Goal: Information Seeking & Learning: Learn about a topic

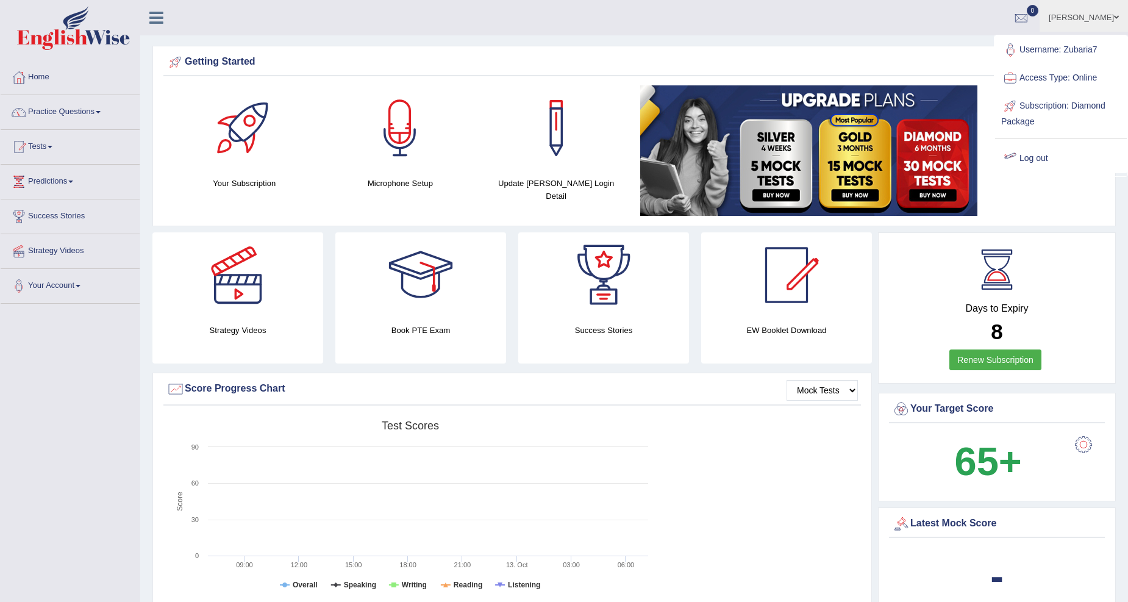
click at [1028, 166] on link "Log out" at bounding box center [1061, 158] width 132 height 28
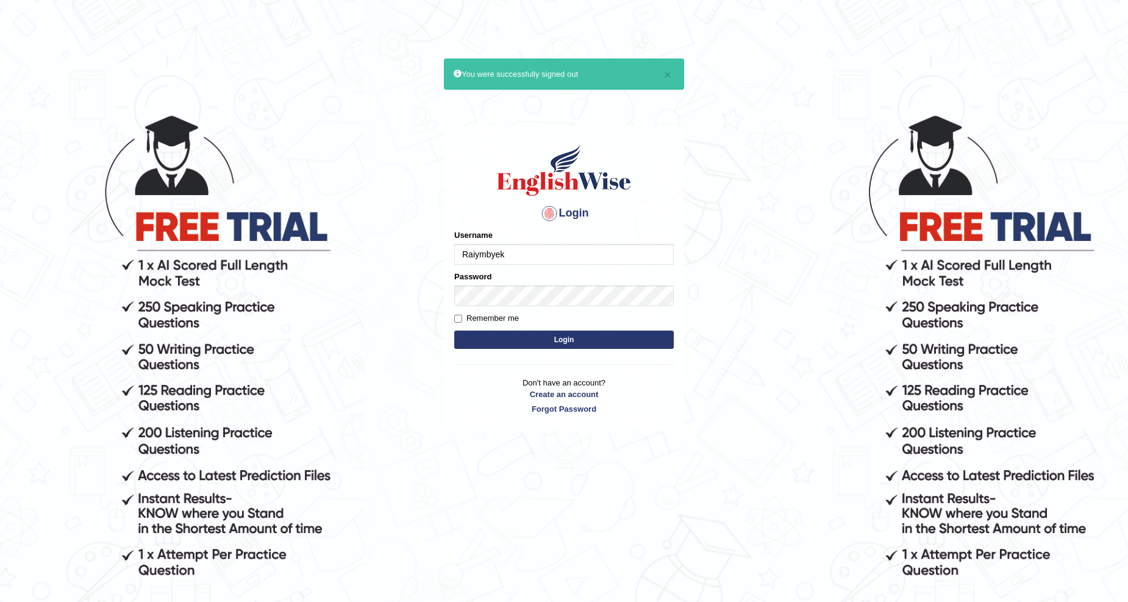
type input "Raiymbyek"
click at [454, 330] on button "Login" at bounding box center [563, 339] width 219 height 18
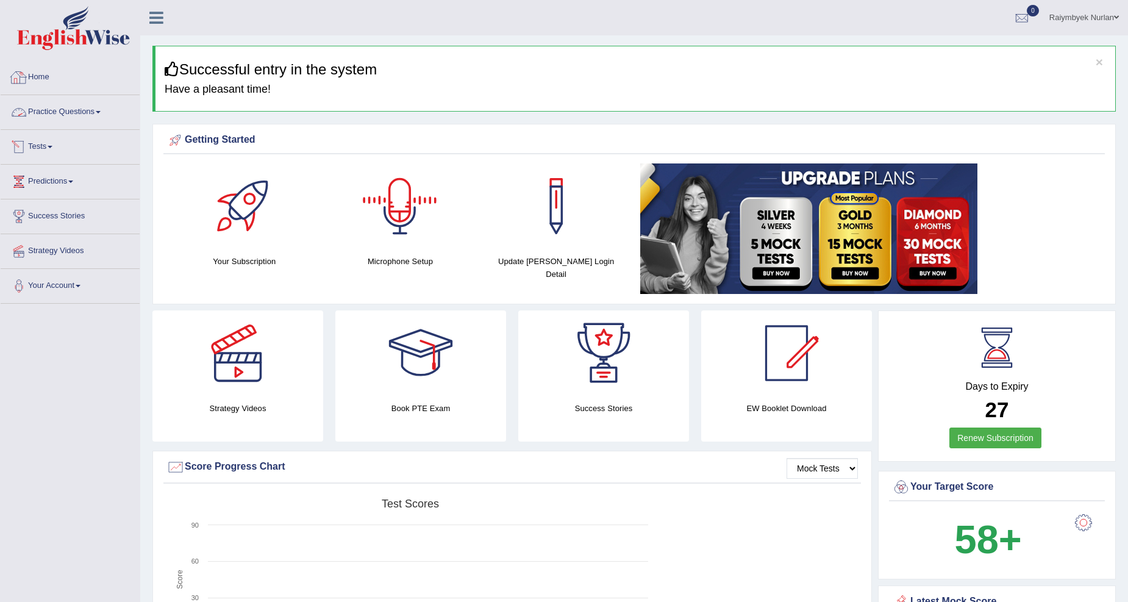
click at [96, 110] on link "Practice Questions" at bounding box center [70, 110] width 139 height 30
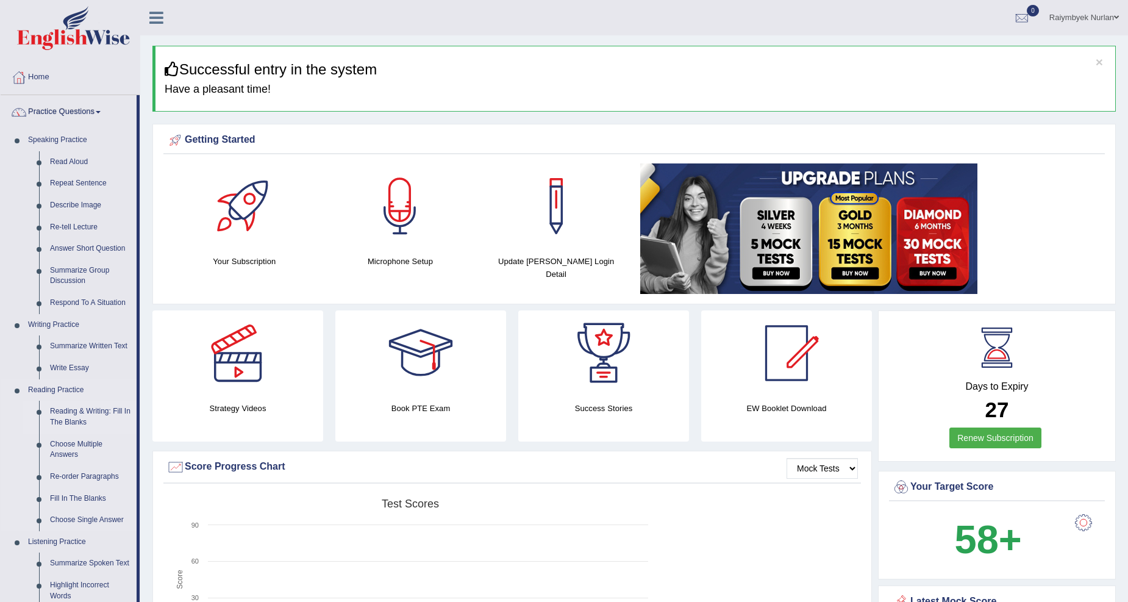
click at [79, 410] on link "Reading & Writing: Fill In The Blanks" at bounding box center [91, 417] width 92 height 32
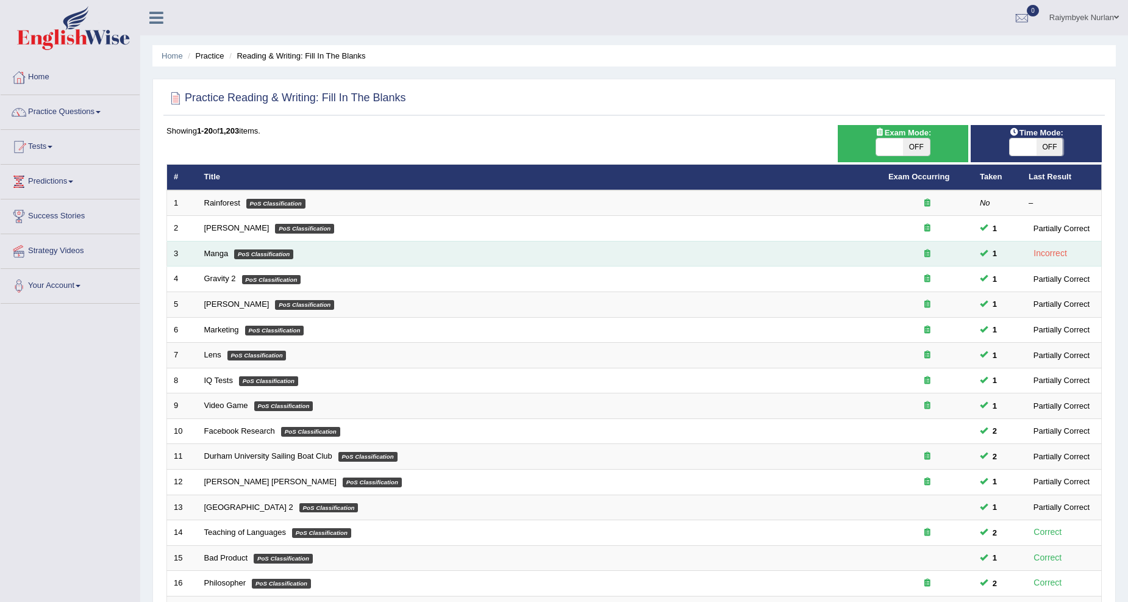
click at [736, 254] on td "Manga PoS Classification" at bounding box center [540, 254] width 684 height 26
click at [273, 251] on em "PoS Classification" at bounding box center [263, 254] width 59 height 10
click at [214, 255] on link "Manga" at bounding box center [216, 253] width 24 height 9
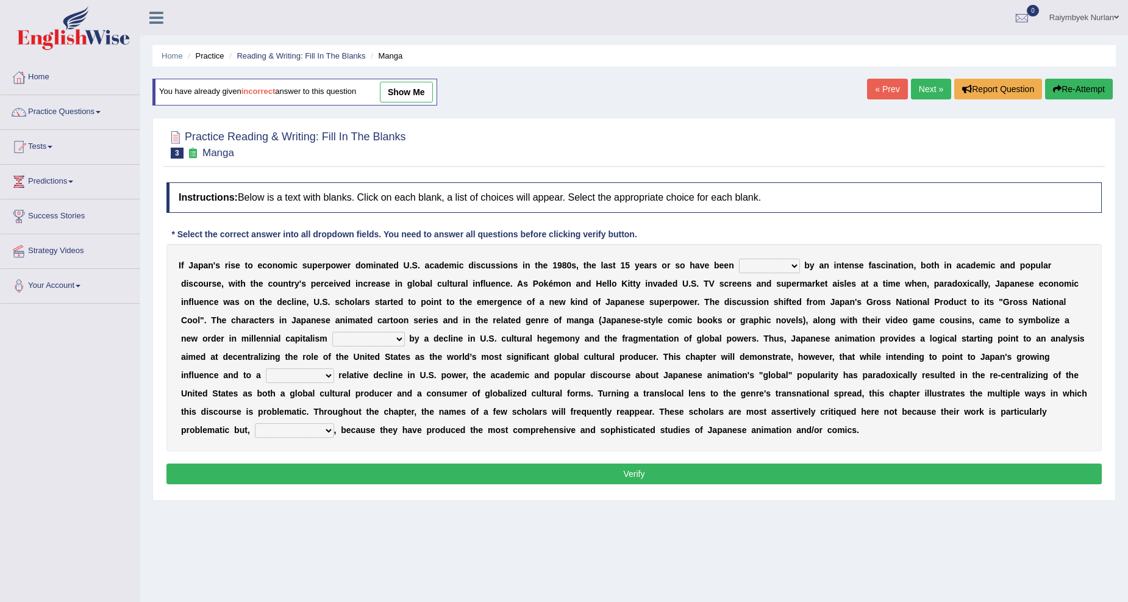
click at [764, 264] on select "marked dedicated made inspired" at bounding box center [769, 265] width 61 height 15
click at [739, 258] on select "marked dedicated made inspired" at bounding box center [769, 265] width 61 height 15
click at [696, 476] on button "Verify" at bounding box center [633, 473] width 935 height 21
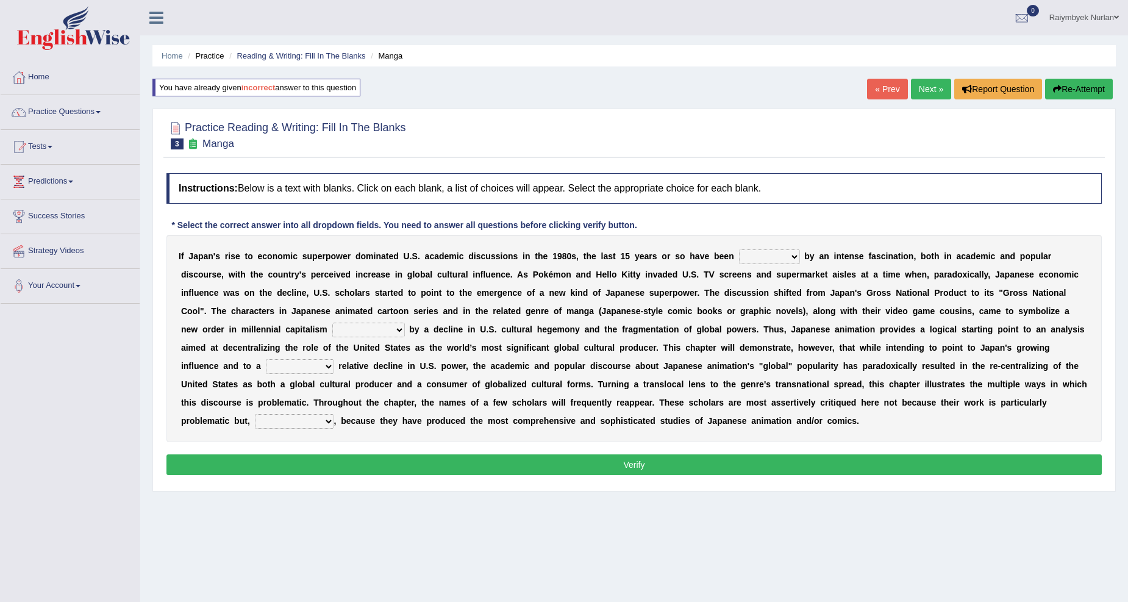
click at [778, 257] on select "marked dedicated made inspired" at bounding box center [769, 256] width 61 height 15
select select "inspired"
click at [739, 249] on select "marked dedicated made inspired" at bounding box center [769, 256] width 61 height 15
drag, startPoint x: 369, startPoint y: 326, endPoint x: 369, endPoint y: 333, distance: 7.3
click at [369, 326] on select "pocessed characterized opposed tangled" at bounding box center [368, 329] width 73 height 15
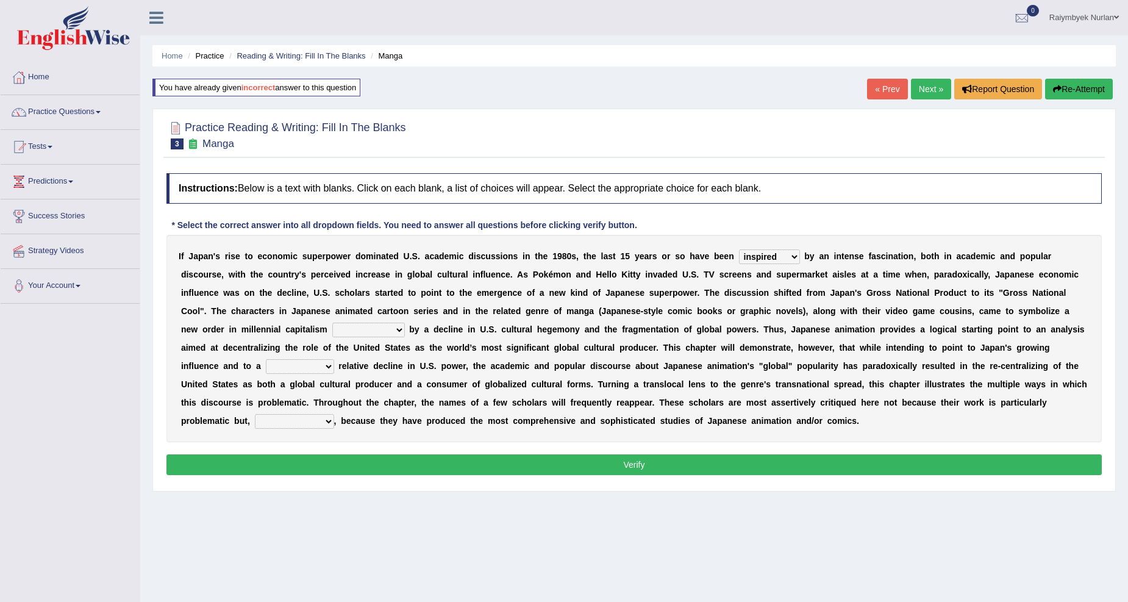
select select "characterized"
click at [332, 322] on select "pocessed characterized opposed tangled" at bounding box center [368, 329] width 73 height 15
click at [314, 366] on select "concomitant discrete proportional legitimate" at bounding box center [300, 366] width 68 height 15
select select "concomitant"
click at [266, 359] on select "concomitant discrete proportional legitimate" at bounding box center [300, 366] width 68 height 15
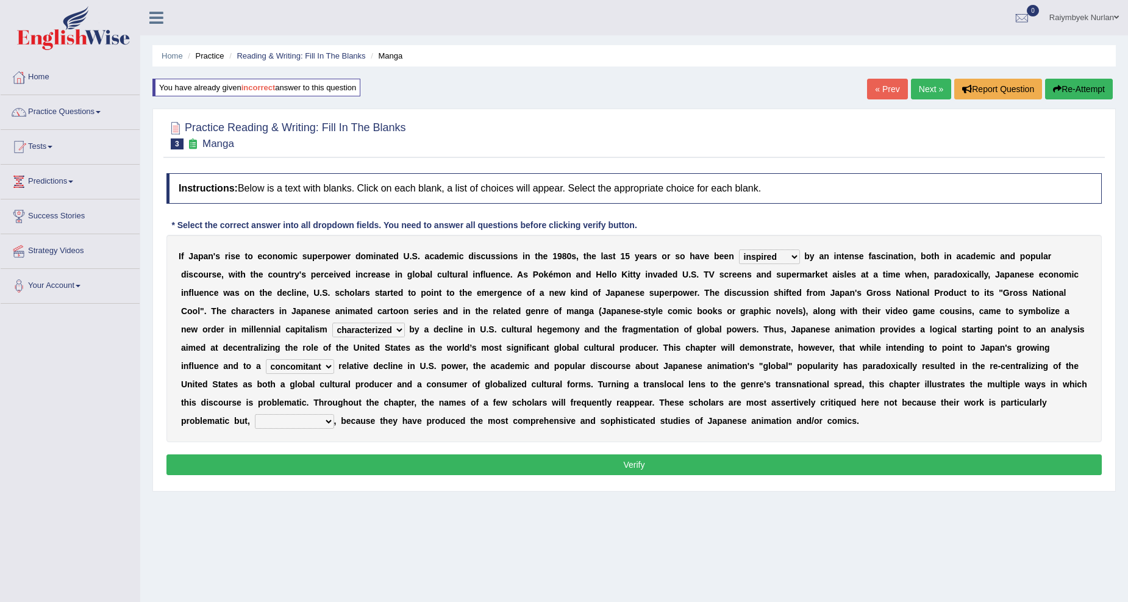
click at [300, 433] on div "I f J a p a n ' s r i s e t o e c o n o m i c s u p e r p o w e r d o m i n a t…" at bounding box center [633, 338] width 935 height 207
click at [297, 418] on select "however on the contrary in addition on the whole" at bounding box center [294, 421] width 79 height 15
select select "however"
click at [255, 414] on select "however on the contrary in addition on the whole" at bounding box center [294, 421] width 79 height 15
click at [336, 452] on div "Instructions: Below is a text with blanks. Click on each blank, a list of choic…" at bounding box center [633, 326] width 941 height 318
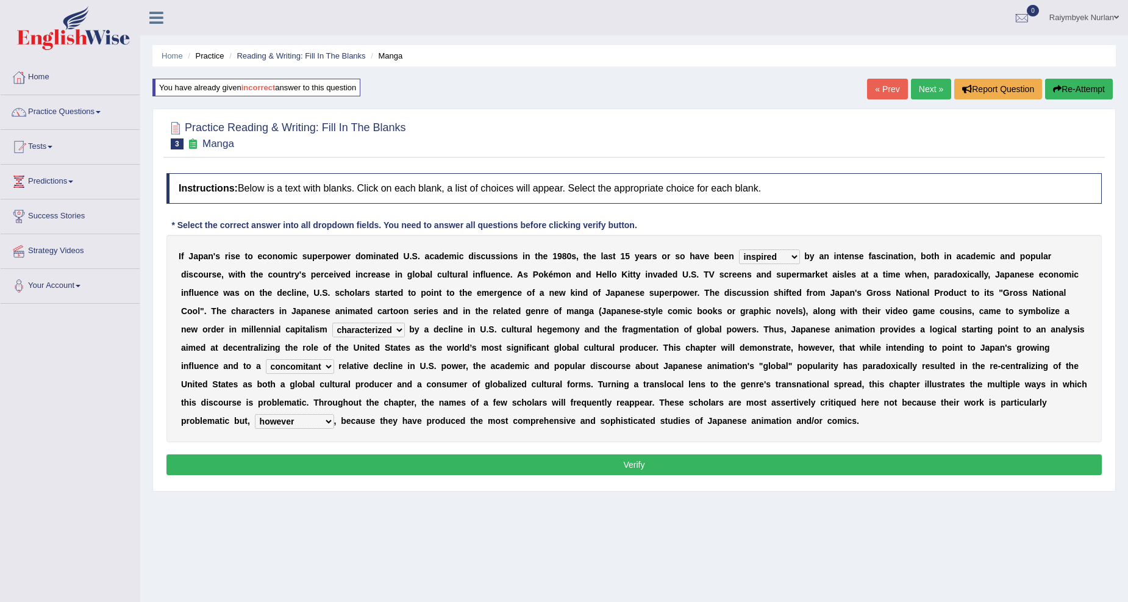
click at [335, 460] on button "Verify" at bounding box center [633, 464] width 935 height 21
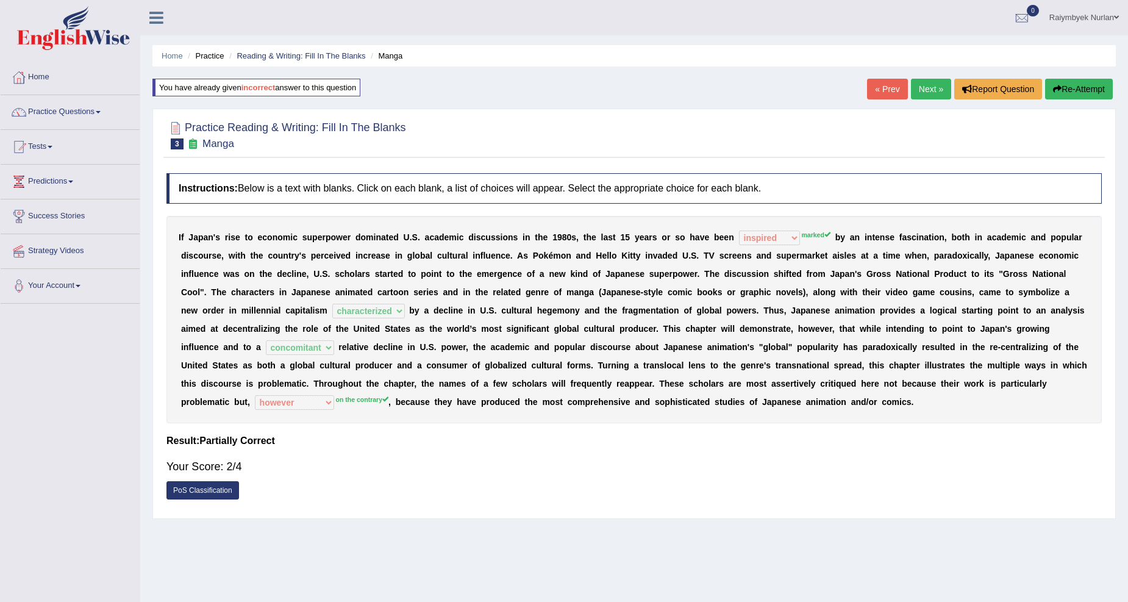
click at [917, 83] on link "Next »" at bounding box center [931, 89] width 40 height 21
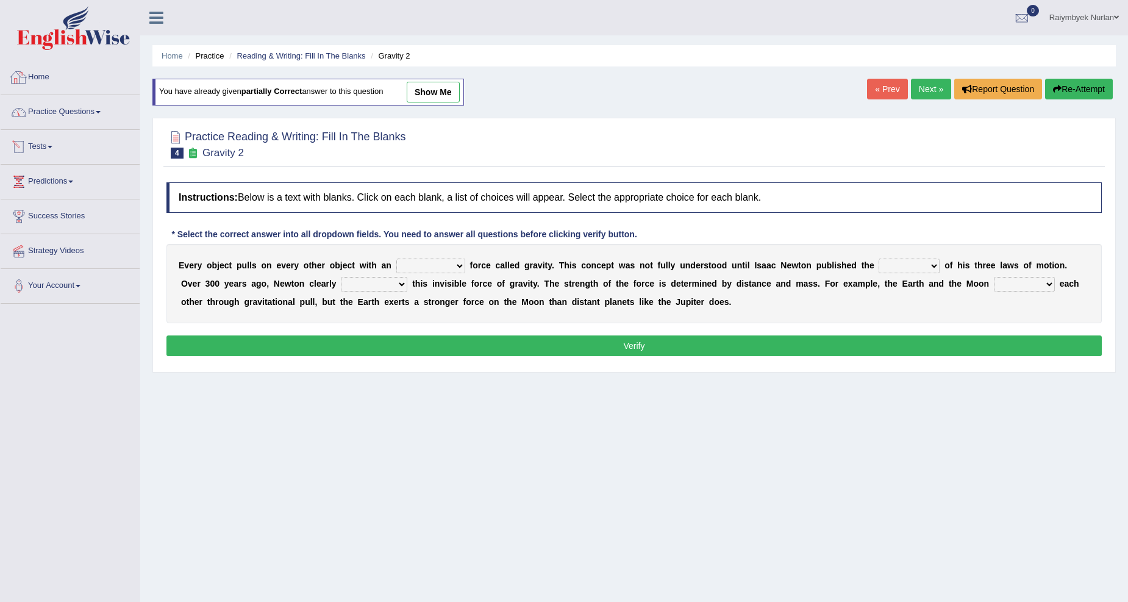
click at [77, 101] on link "Practice Questions" at bounding box center [70, 110] width 139 height 30
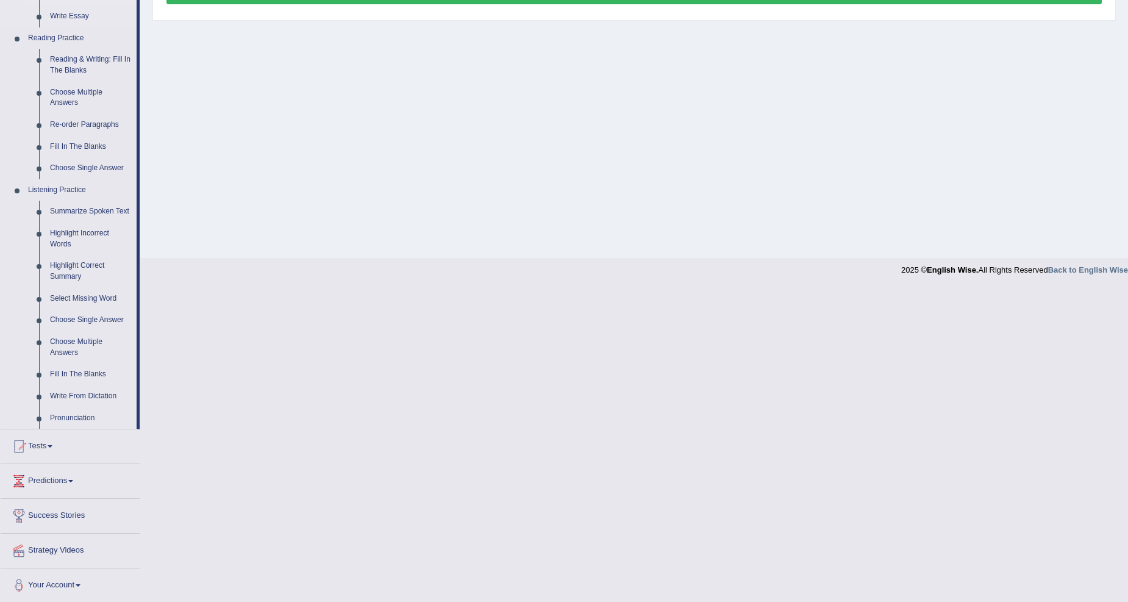
scroll to position [354, 0]
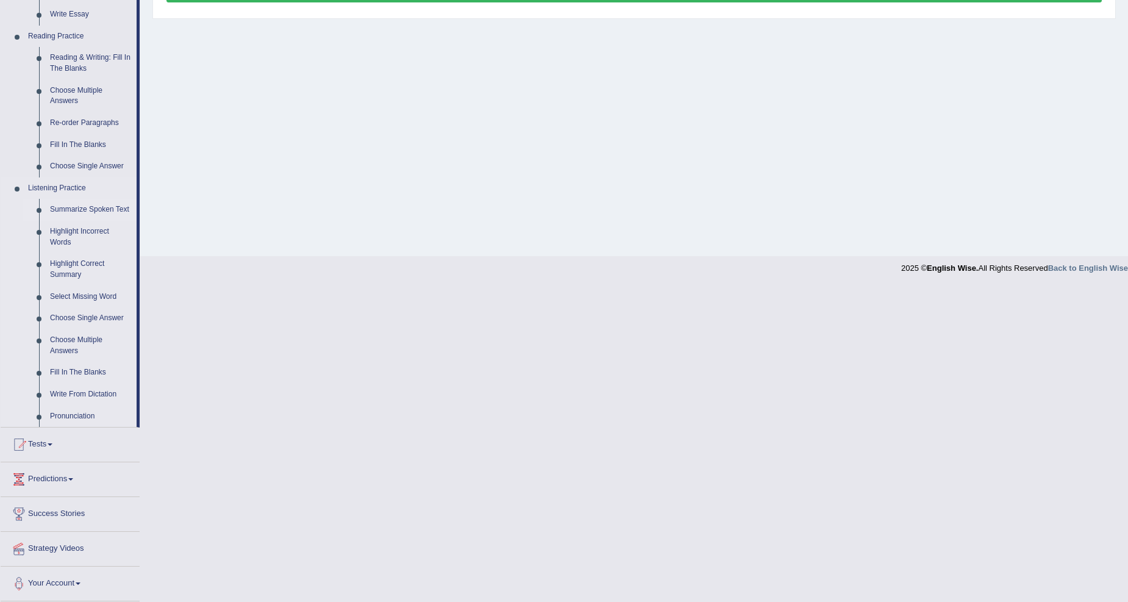
click at [99, 210] on link "Summarize Spoken Text" at bounding box center [91, 210] width 92 height 22
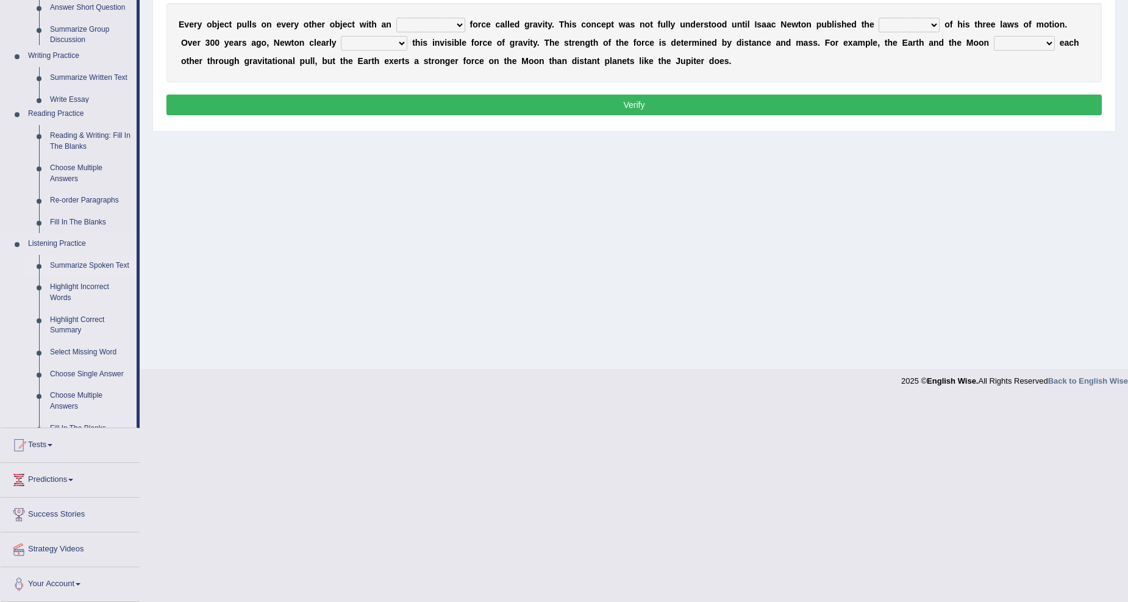
scroll to position [38, 0]
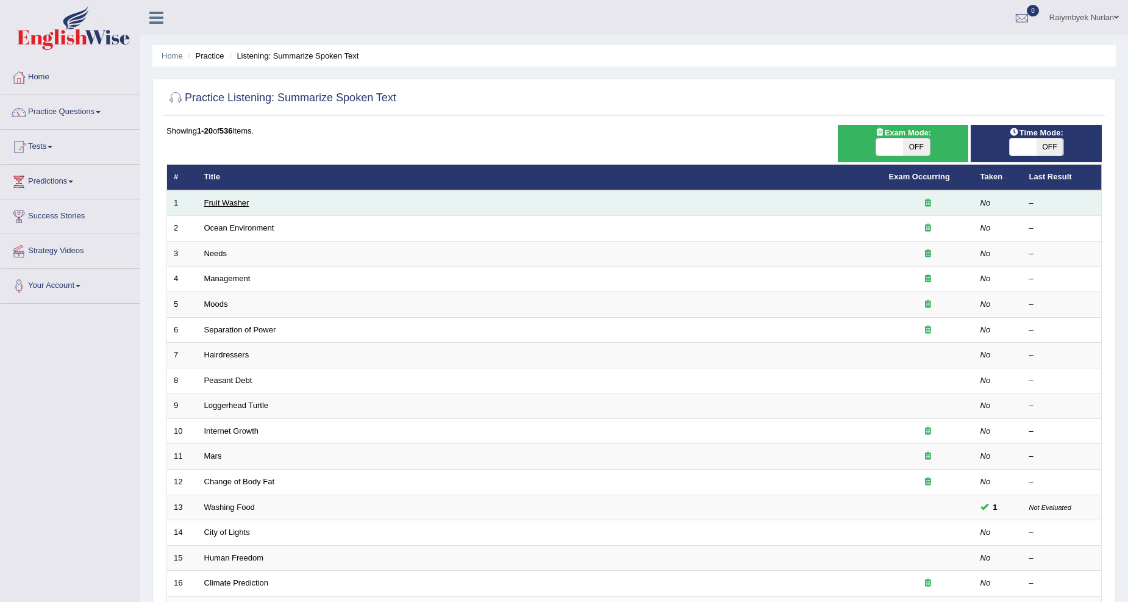
click at [220, 202] on link "Fruit Washer" at bounding box center [226, 202] width 45 height 9
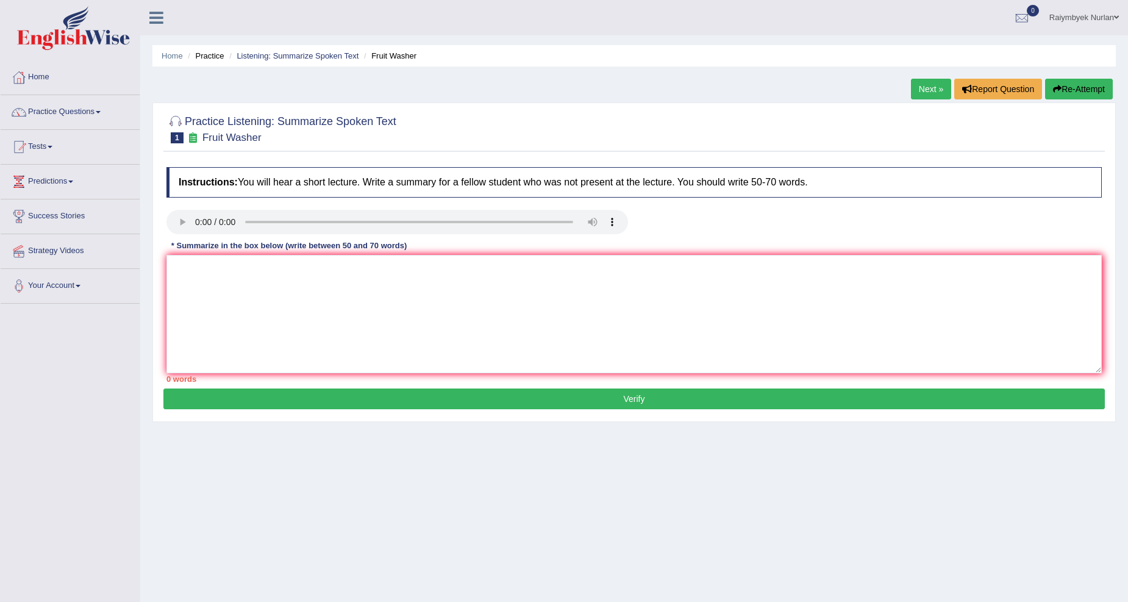
click at [419, 399] on button "Verify" at bounding box center [633, 398] width 941 height 21
click at [532, 468] on div "Home Practice Listening: Summarize Spoken Text Fruit Washer Next » Report Quest…" at bounding box center [634, 305] width 988 height 610
click at [322, 458] on div "Home Practice Listening: Summarize Spoken Text Fruit Washer Next » Report Quest…" at bounding box center [634, 305] width 988 height 610
click at [81, 562] on div "Toggle navigation Home Practice Questions Speaking Practice Read Aloud Repeat S…" at bounding box center [564, 317] width 1128 height 634
click at [54, 113] on link "Practice Questions" at bounding box center [70, 110] width 139 height 30
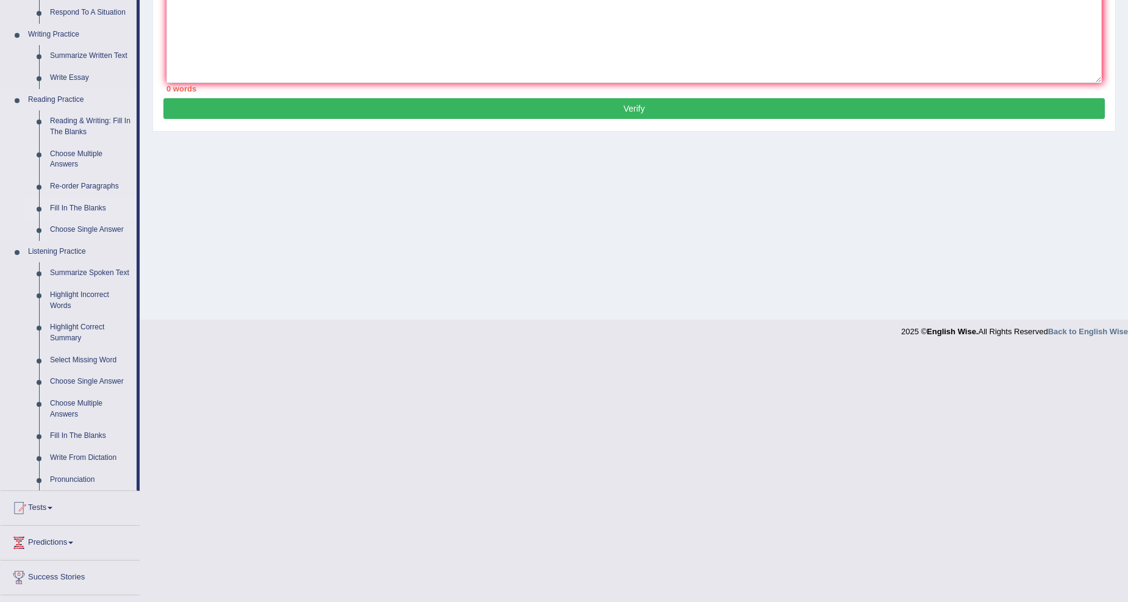
scroll to position [354, 0]
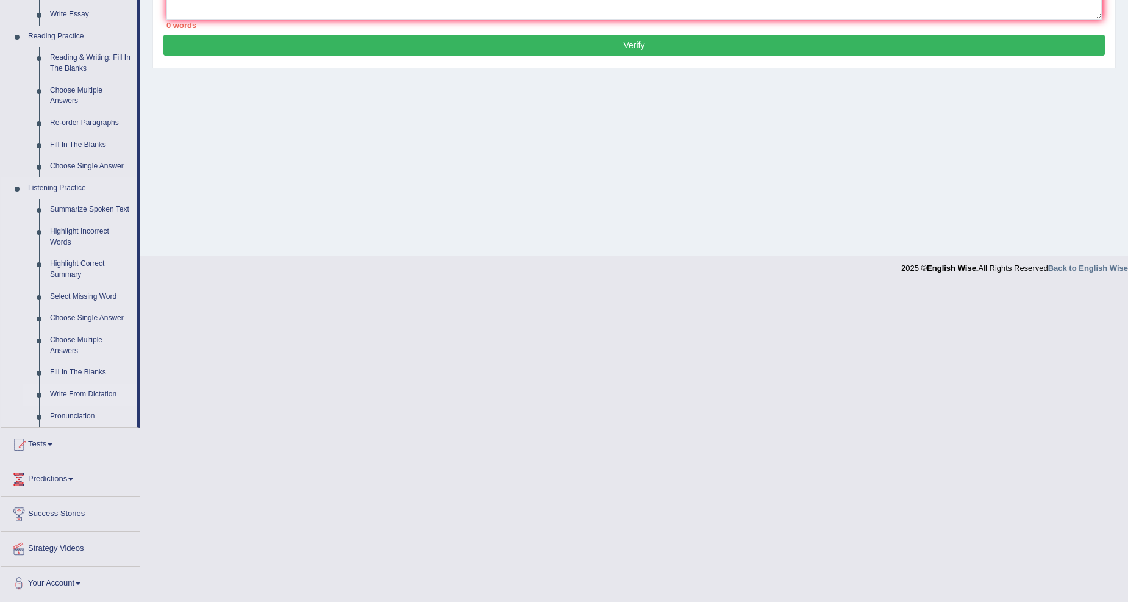
click at [106, 394] on link "Write From Dictation" at bounding box center [91, 394] width 92 height 22
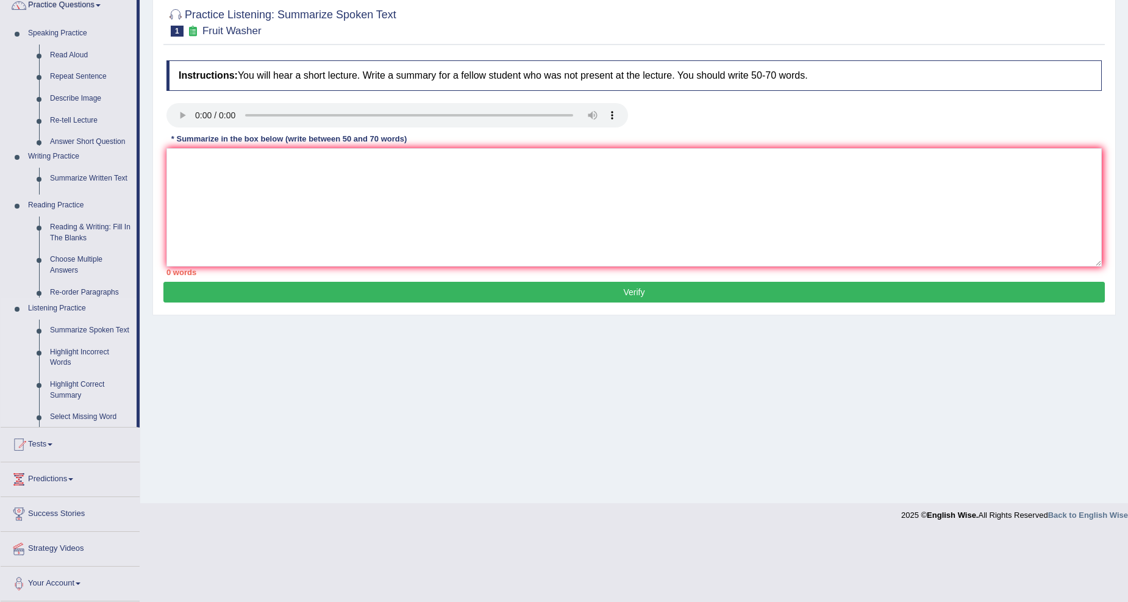
scroll to position [38, 0]
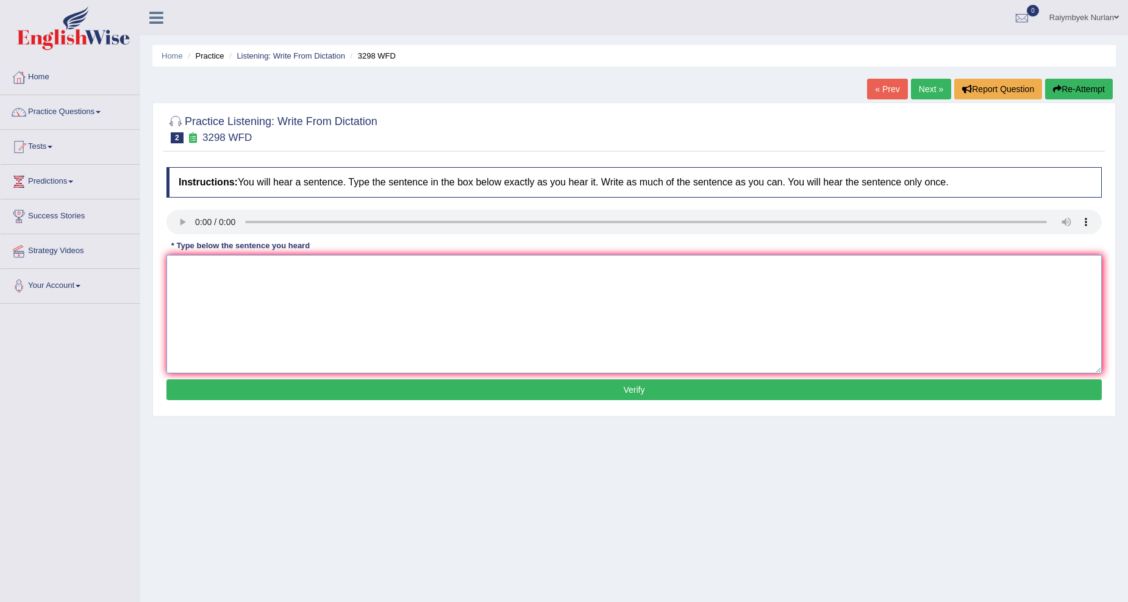
click at [366, 278] on textarea at bounding box center [633, 314] width 935 height 118
type textarea "Animal behavoir appears to countain similar"
click at [336, 387] on button "Verify" at bounding box center [633, 389] width 935 height 21
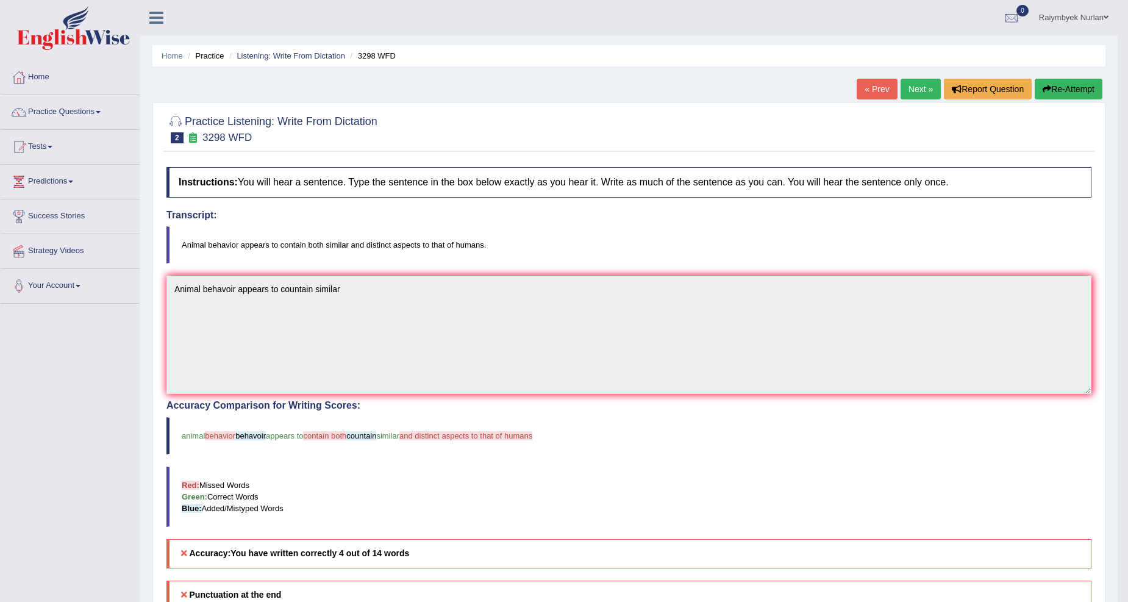
click at [925, 81] on link "Next »" at bounding box center [920, 89] width 40 height 21
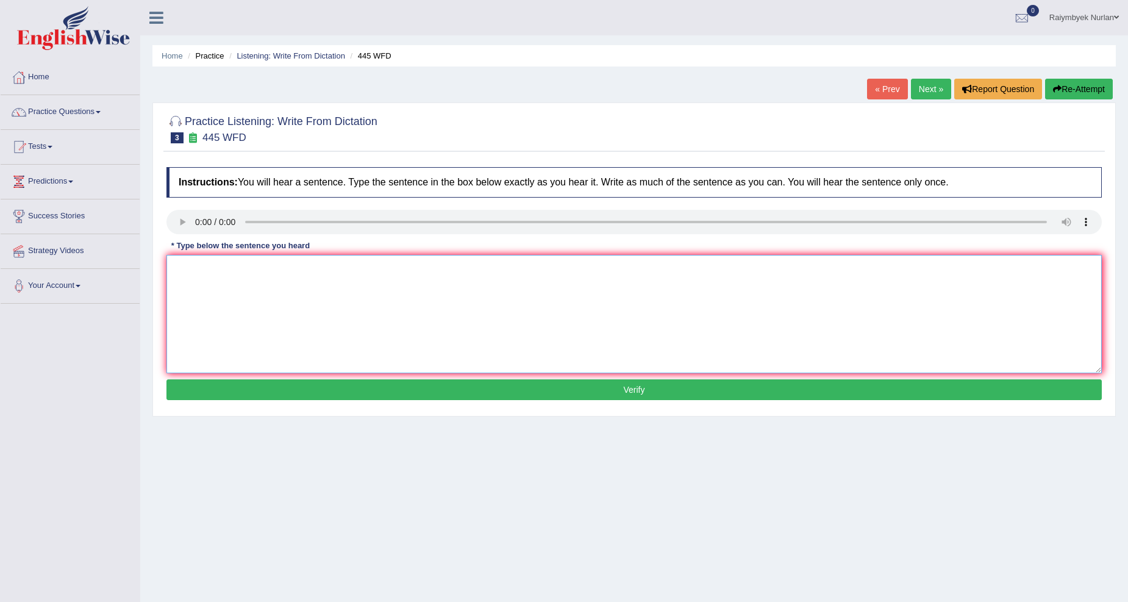
click at [394, 288] on textarea at bounding box center [633, 314] width 935 height 118
type textarea "The American astonoms made us"
click at [401, 390] on button "Verify" at bounding box center [633, 389] width 935 height 21
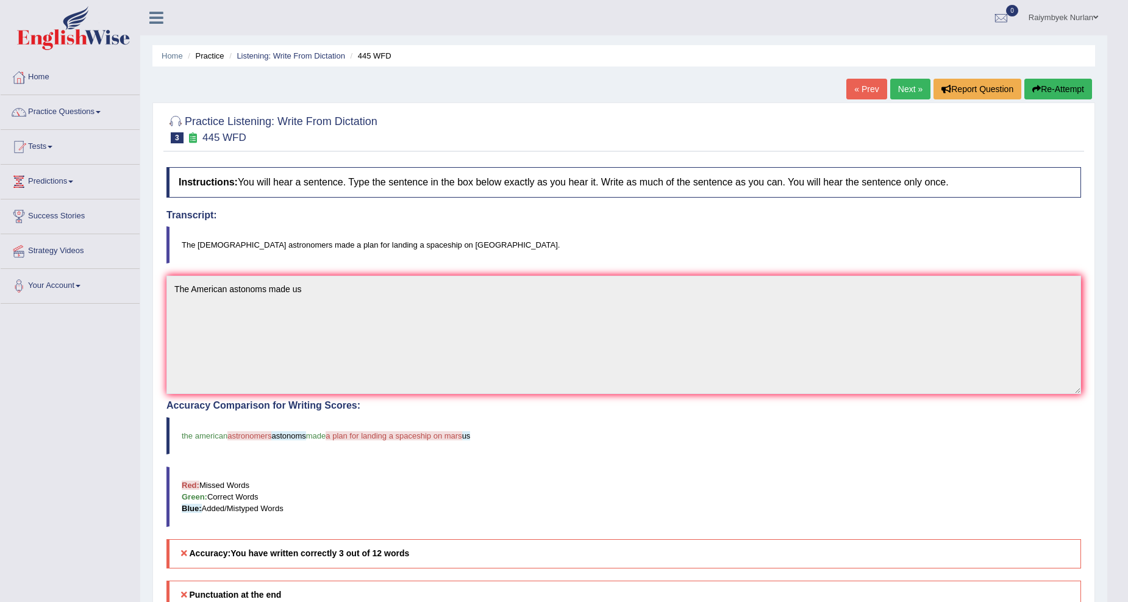
click at [1055, 94] on button "Re-Attempt" at bounding box center [1058, 89] width 68 height 21
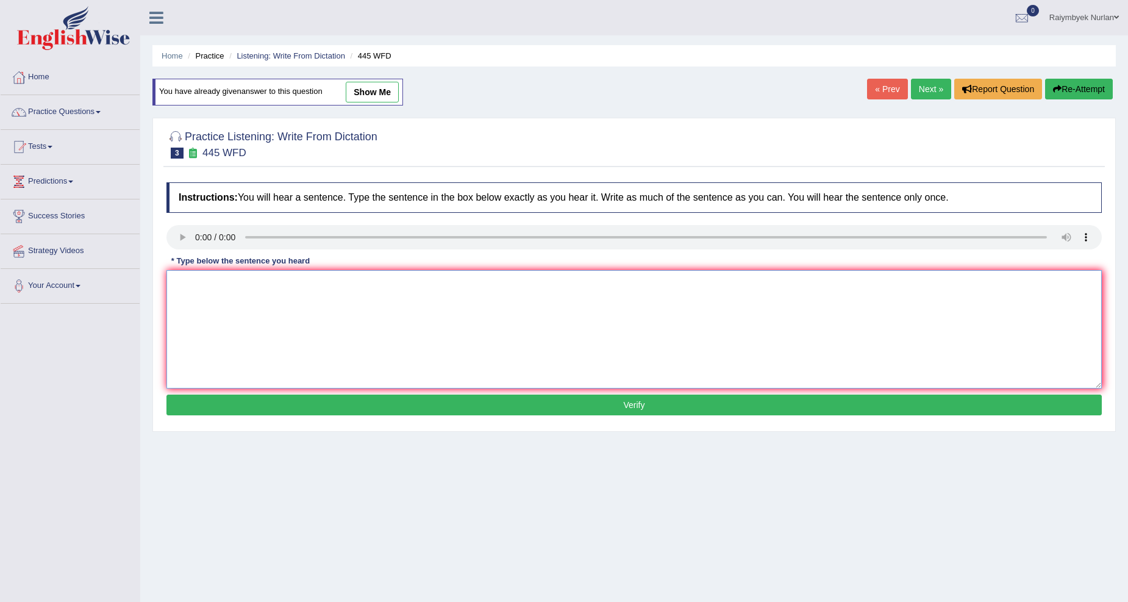
click at [291, 288] on textarea at bounding box center [633, 329] width 935 height 118
type textarea "t"
click at [423, 290] on textarea "The [DEMOGRAPHIC_DATA] astronoms made a plan" at bounding box center [633, 329] width 935 height 118
type textarea "The [DEMOGRAPHIC_DATA] astronoms made a plan for landing Mars spaceship"
click at [441, 395] on button "Verify" at bounding box center [633, 404] width 935 height 21
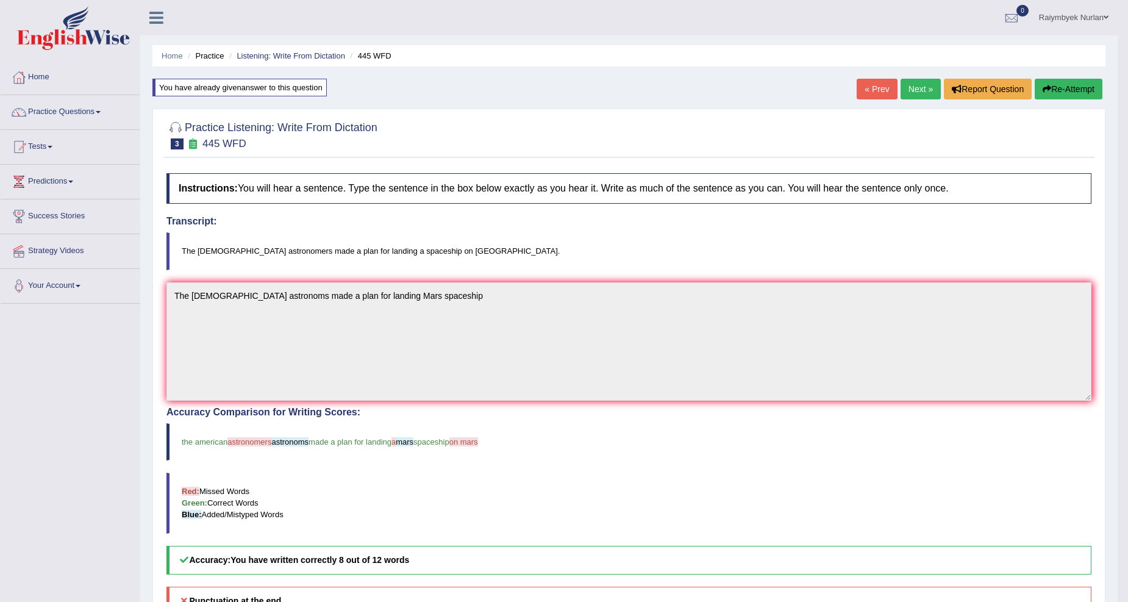
click at [913, 85] on link "Next »" at bounding box center [920, 89] width 40 height 21
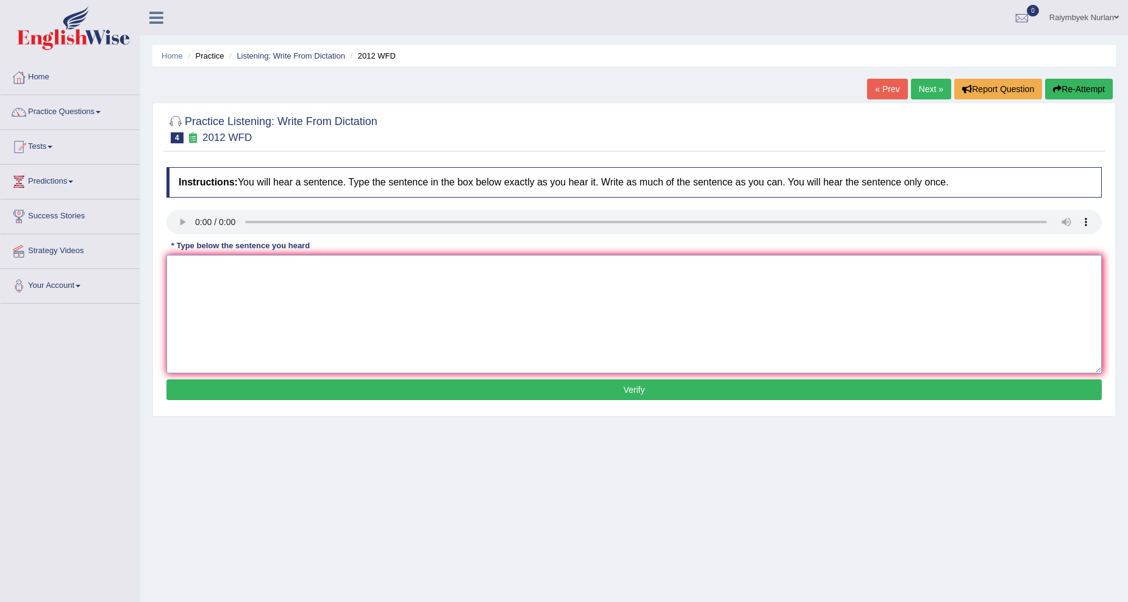
click at [324, 313] on textarea at bounding box center [633, 314] width 935 height 118
type textarea "t"
click at [297, 270] on textarea "There is great deal of this topic" at bounding box center [633, 314] width 935 height 118
type textarea "There is great deal of this topic beat"
click at [357, 382] on button "Verify" at bounding box center [633, 389] width 935 height 21
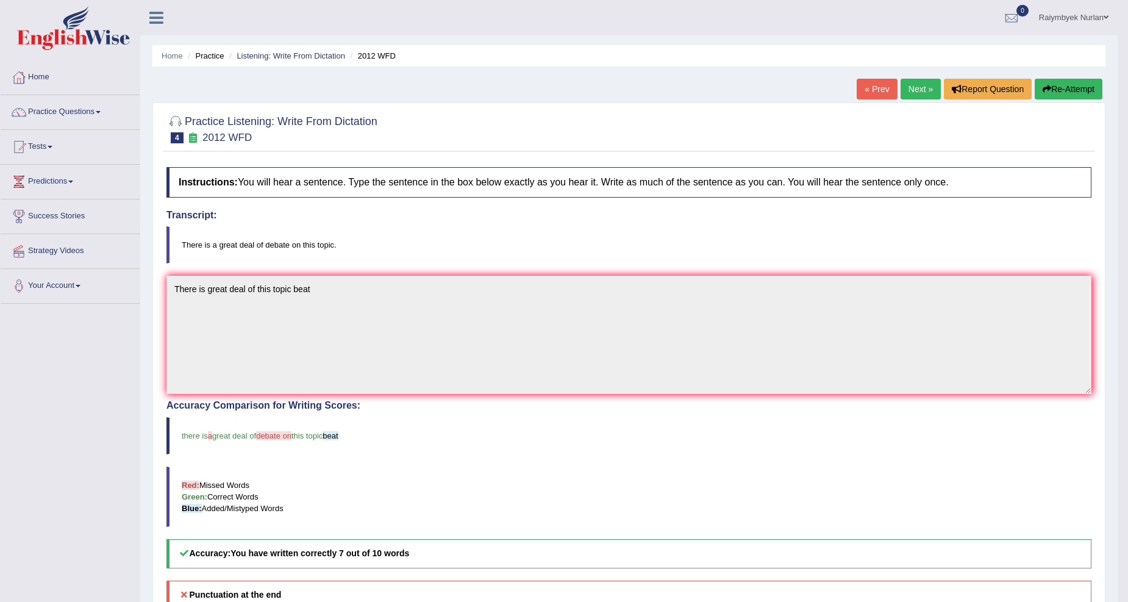
click at [913, 94] on link "Next »" at bounding box center [920, 89] width 40 height 21
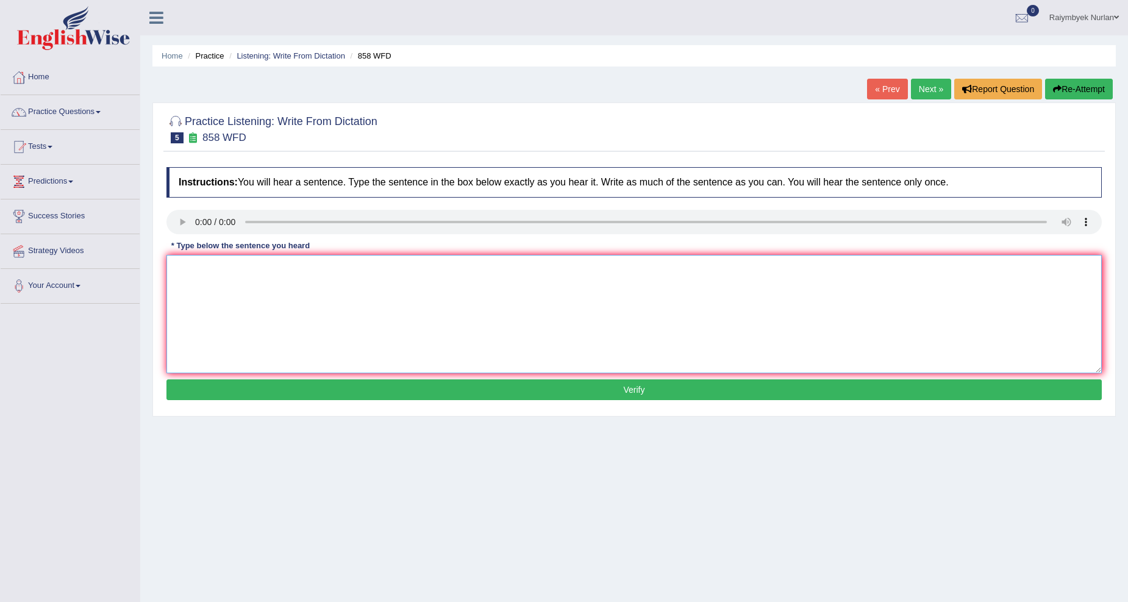
click at [187, 258] on textarea at bounding box center [633, 314] width 935 height 118
click at [235, 303] on textarea at bounding box center [633, 314] width 935 height 118
click at [241, 279] on textarea "The year" at bounding box center [633, 314] width 935 height 118
click at [207, 269] on textarea "The year ship of artafacts" at bounding box center [633, 314] width 935 height 118
click at [232, 269] on textarea "The year when ship of artafacts" at bounding box center [633, 314] width 935 height 118
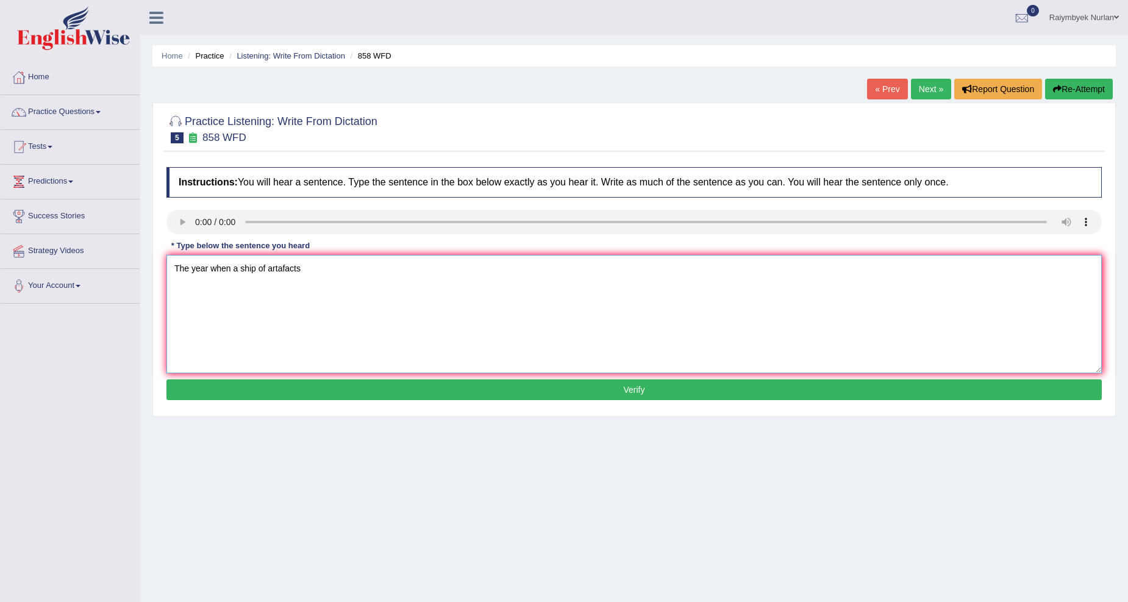
click at [313, 266] on textarea "The year when a ship of artafacts" at bounding box center [633, 314] width 935 height 118
type textarea "The year when a ship of artafacts historians"
click at [374, 387] on button "Verify" at bounding box center [633, 389] width 935 height 21
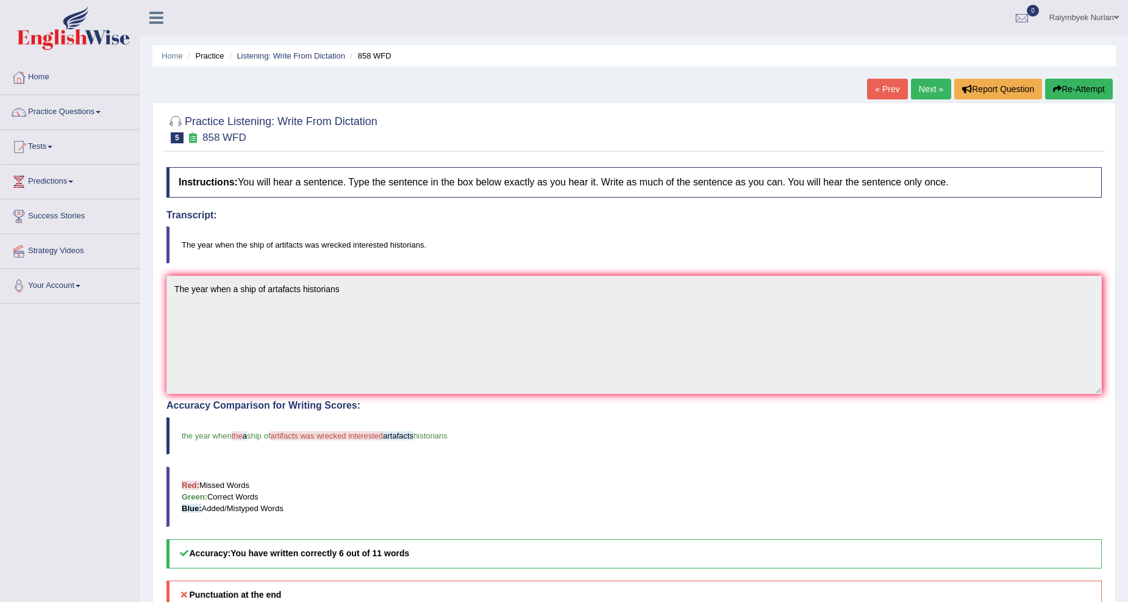
click at [918, 87] on link "Next »" at bounding box center [931, 89] width 40 height 21
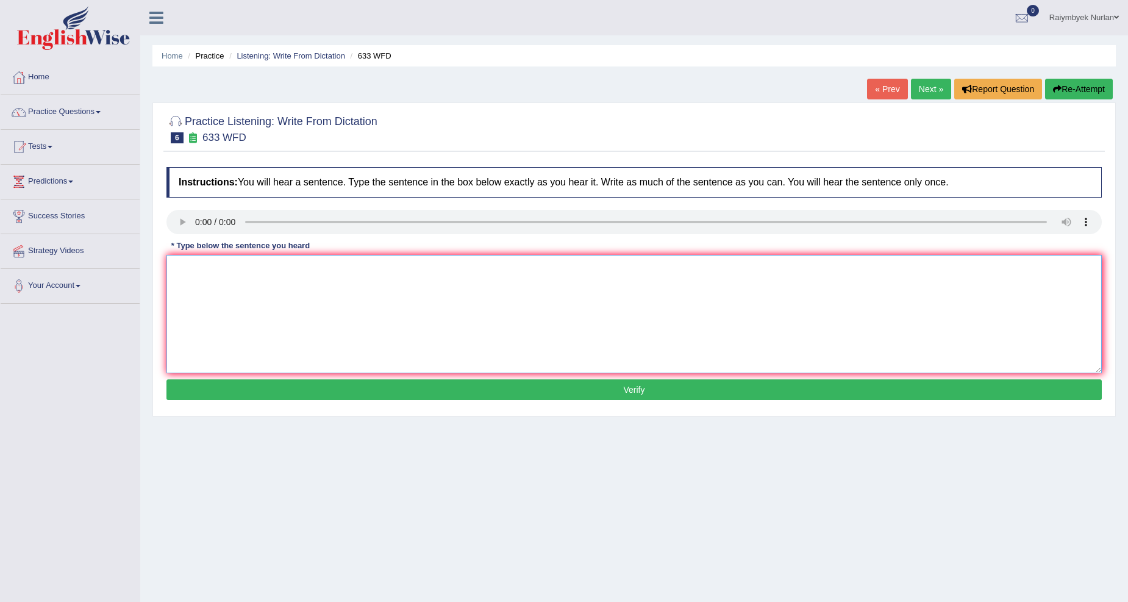
click at [197, 262] on textarea at bounding box center [633, 314] width 935 height 118
click at [255, 266] on textarea "Research" at bounding box center [633, 314] width 935 height 118
type textarea "Research shows a exercise access felling better"
click at [354, 393] on button "Verify" at bounding box center [633, 389] width 935 height 21
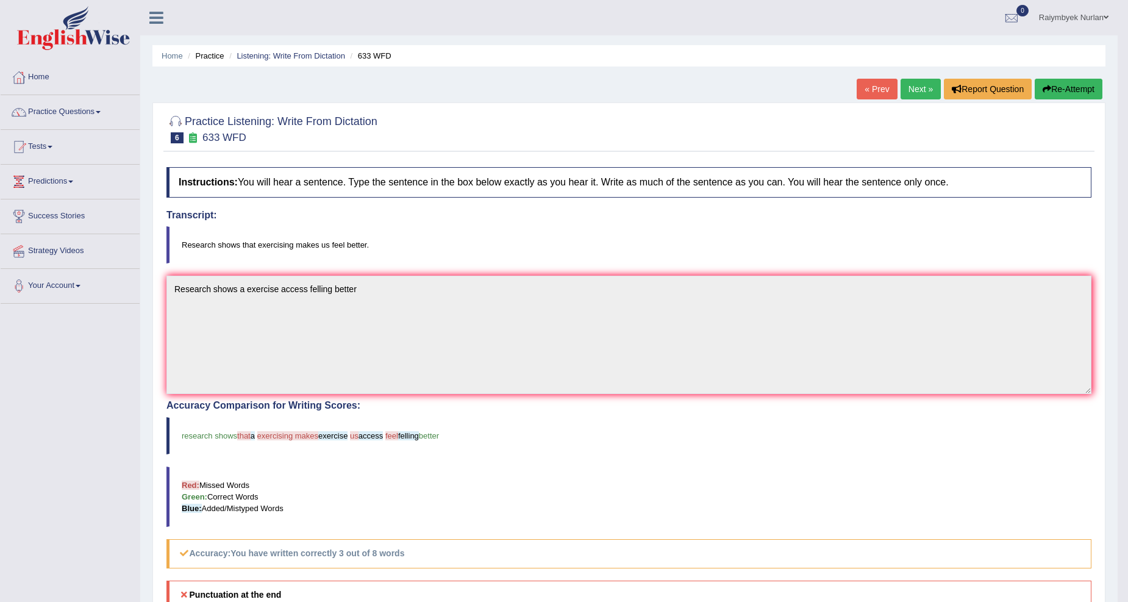
click at [1083, 95] on button "Re-Attempt" at bounding box center [1068, 89] width 68 height 21
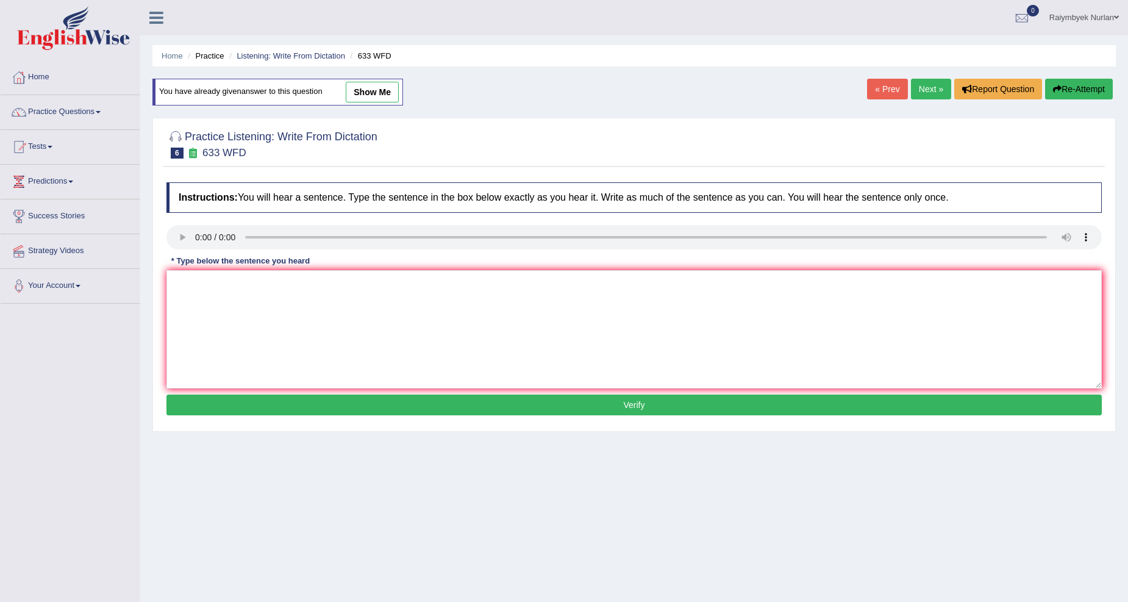
click at [244, 285] on textarea at bounding box center [633, 329] width 935 height 118
click at [214, 290] on textarea at bounding box center [633, 329] width 935 height 118
click at [306, 284] on textarea "Reaserch shows a exersing makes fell better" at bounding box center [633, 329] width 935 height 118
click at [360, 388] on div "Instructions: You will hear a sentence. Type the sentence in the box below exac…" at bounding box center [633, 300] width 941 height 249
click at [333, 287] on textarea "Reaserch shows a exersing makes us fell better" at bounding box center [633, 329] width 935 height 118
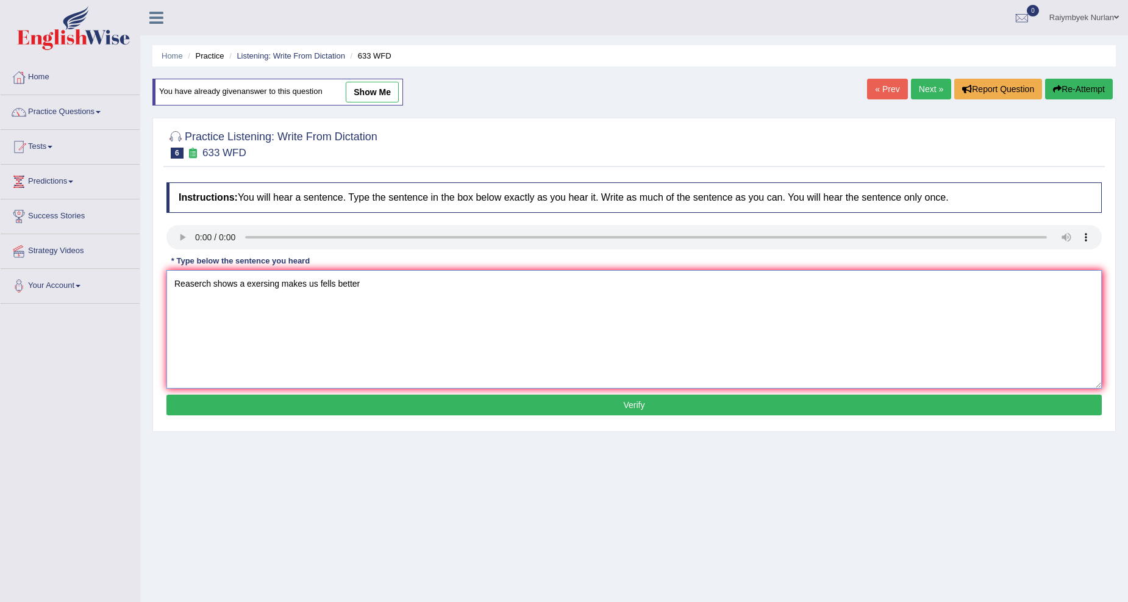
type textarea "Reaserch shows a exersing makes us fells better"
click at [360, 410] on button "Verify" at bounding box center [633, 404] width 935 height 21
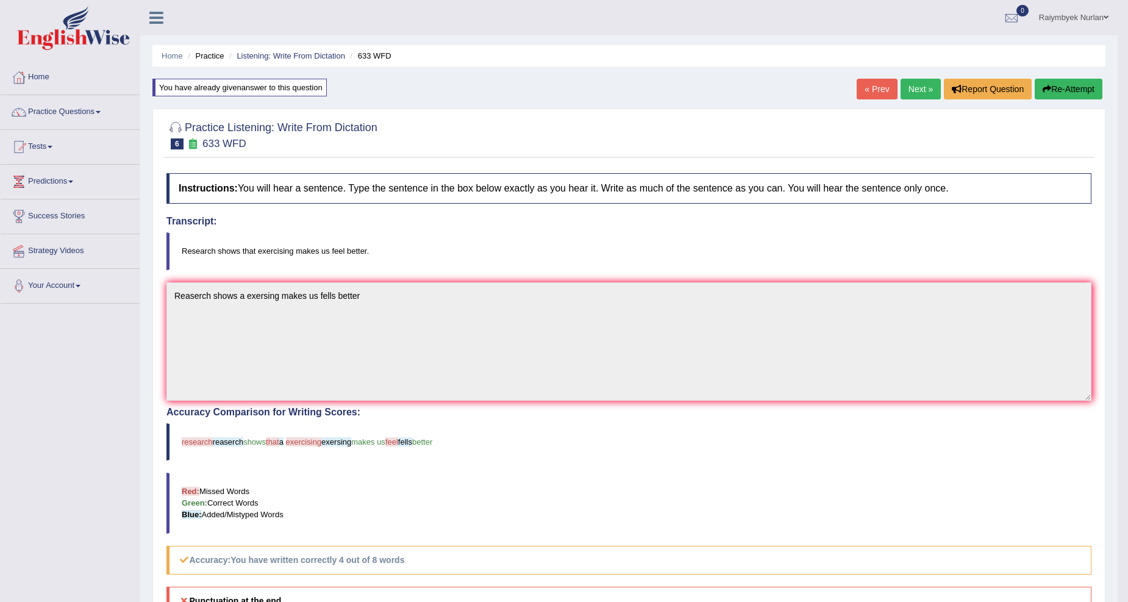
click at [904, 93] on link "Next »" at bounding box center [920, 89] width 40 height 21
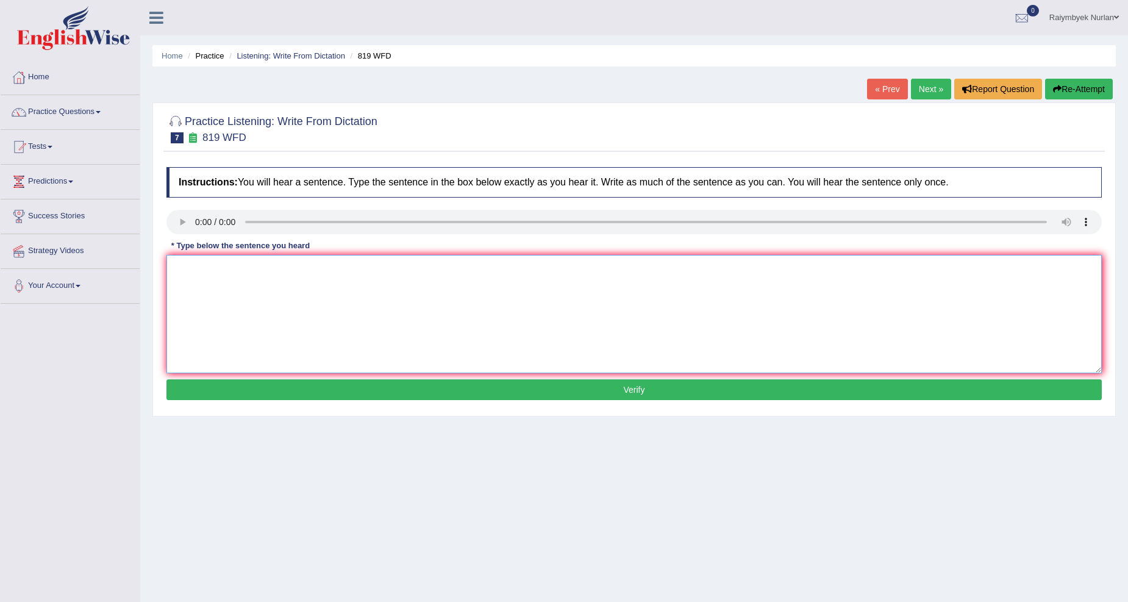
click at [198, 276] on textarea at bounding box center [633, 314] width 935 height 118
click at [240, 283] on textarea at bounding box center [633, 314] width 935 height 118
click at [223, 272] on textarea "Plaiant sir" at bounding box center [633, 314] width 935 height 118
type textarea "Plaiant sir able to grow out there lives"
click at [277, 382] on button "Verify" at bounding box center [633, 389] width 935 height 21
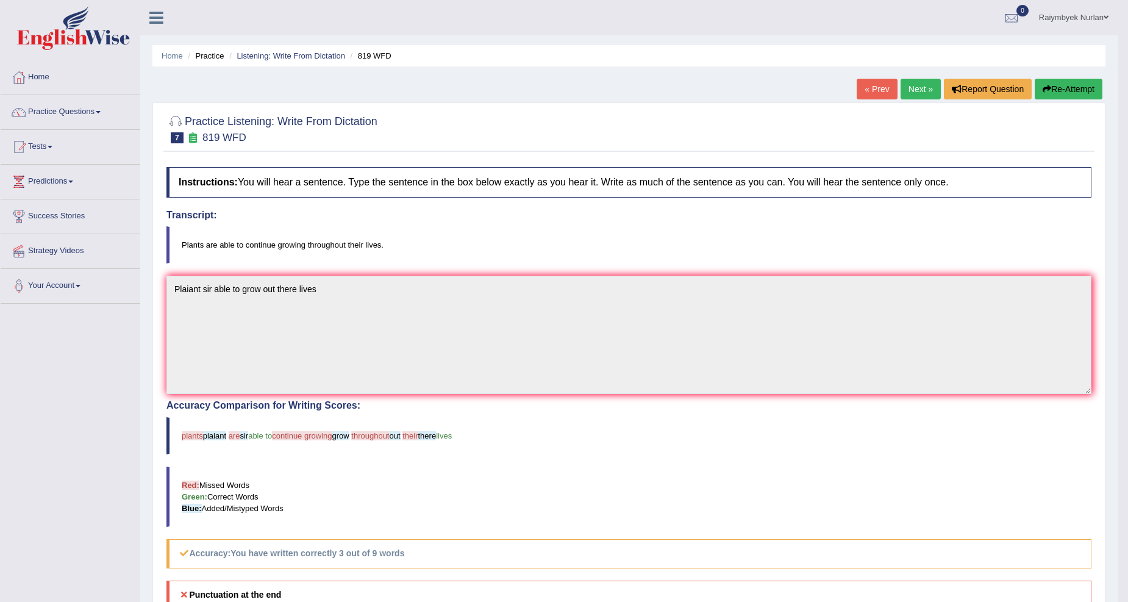
click at [1055, 90] on button "Re-Attempt" at bounding box center [1068, 89] width 68 height 21
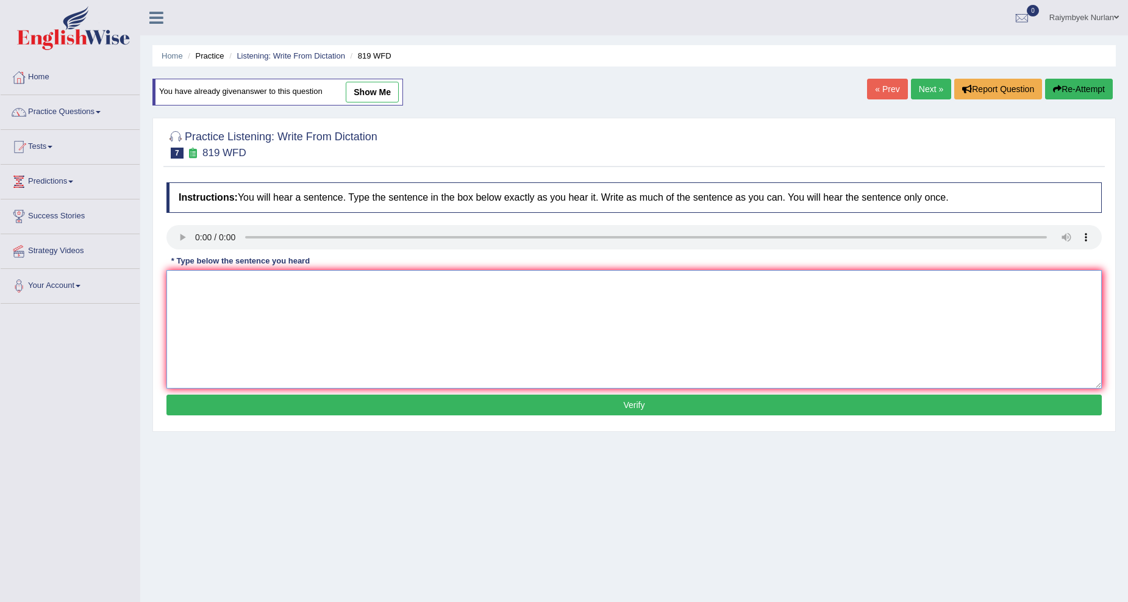
click at [211, 299] on textarea at bounding box center [633, 329] width 935 height 118
type textarea "Plants are able to countinue grow troughout thier lives"
click at [315, 410] on button "Verify" at bounding box center [633, 404] width 935 height 21
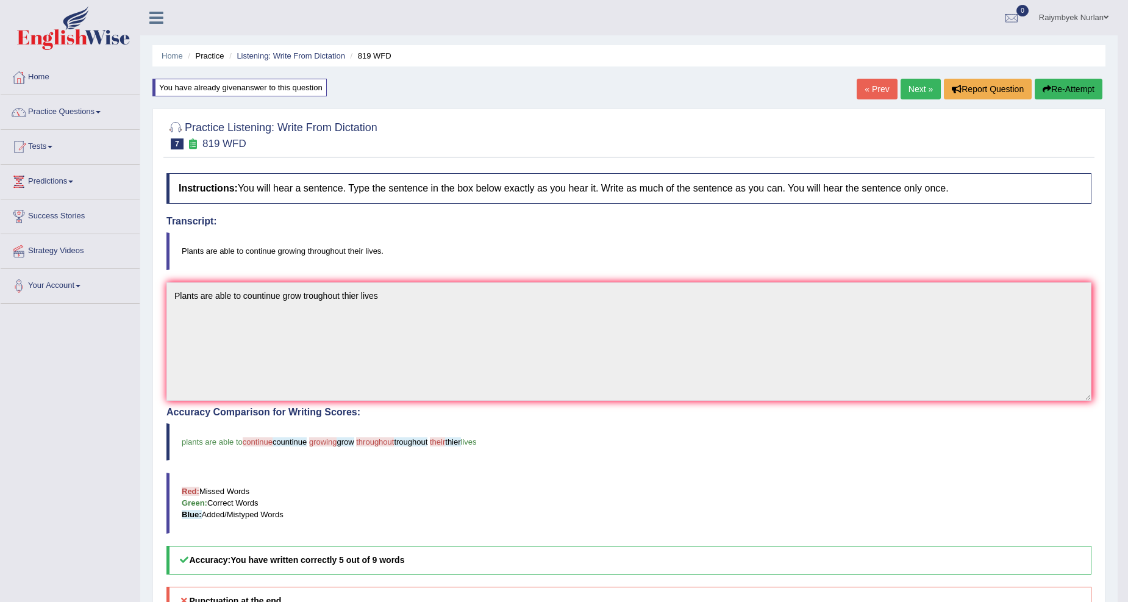
click at [923, 86] on link "Next »" at bounding box center [920, 89] width 40 height 21
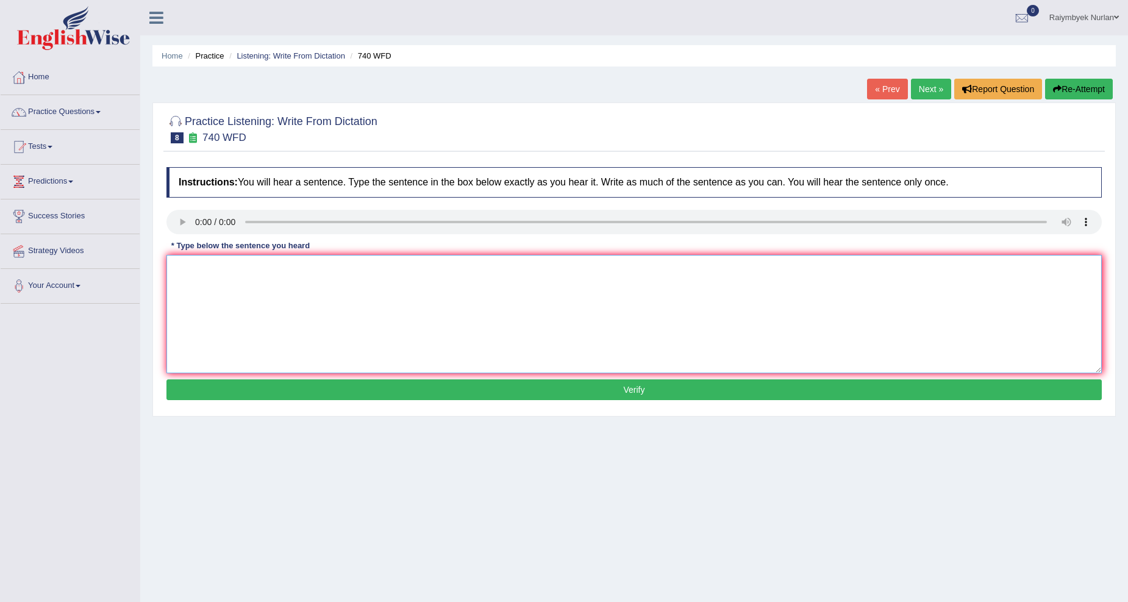
click at [208, 266] on textarea at bounding box center [633, 314] width 935 height 118
click at [86, 113] on link "Practice Questions" at bounding box center [70, 110] width 139 height 30
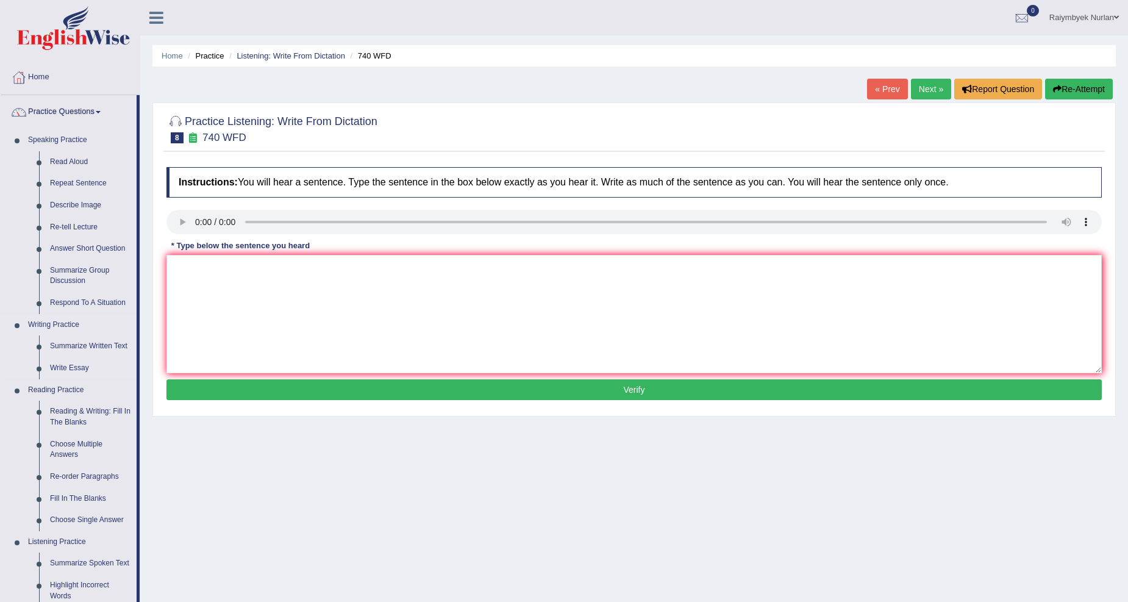
scroll to position [354, 0]
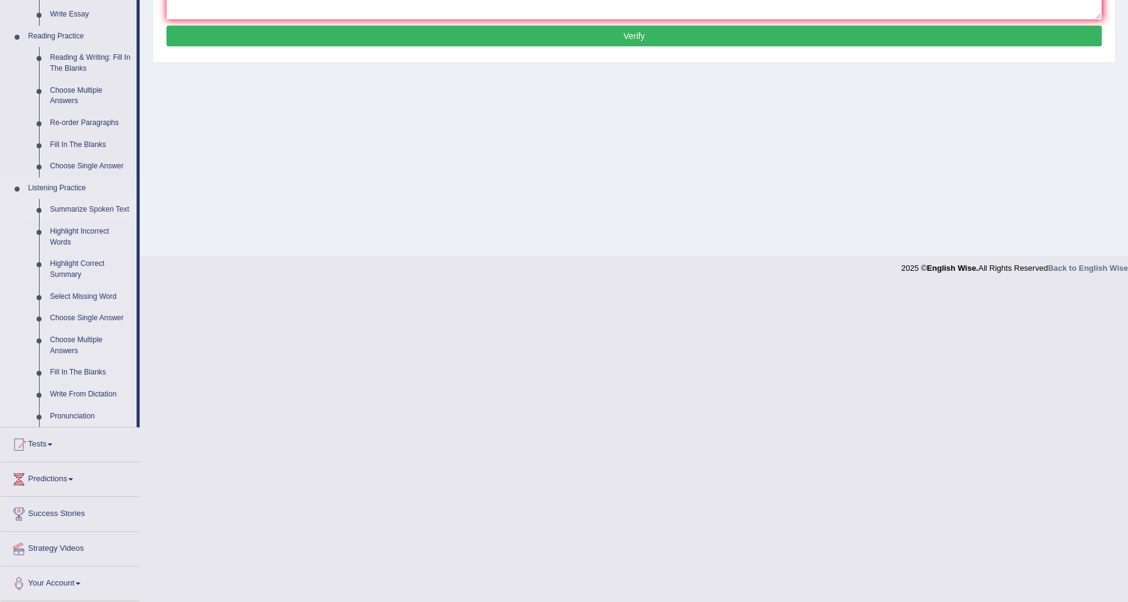
click at [98, 202] on link "Summarize Spoken Text" at bounding box center [91, 210] width 92 height 22
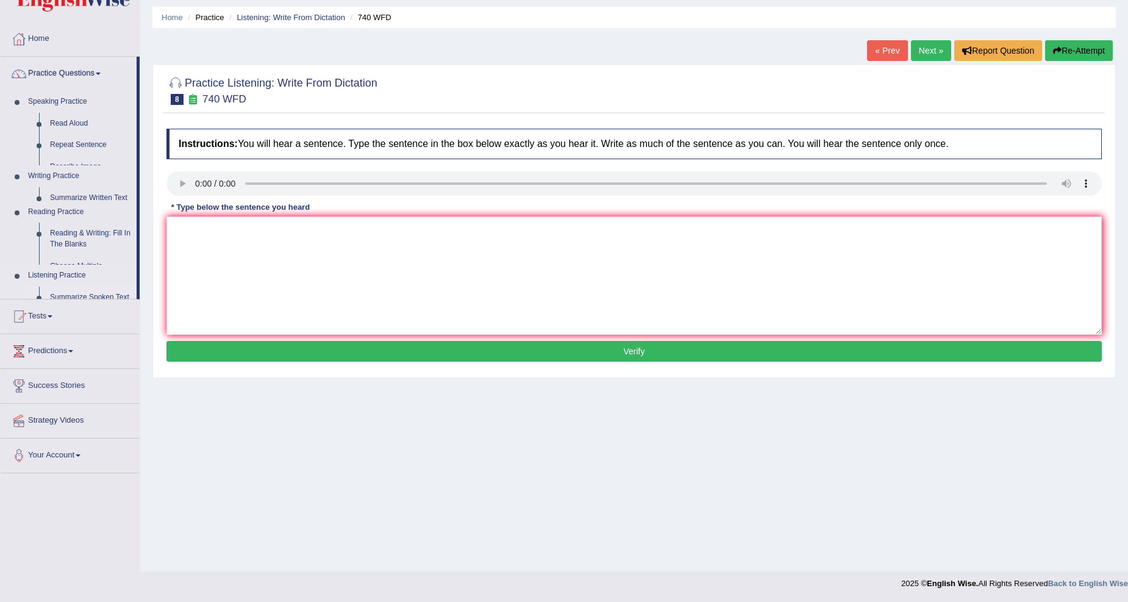
scroll to position [38, 0]
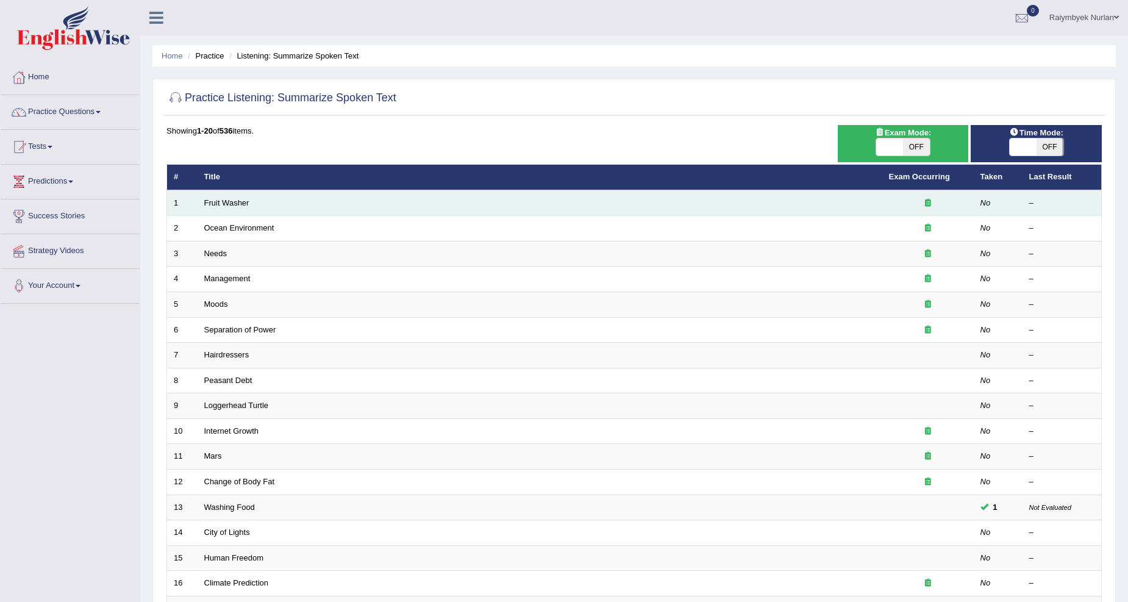
click at [228, 206] on td "Fruit Washer" at bounding box center [540, 203] width 685 height 26
click at [228, 204] on link "Fruit Washer" at bounding box center [226, 202] width 45 height 9
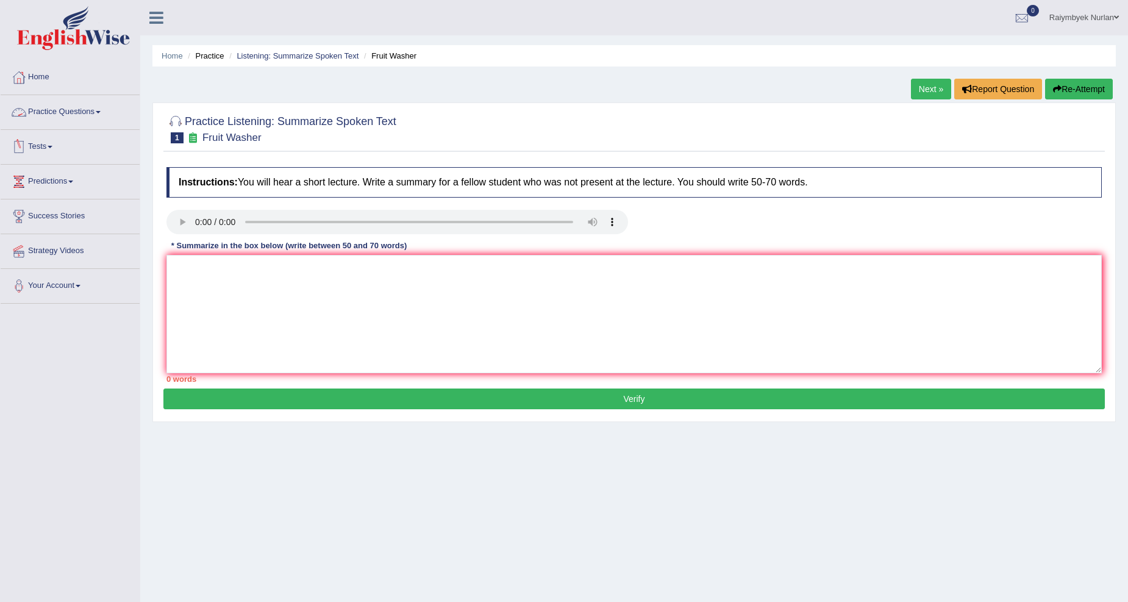
click at [78, 124] on link "Practice Questions" at bounding box center [70, 110] width 139 height 30
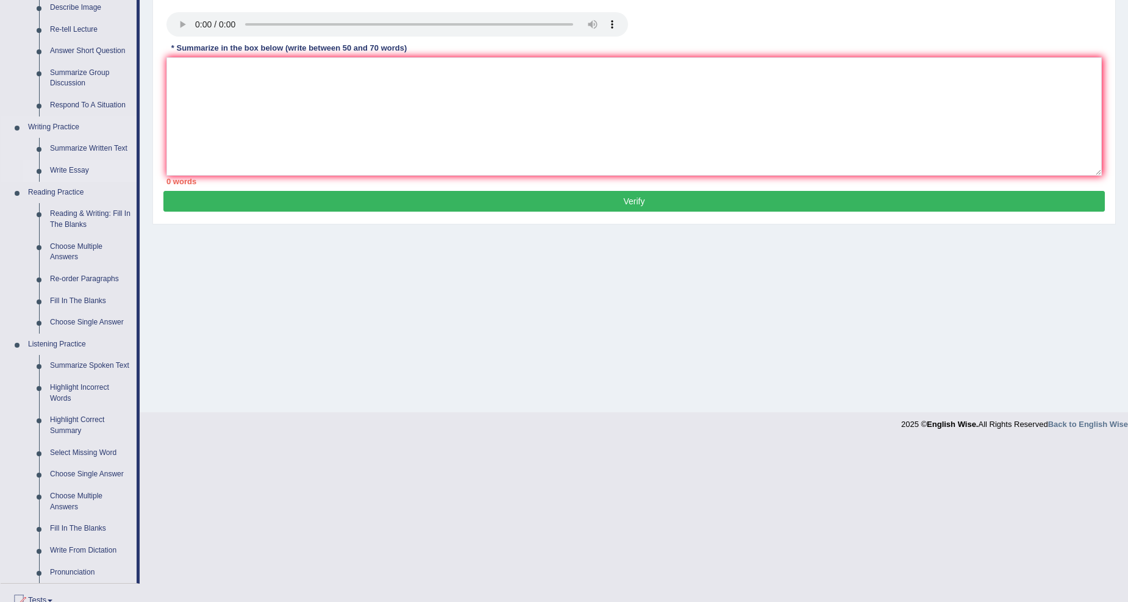
scroll to position [354, 0]
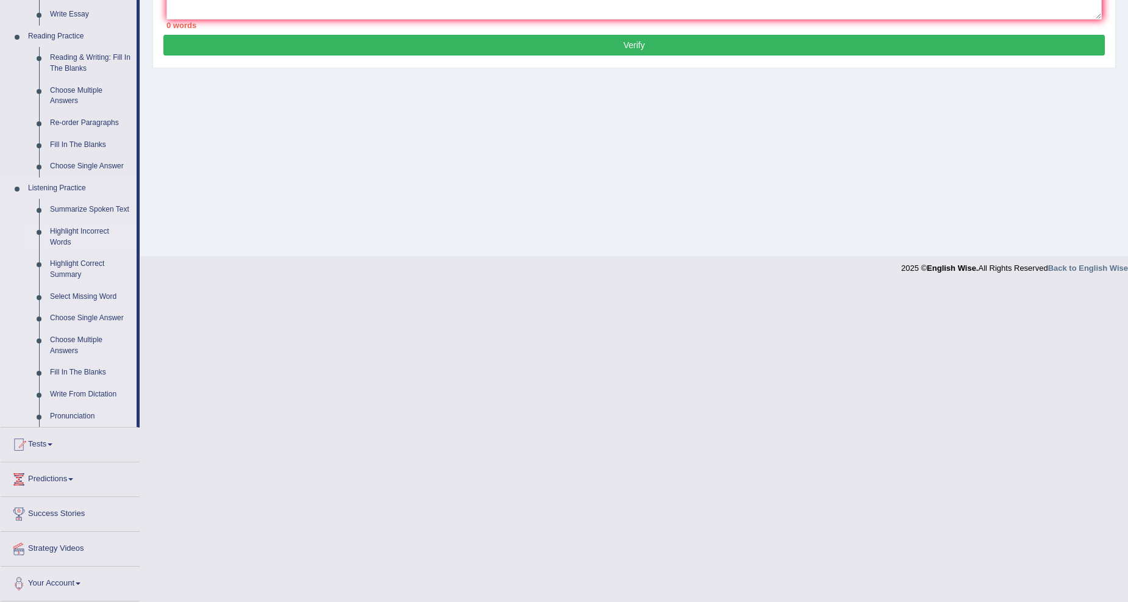
click at [78, 237] on link "Highlight Incorrect Words" at bounding box center [91, 237] width 92 height 32
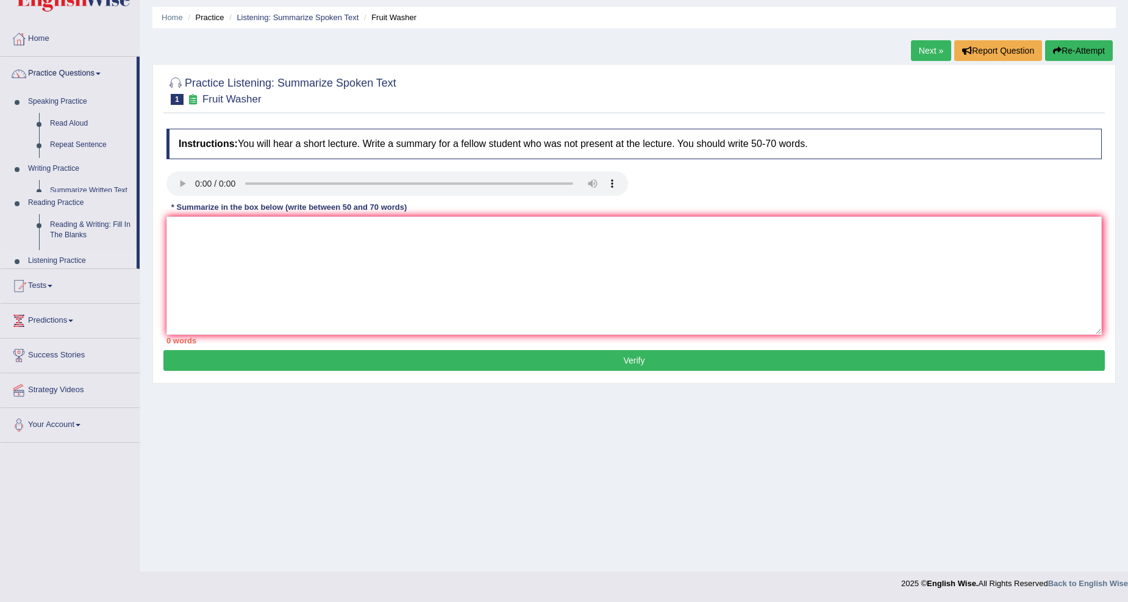
scroll to position [38, 0]
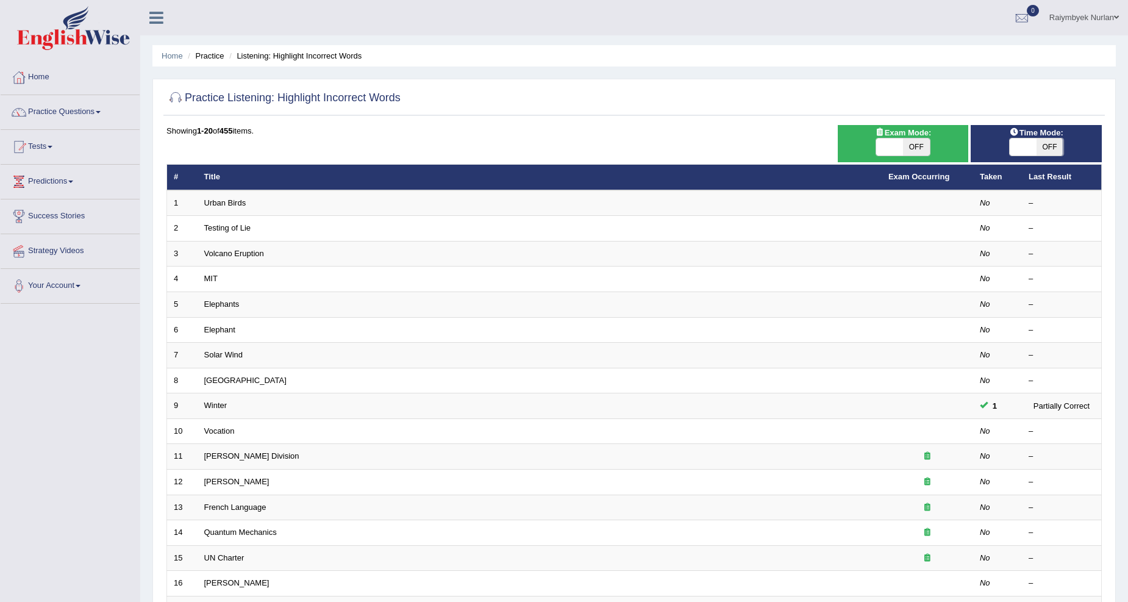
click at [214, 200] on link "Urban Birds" at bounding box center [225, 202] width 42 height 9
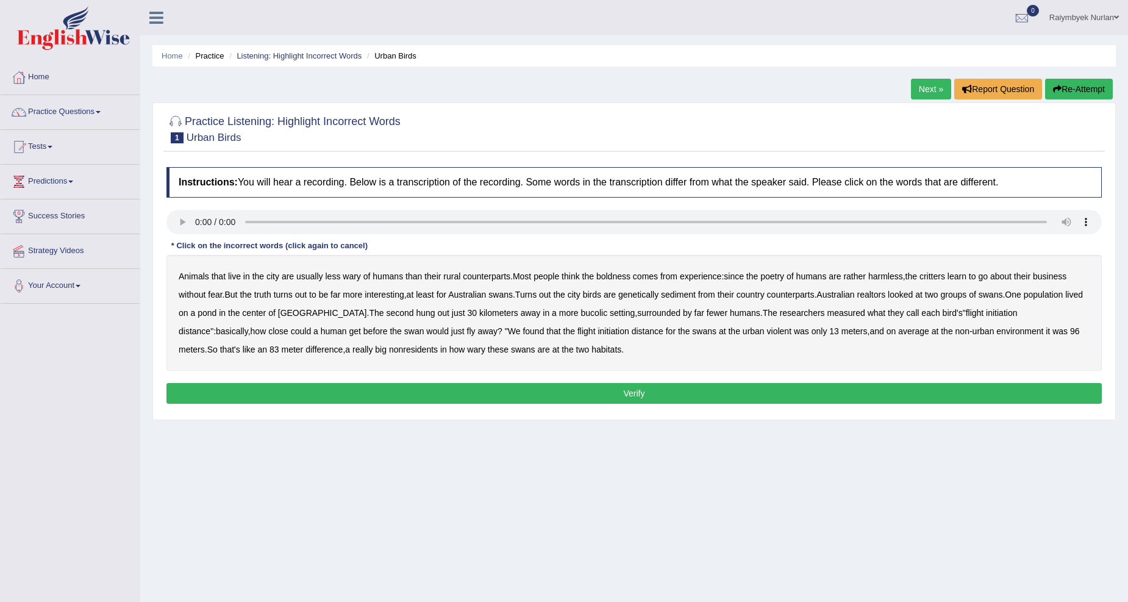
click at [767, 274] on b "poetry" at bounding box center [772, 276] width 24 height 10
click at [885, 294] on b "realtors" at bounding box center [870, 295] width 29 height 10
click at [389, 349] on b "nonresidents" at bounding box center [413, 349] width 49 height 10
click at [451, 386] on button "Verify" at bounding box center [633, 393] width 935 height 21
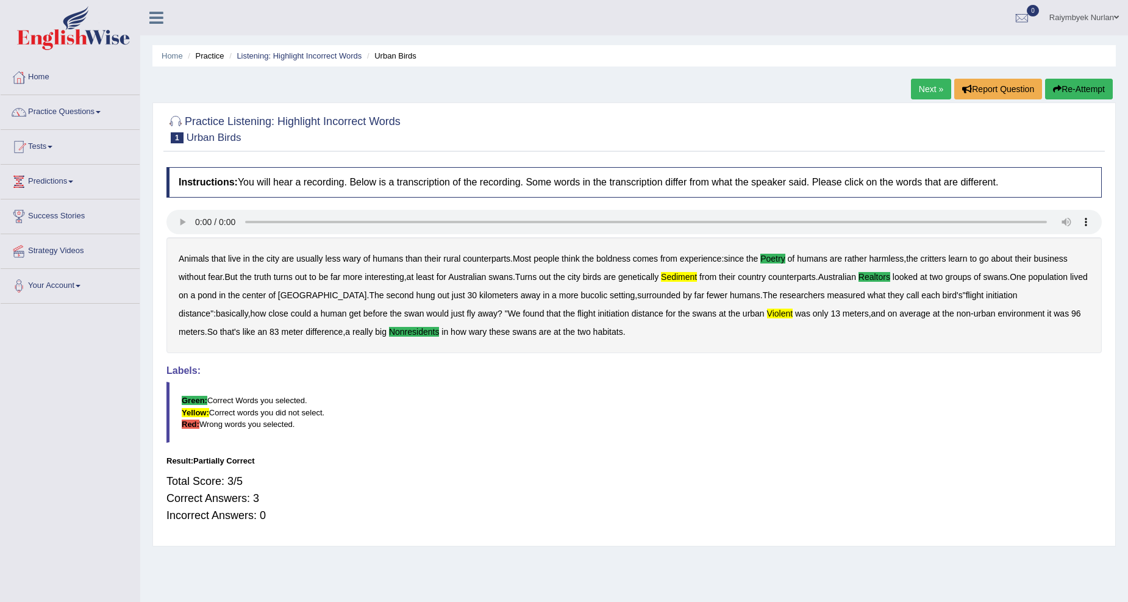
click at [931, 95] on link "Next »" at bounding box center [931, 89] width 40 height 21
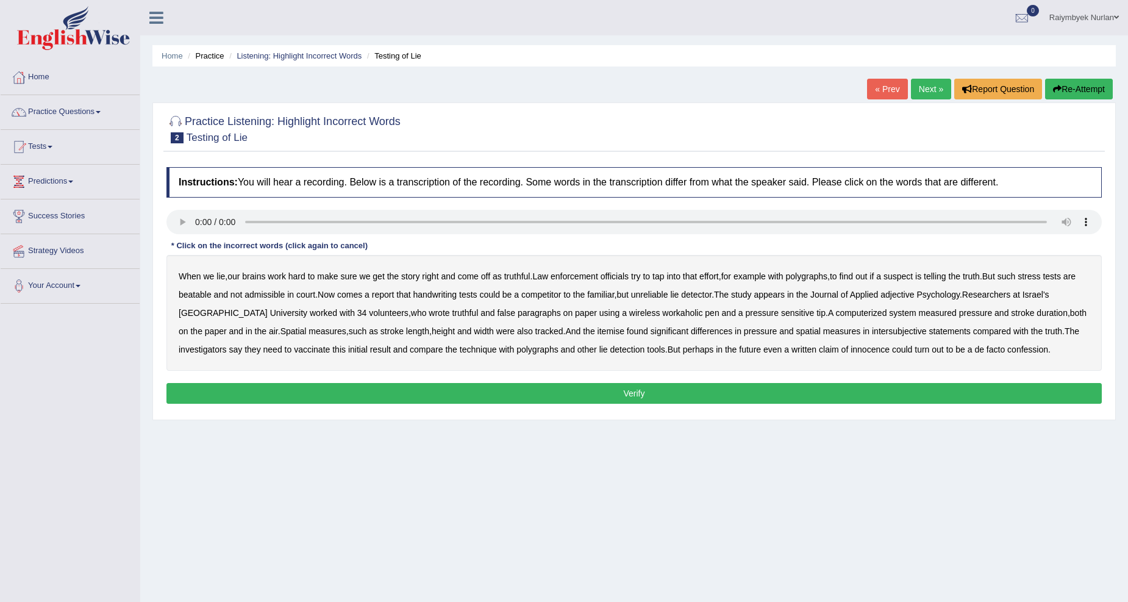
click at [662, 313] on b "workaholic" at bounding box center [682, 313] width 40 height 10
click at [781, 315] on b "sensitive" at bounding box center [797, 313] width 33 height 10
click at [835, 312] on b "computerized" at bounding box center [860, 313] width 51 height 10
click at [529, 332] on div "When we lie , our brains work hard to make sure we get the story right and come…" at bounding box center [633, 313] width 935 height 116
click at [597, 330] on b "itemise" at bounding box center [610, 331] width 27 height 10
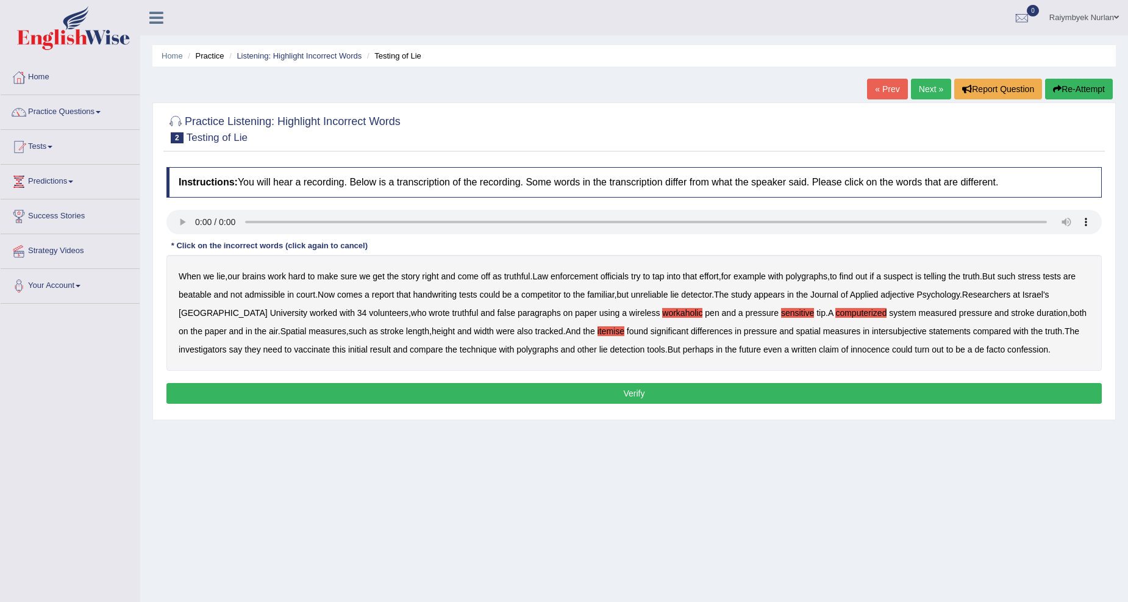
click at [363, 397] on button "Verify" at bounding box center [633, 393] width 935 height 21
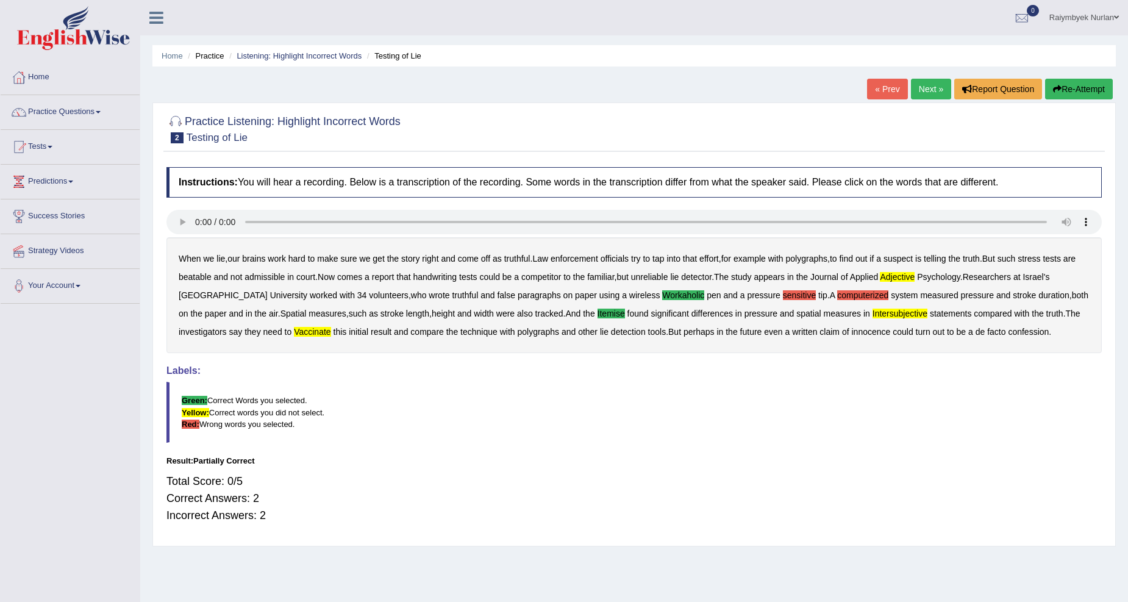
click at [919, 85] on link "Next »" at bounding box center [931, 89] width 40 height 21
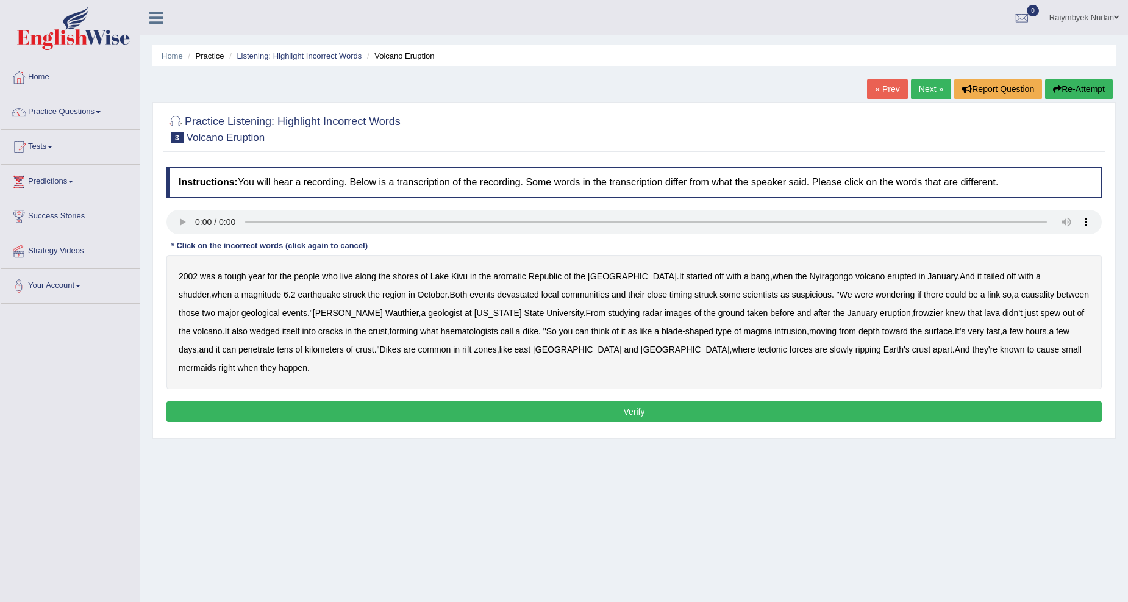
click at [282, 315] on b "events" at bounding box center [294, 313] width 25 height 10
click at [880, 313] on b "eruption" at bounding box center [895, 313] width 31 height 10
click at [441, 331] on b "haematologists" at bounding box center [469, 331] width 57 height 10
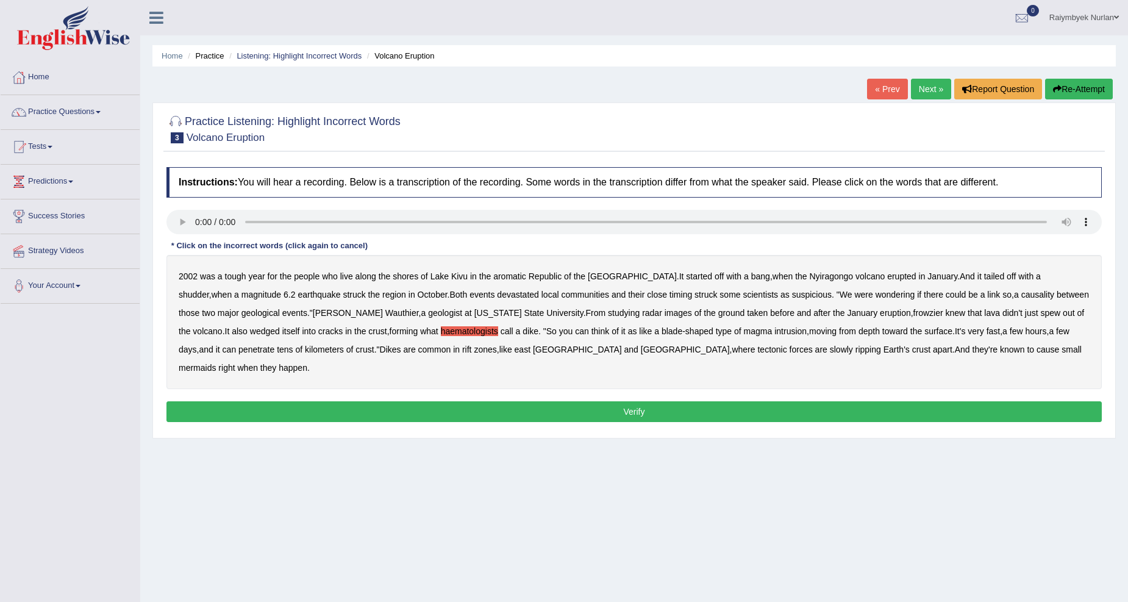
click at [216, 363] on b "mermaids" at bounding box center [197, 368] width 37 height 10
click at [940, 401] on button "Verify" at bounding box center [633, 411] width 935 height 21
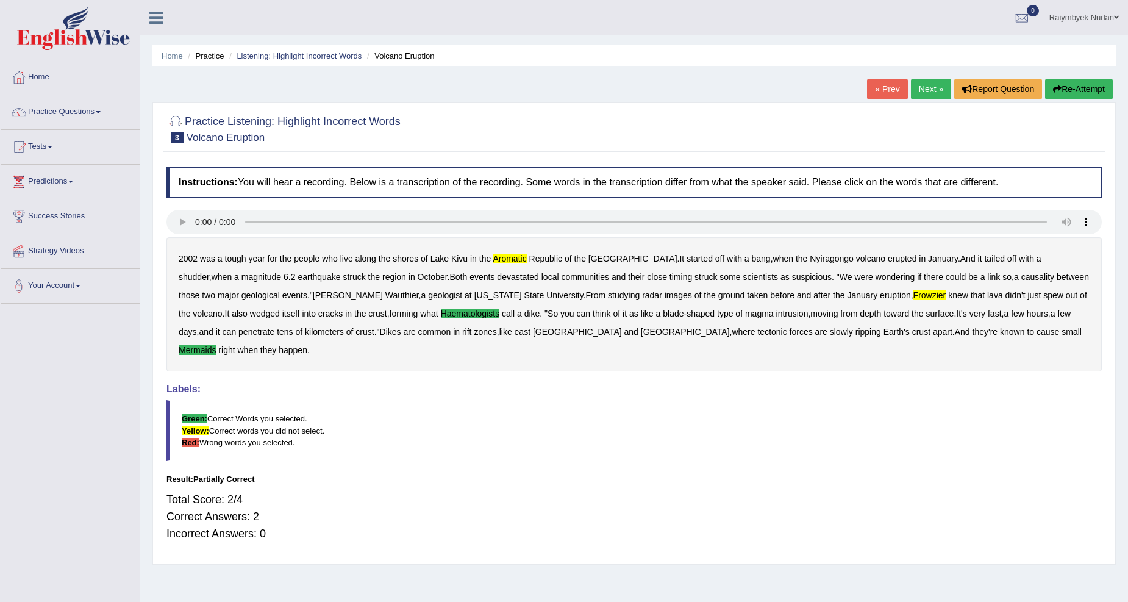
click at [936, 87] on link "Next »" at bounding box center [931, 89] width 40 height 21
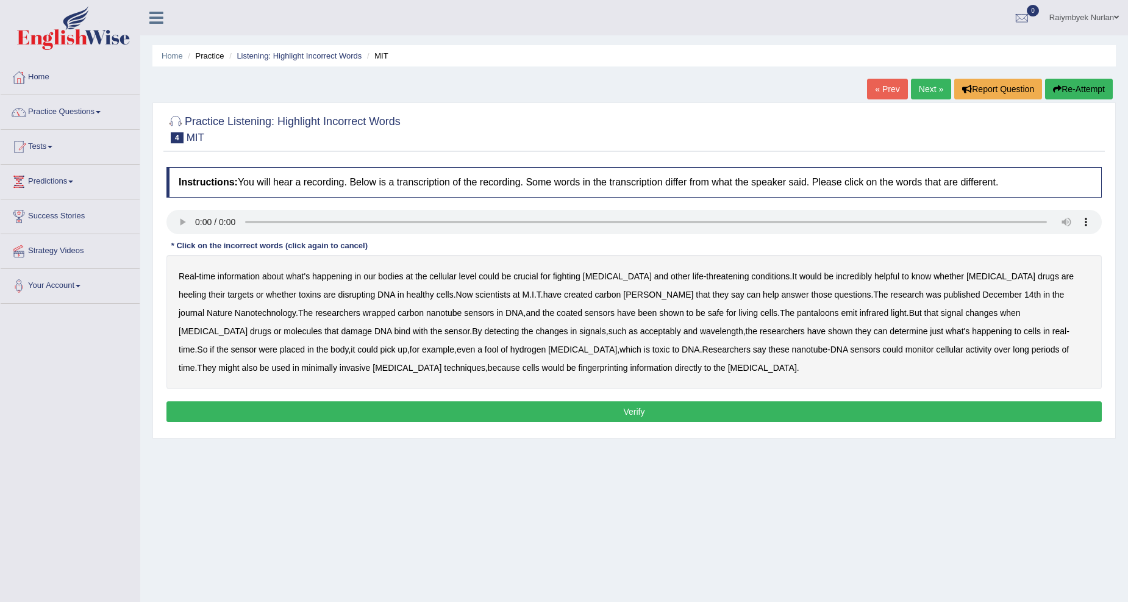
click at [574, 272] on b "fighting" at bounding box center [566, 276] width 27 height 10
click at [623, 294] on b "revels" at bounding box center [658, 295] width 70 height 10
click at [797, 312] on b "pantaloons" at bounding box center [818, 313] width 42 height 10
click at [485, 349] on b "fool" at bounding box center [492, 349] width 14 height 10
click at [488, 403] on button "Verify" at bounding box center [633, 411] width 935 height 21
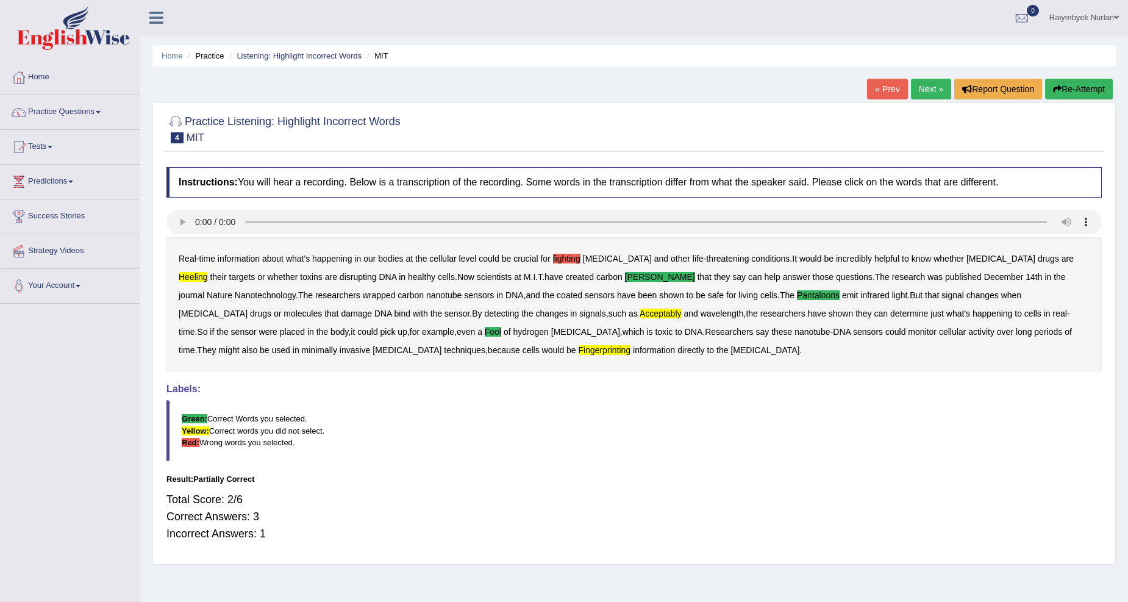
click at [911, 85] on link "Next »" at bounding box center [931, 89] width 40 height 21
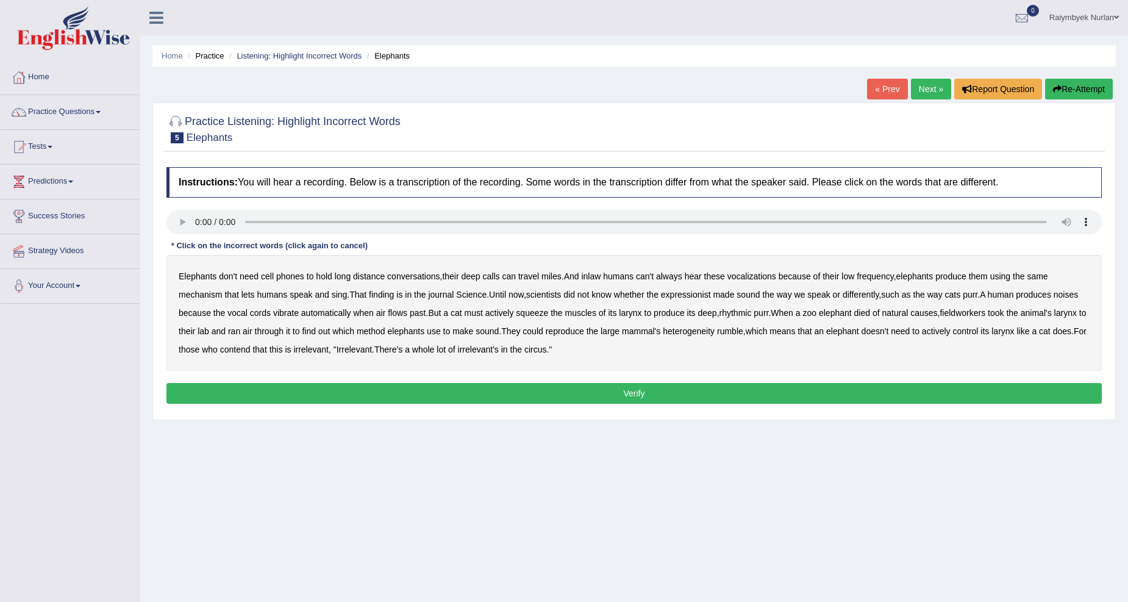
click at [692, 296] on b "expressionist" at bounding box center [686, 295] width 50 height 10
click at [985, 315] on b "fieldworkers" at bounding box center [962, 313] width 46 height 10
click at [586, 382] on div "Instructions: You will hear a recording. Below is a transcription of the record…" at bounding box center [633, 287] width 941 height 252
click at [592, 387] on button "Verify" at bounding box center [633, 393] width 935 height 21
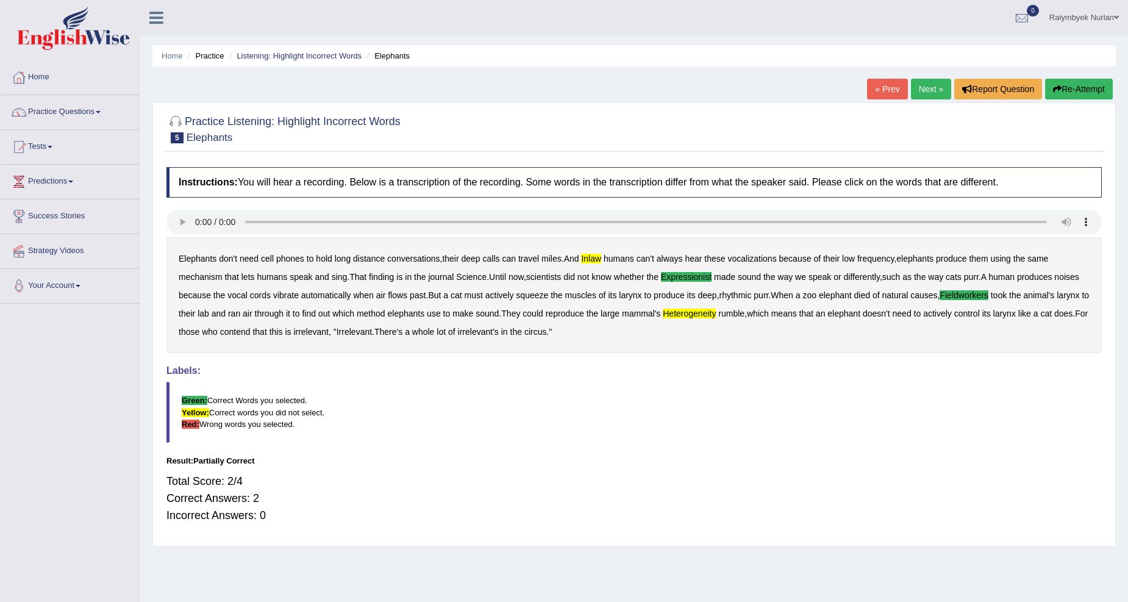
click at [598, 258] on b "inlaw" at bounding box center [591, 259] width 20 height 10
click at [601, 262] on b "inlaw" at bounding box center [591, 259] width 20 height 10
click at [916, 87] on link "Next »" at bounding box center [931, 89] width 40 height 21
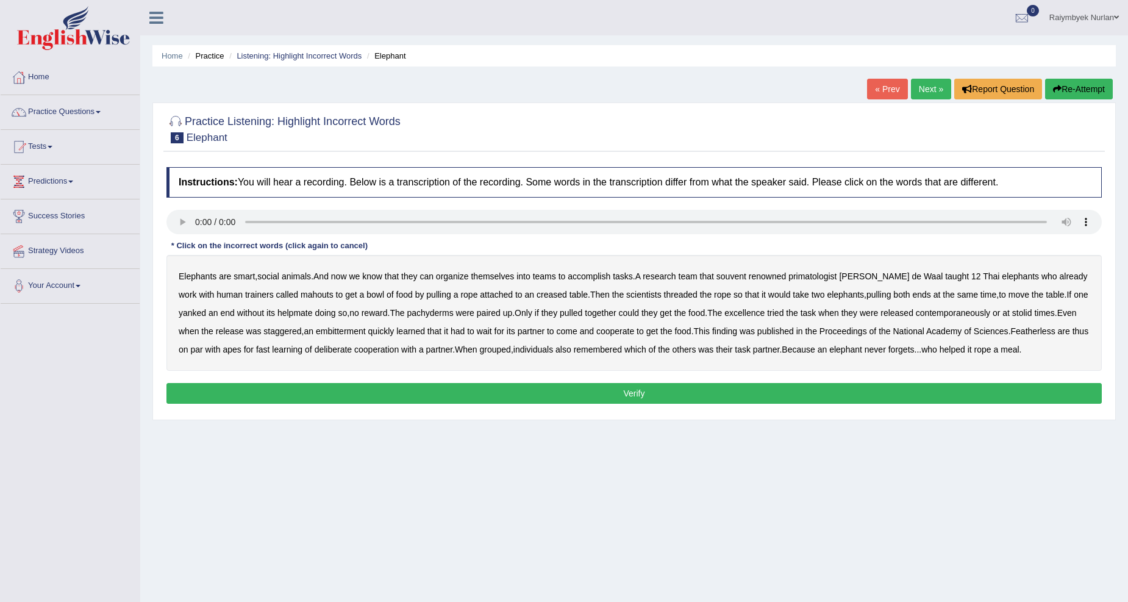
click at [813, 277] on b "primatologist" at bounding box center [812, 276] width 48 height 10
click at [786, 274] on b "renowned" at bounding box center [768, 276] width 38 height 10
click at [806, 272] on b "primatologist" at bounding box center [812, 276] width 48 height 10
click at [783, 273] on b "renowned" at bounding box center [768, 276] width 38 height 10
click at [480, 293] on b "attached" at bounding box center [496, 295] width 33 height 10
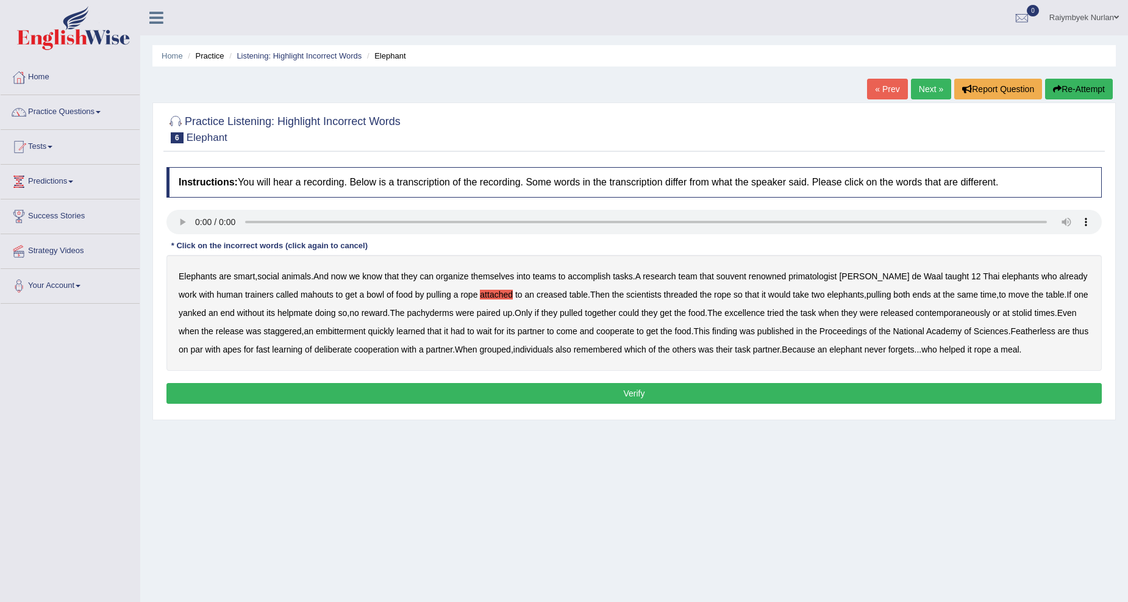
click at [480, 296] on b "attached" at bounding box center [496, 295] width 33 height 10
click at [750, 312] on b "excellence" at bounding box center [744, 313] width 40 height 10
click at [348, 334] on b "embitterment" at bounding box center [341, 331] width 50 height 10
click at [1030, 330] on b "Featherless" at bounding box center [1033, 331] width 45 height 10
click at [1038, 378] on div "Instructions: You will hear a recording. Below is a transcription of the record…" at bounding box center [633, 287] width 941 height 252
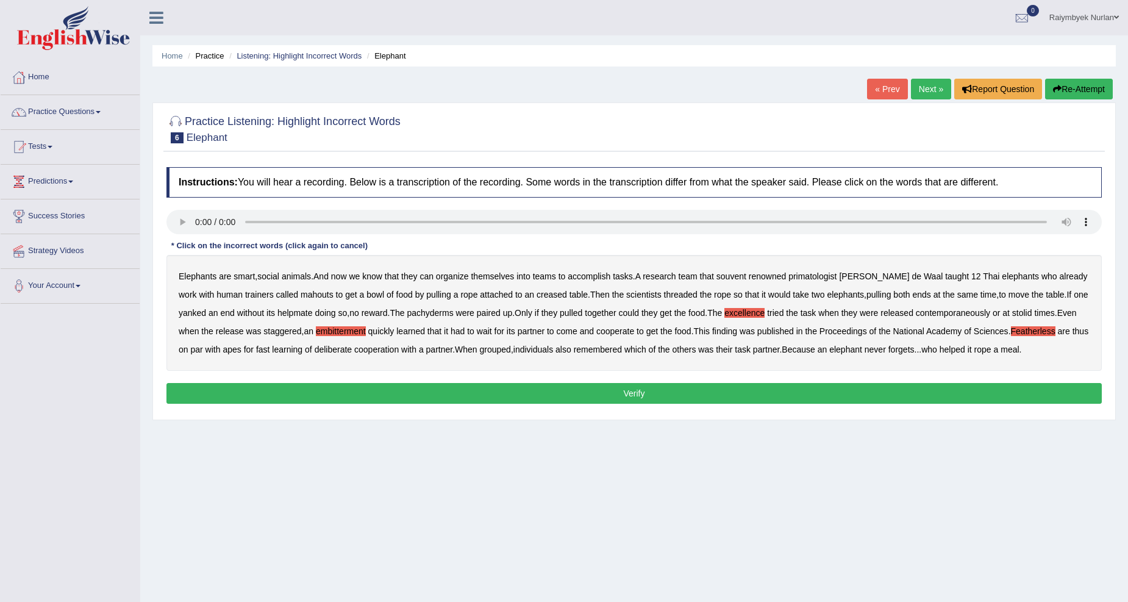
click at [1044, 383] on button "Verify" at bounding box center [633, 393] width 935 height 21
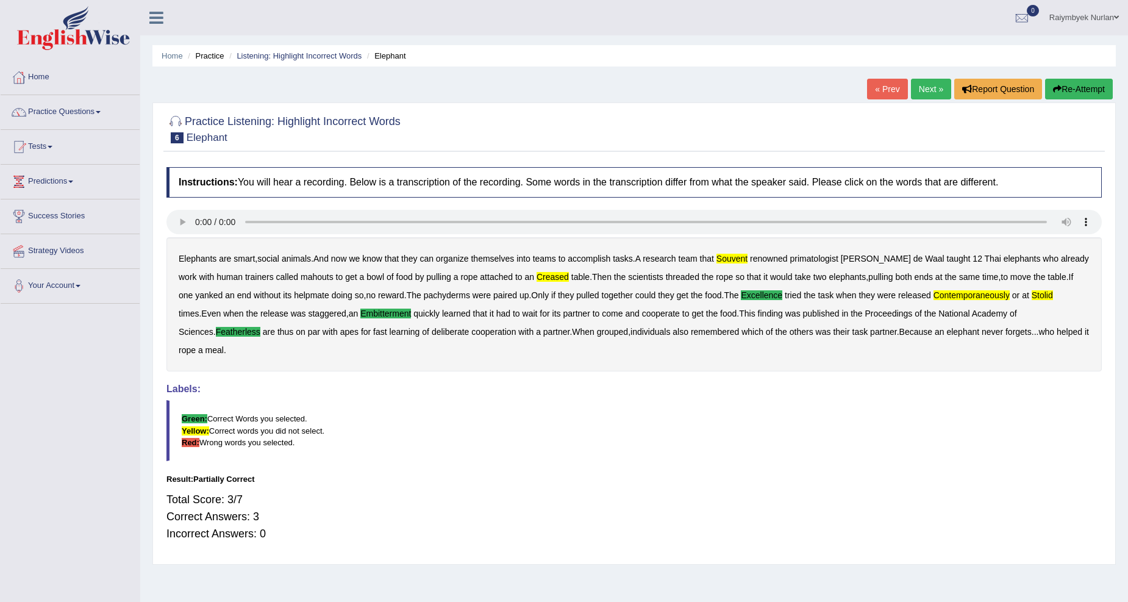
click at [919, 88] on link "Next »" at bounding box center [931, 89] width 40 height 21
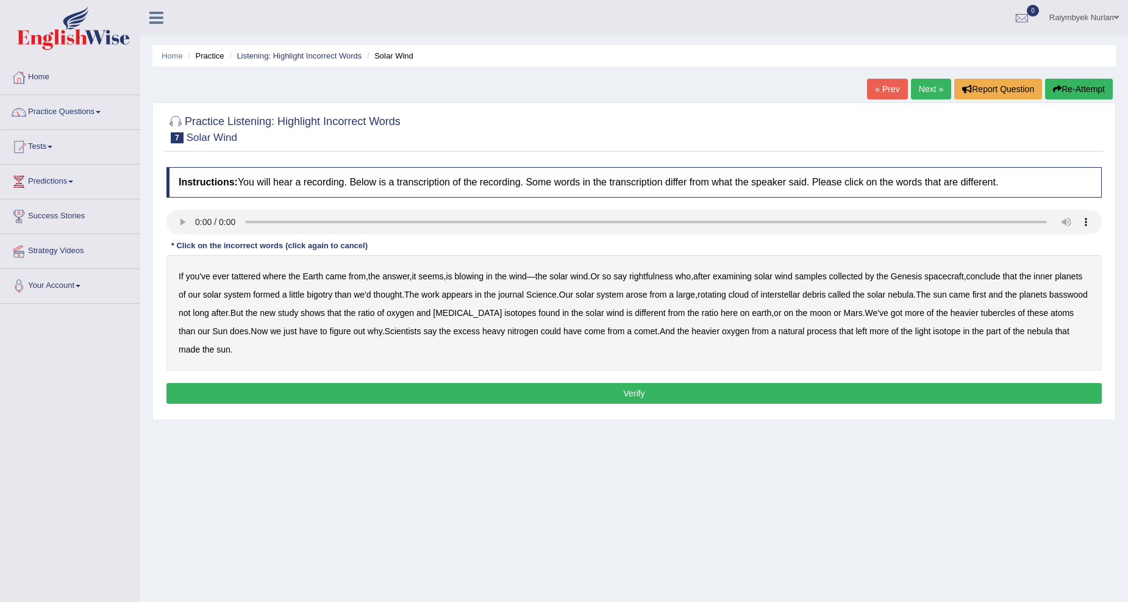
click at [249, 273] on b "tattered" at bounding box center [246, 276] width 29 height 10
click at [332, 296] on b "bigotry" at bounding box center [320, 295] width 26 height 10
click at [479, 313] on b "[MEDICAL_DATA]" at bounding box center [467, 313] width 69 height 10
click at [297, 382] on div "Instructions: You will hear a recording. Below is a transcription of the record…" at bounding box center [633, 287] width 941 height 252
click at [299, 383] on button "Verify" at bounding box center [633, 393] width 935 height 21
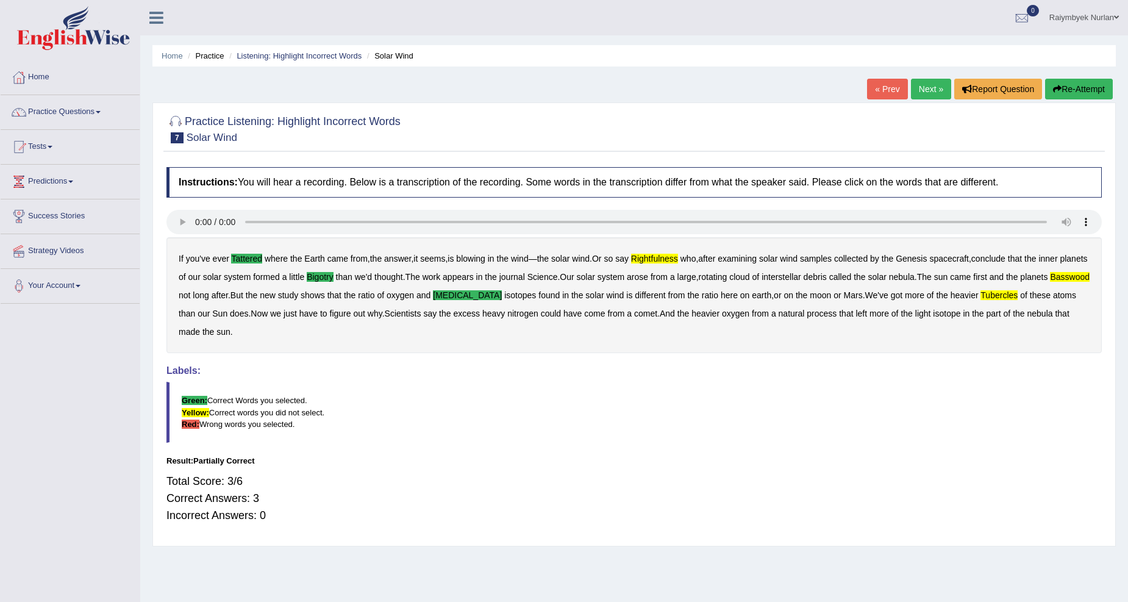
click at [927, 88] on link "Next »" at bounding box center [931, 89] width 40 height 21
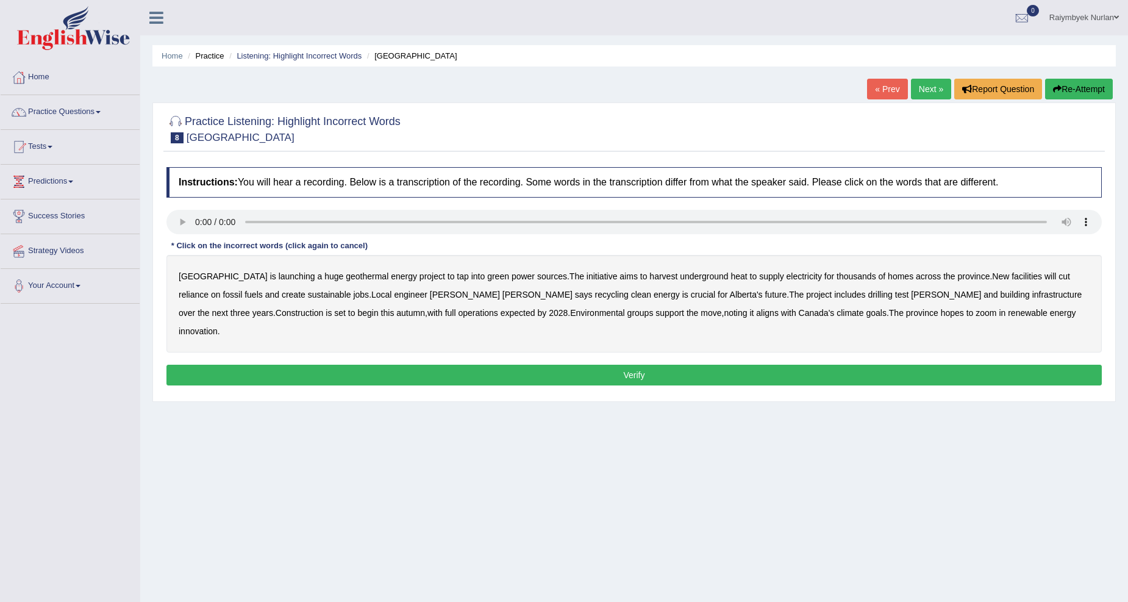
click at [759, 277] on b "supply" at bounding box center [771, 276] width 24 height 10
click at [655, 312] on b "support" at bounding box center [669, 313] width 29 height 10
click at [975, 316] on b "zoom" at bounding box center [985, 313] width 21 height 10
click at [786, 336] on div "Instructions: You will hear a recording. Below is a transcription of the record…" at bounding box center [633, 278] width 941 height 234
click at [786, 365] on button "Verify" at bounding box center [633, 375] width 935 height 21
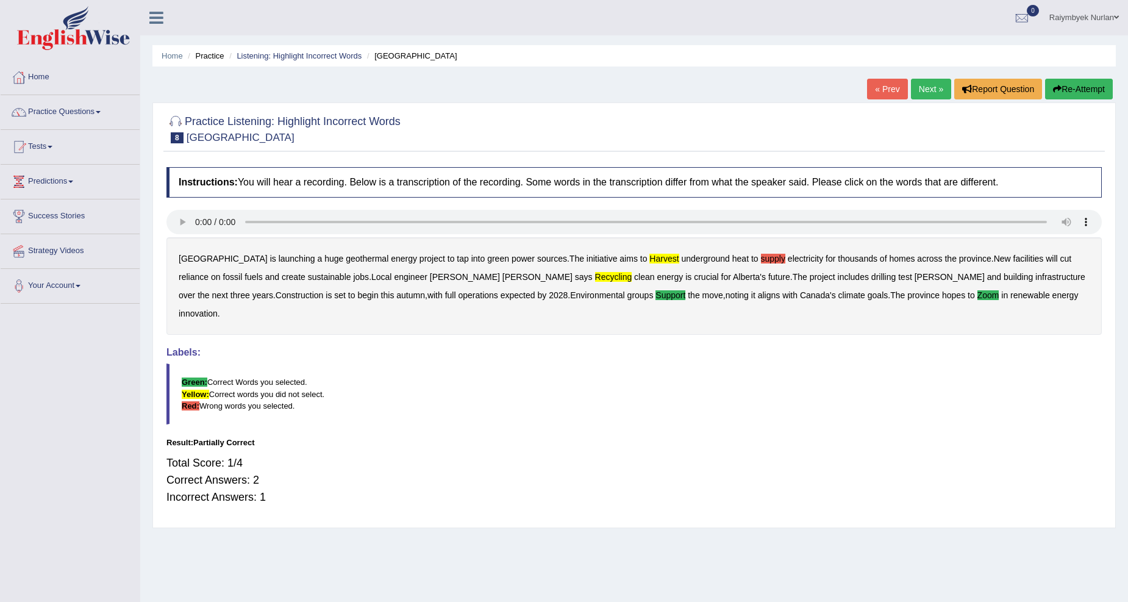
click at [934, 86] on link "Next »" at bounding box center [931, 89] width 40 height 21
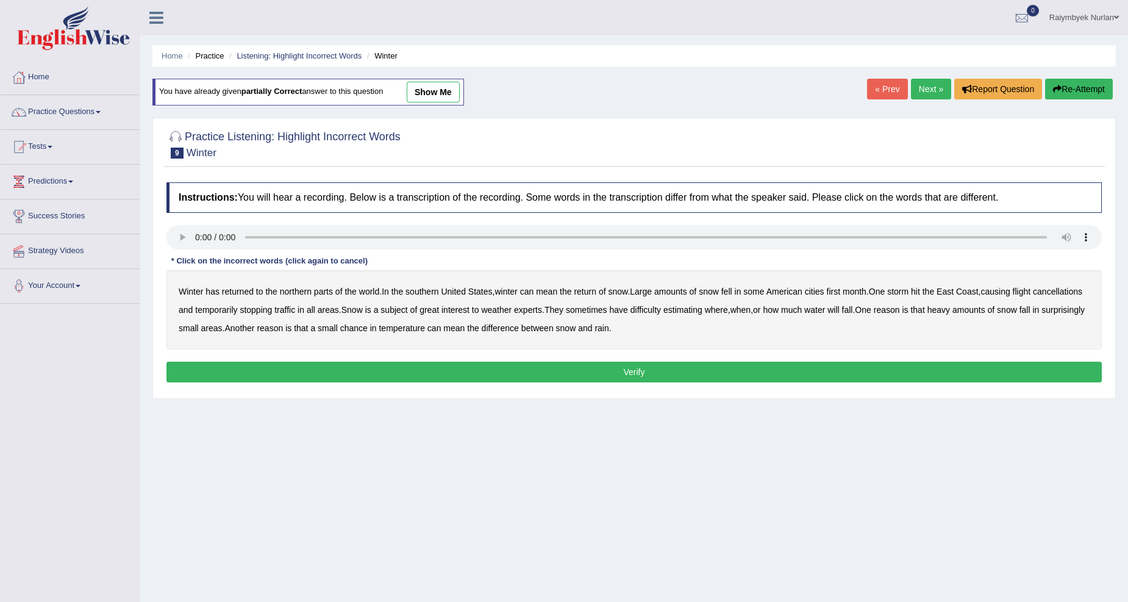
click at [428, 290] on b "southern" at bounding box center [421, 292] width 33 height 10
click at [841, 290] on b "first" at bounding box center [834, 292] width 14 height 10
click at [511, 312] on b "weather" at bounding box center [496, 310] width 30 height 10
click at [566, 314] on div "Winter has returned to the northern parts of the world . In the southern United…" at bounding box center [633, 309] width 935 height 79
click at [511, 312] on b "weather" at bounding box center [496, 310] width 30 height 10
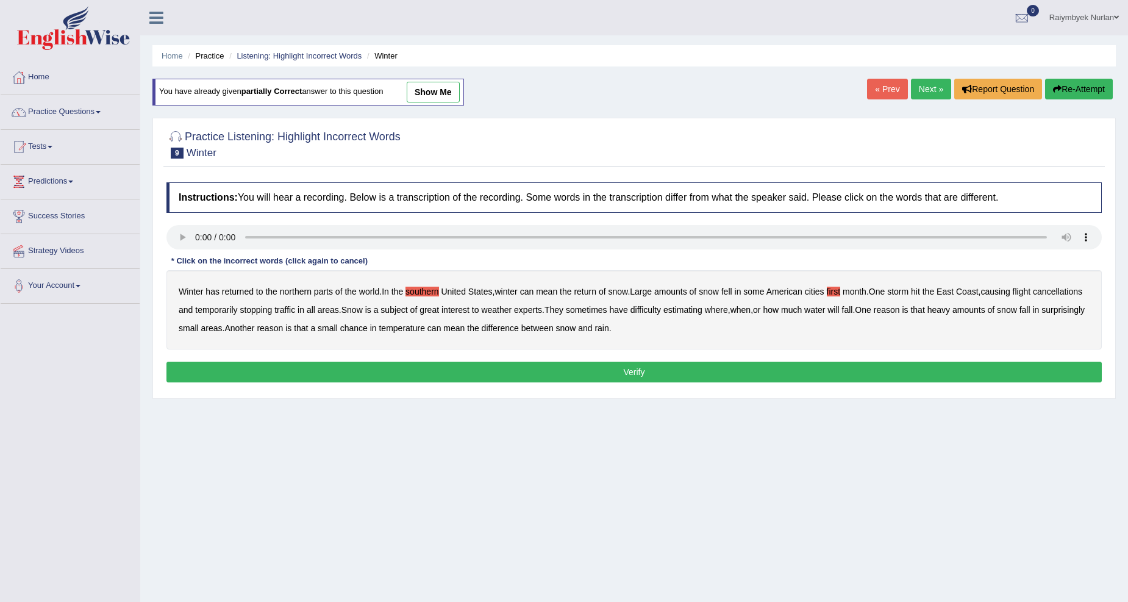
click at [682, 375] on button "Verify" at bounding box center [633, 371] width 935 height 21
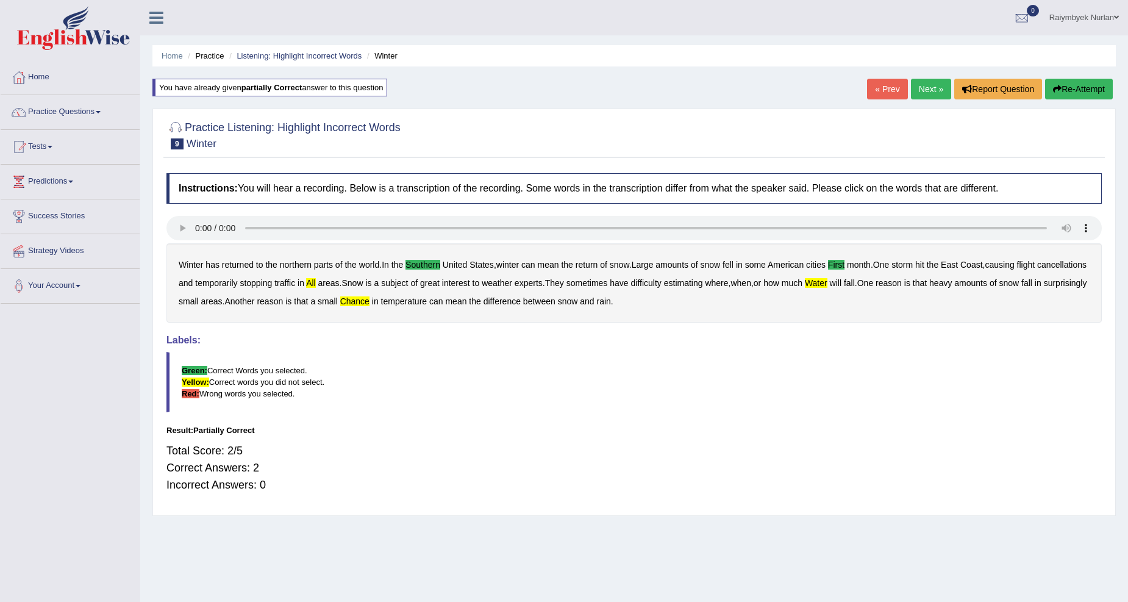
click at [923, 93] on link "Next »" at bounding box center [931, 89] width 40 height 21
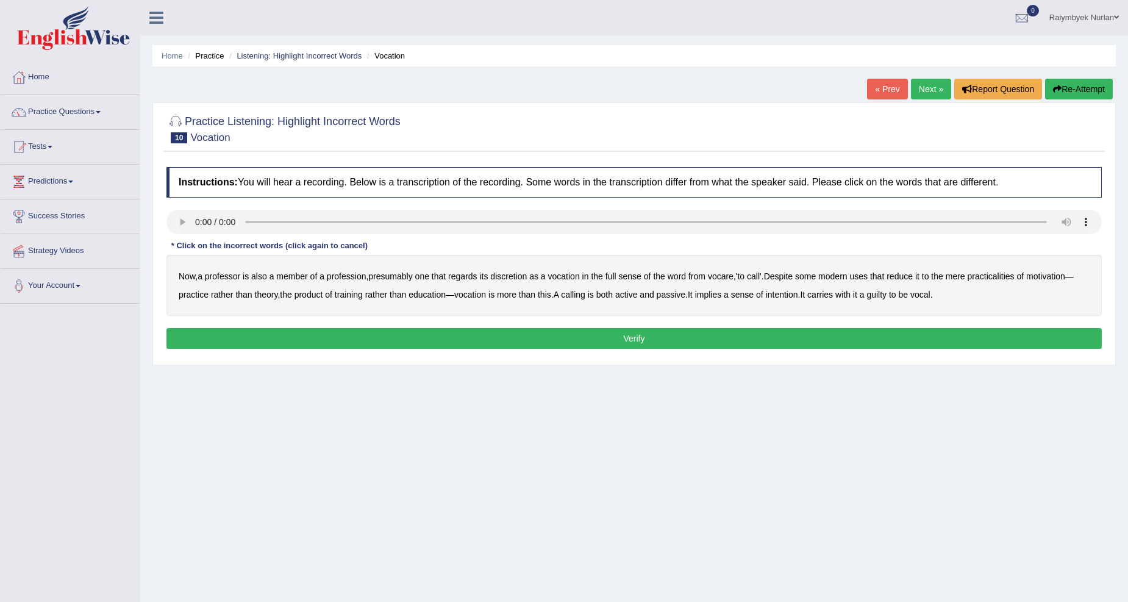
click at [593, 279] on div "Now , a professor is also a member of a profession , presumably one that regard…" at bounding box center [633, 285] width 935 height 61
click at [589, 277] on b "in" at bounding box center [585, 276] width 7 height 10
click at [1047, 276] on b "motivation" at bounding box center [1045, 276] width 39 height 10
click at [789, 333] on button "Verify" at bounding box center [633, 338] width 935 height 21
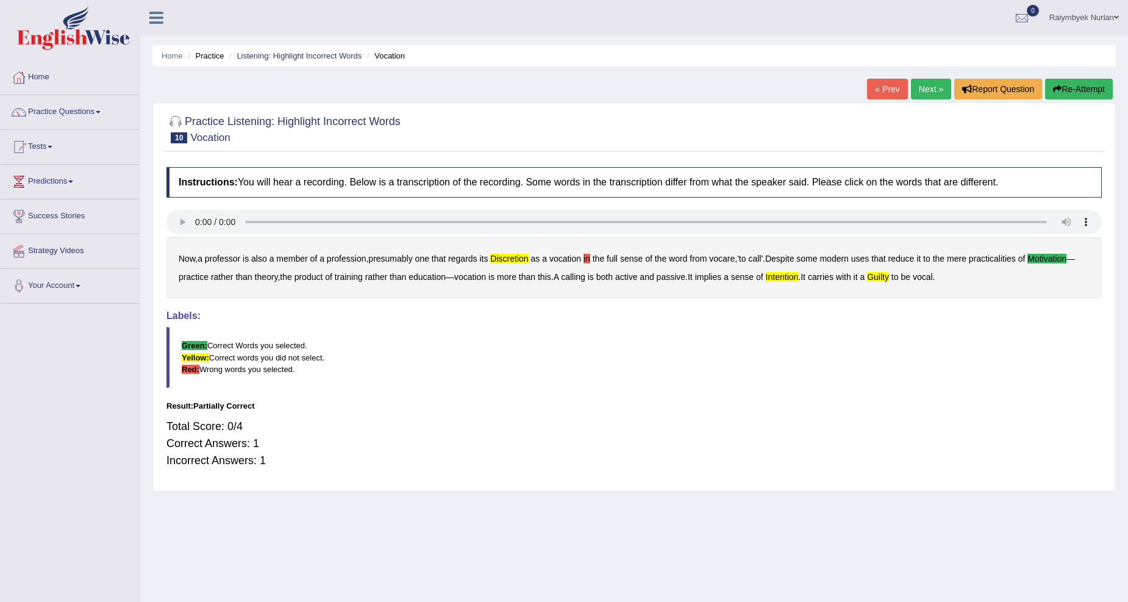
click at [930, 93] on link "Next »" at bounding box center [931, 89] width 40 height 21
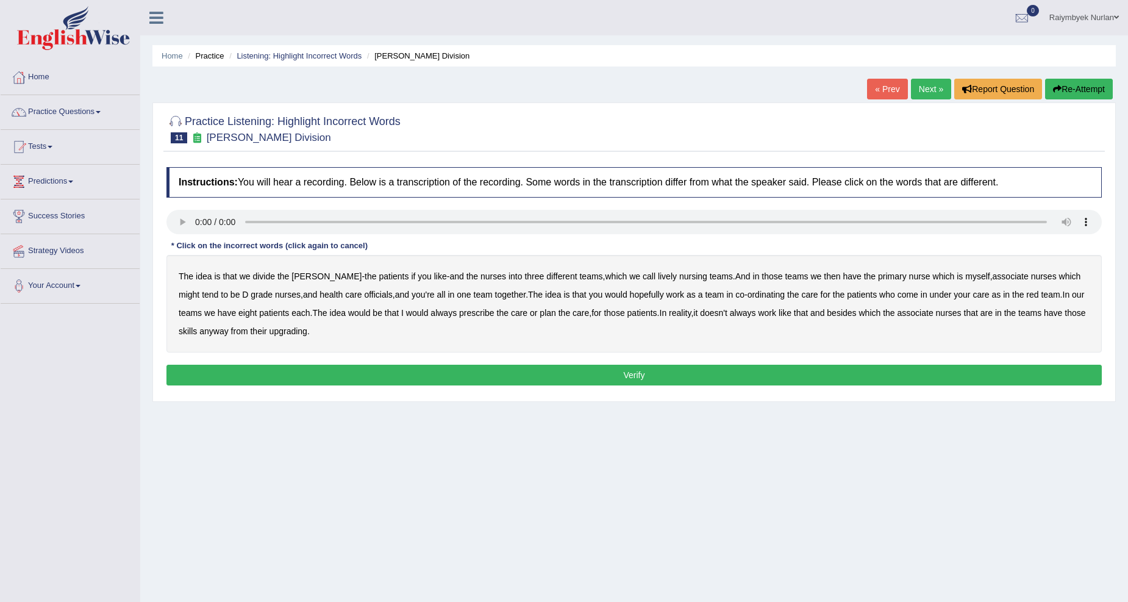
click at [658, 277] on b "lively" at bounding box center [667, 276] width 19 height 10
click at [909, 276] on b "nurse" at bounding box center [919, 276] width 21 height 10
click at [965, 276] on b "myself" at bounding box center [977, 276] width 24 height 10
click at [909, 276] on b "nurse" at bounding box center [919, 276] width 21 height 10
click at [953, 276] on div "The idea is that we divide the ward - the patients if you like - and the nurses…" at bounding box center [633, 304] width 935 height 98
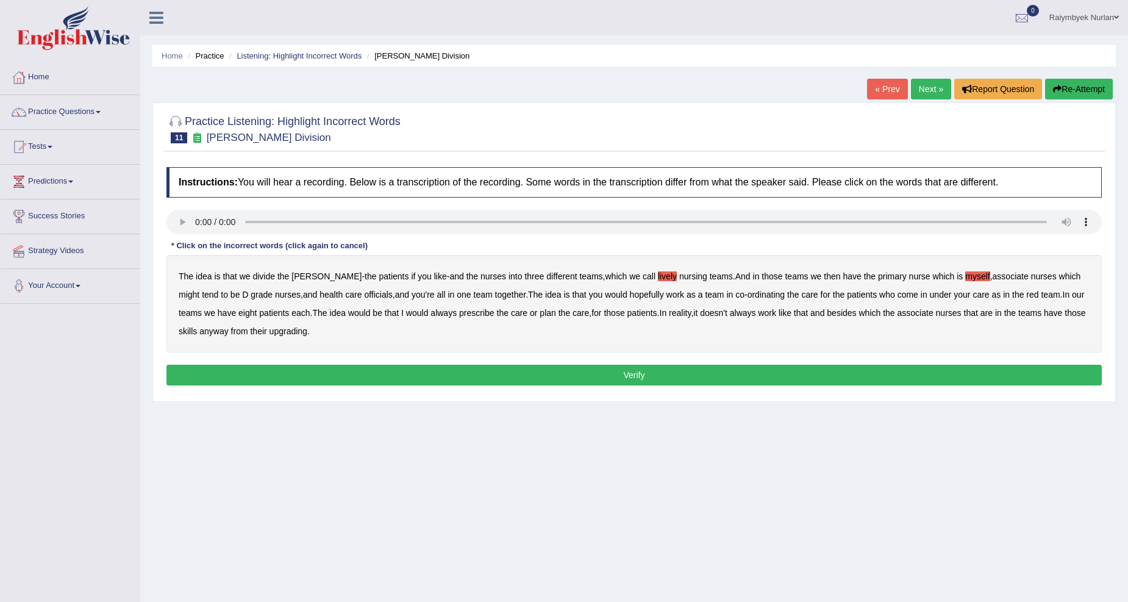
drag, startPoint x: 953, startPoint y: 276, endPoint x: 942, endPoint y: 275, distance: 10.4
click at [952, 275] on div "The idea is that we divide the ward - the patients if you like - and the nurses…" at bounding box center [633, 304] width 935 height 98
click at [965, 275] on b "myself" at bounding box center [977, 276] width 24 height 10
click at [747, 295] on b "ordinating" at bounding box center [766, 295] width 38 height 10
click at [747, 291] on b "ordinating" at bounding box center [766, 295] width 38 height 10
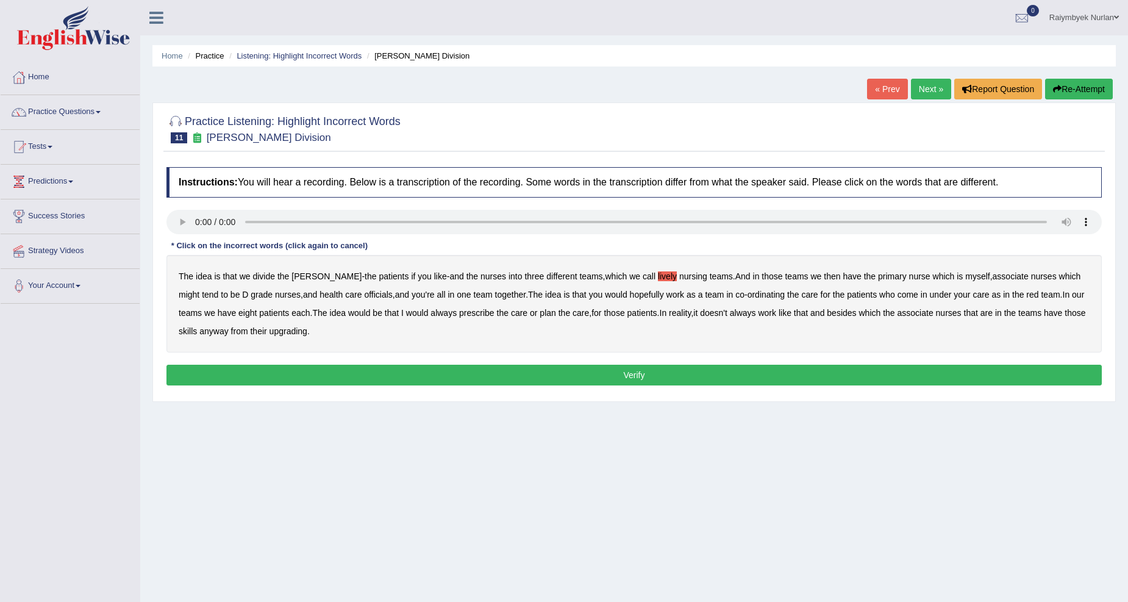
click at [430, 311] on b "always" at bounding box center [443, 313] width 26 height 10
click at [283, 332] on b "upgrading" at bounding box center [288, 331] width 38 height 10
click at [309, 346] on div "The idea is that we divide the ward - the patients if you like - and the nurses…" at bounding box center [633, 304] width 935 height 98
click at [319, 361] on div "Instructions: You will hear a recording. Below is a transcription of the record…" at bounding box center [633, 278] width 941 height 234
click at [324, 368] on button "Verify" at bounding box center [633, 375] width 935 height 21
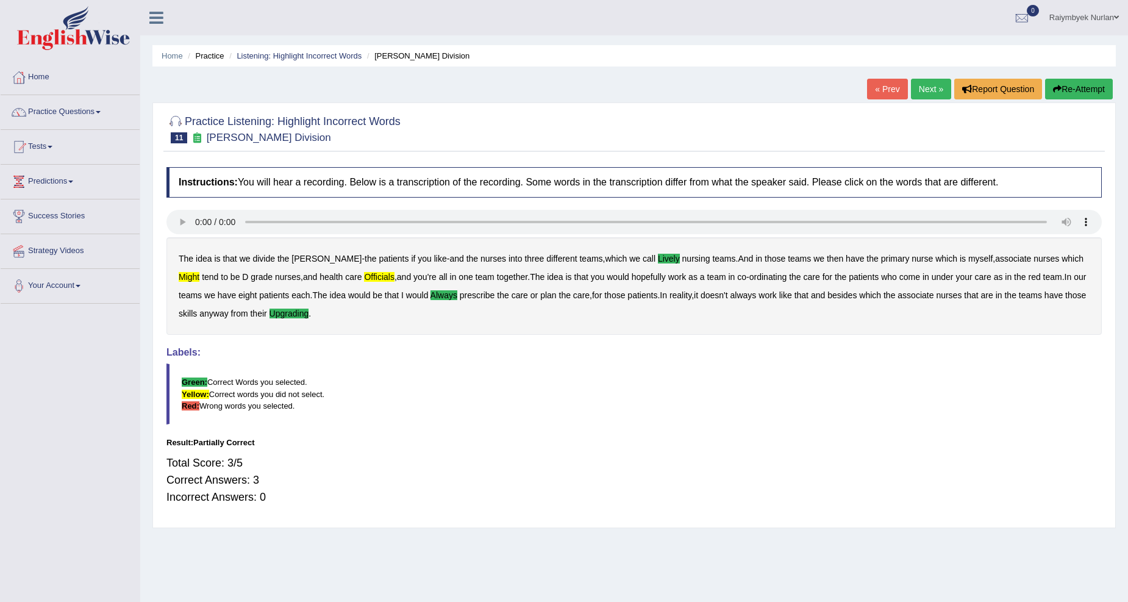
click at [925, 85] on link "Next »" at bounding box center [931, 89] width 40 height 21
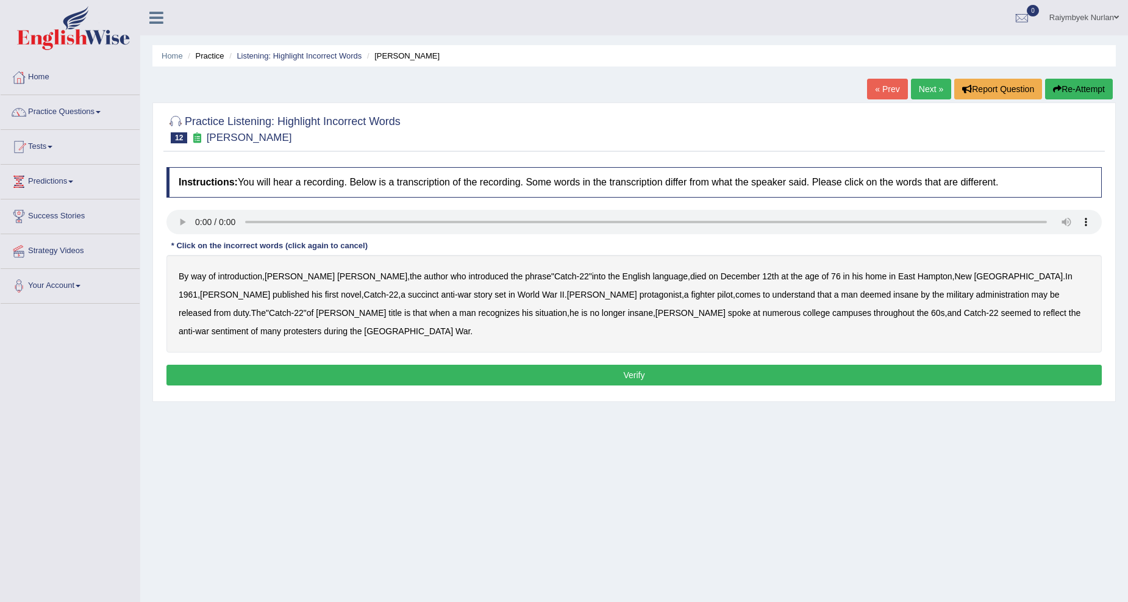
click at [976, 294] on b "administration" at bounding box center [1002, 295] width 53 height 10
click at [1043, 313] on b "reflect" at bounding box center [1054, 313] width 23 height 10
click at [866, 365] on button "Verify" at bounding box center [633, 375] width 935 height 21
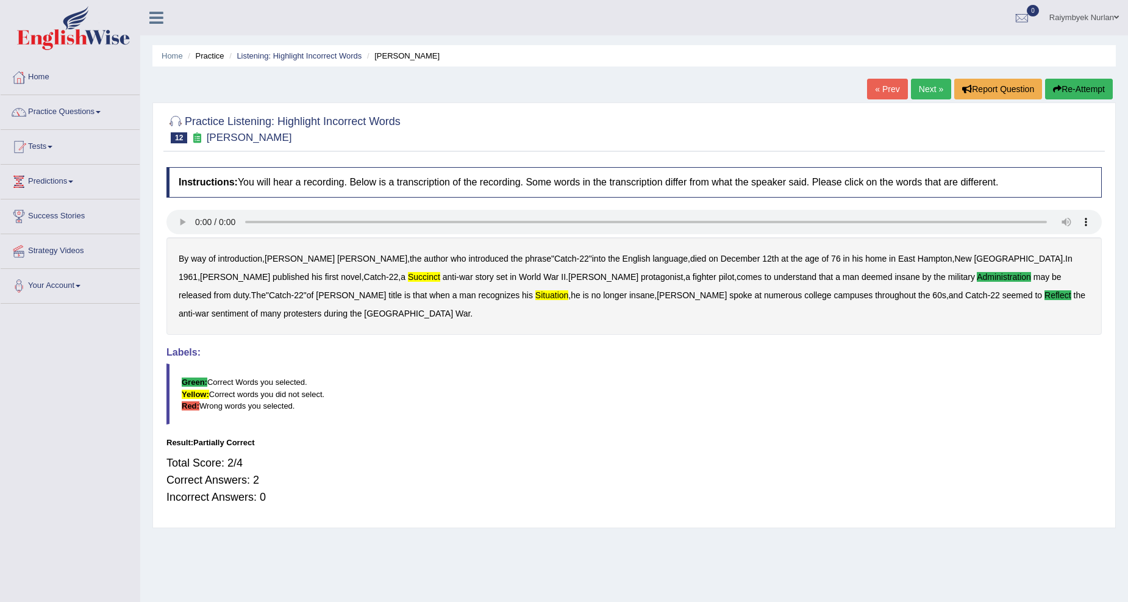
click at [936, 82] on link "Next »" at bounding box center [931, 89] width 40 height 21
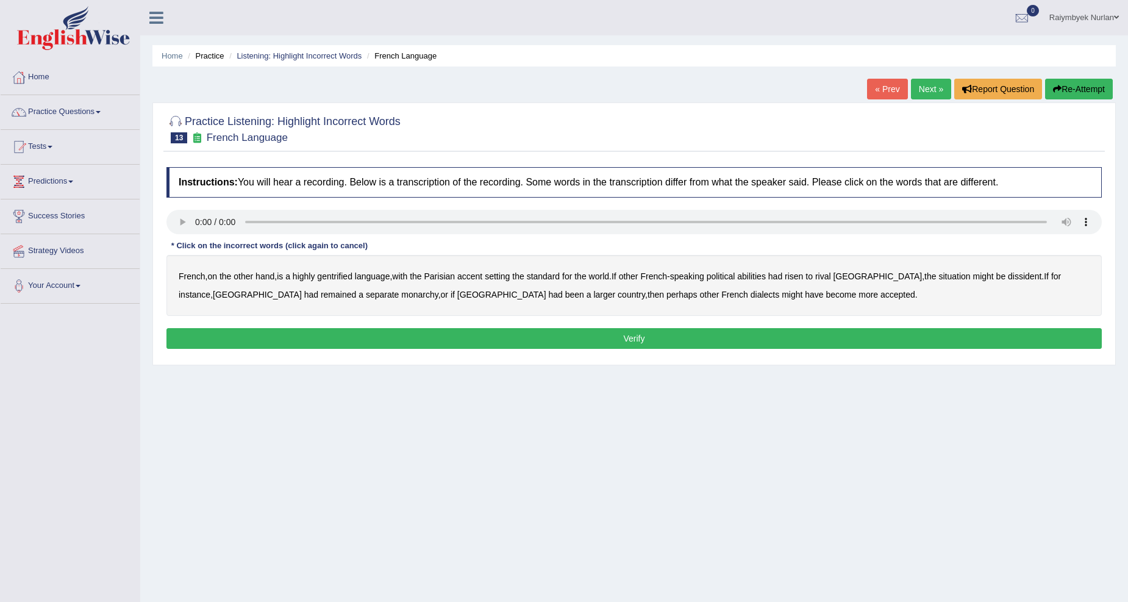
click at [779, 271] on b "had" at bounding box center [775, 276] width 14 height 10
click at [782, 276] on b "had" at bounding box center [775, 276] width 14 height 10
click at [343, 276] on b "gentrified" at bounding box center [334, 276] width 35 height 10
click at [766, 276] on b "abilities" at bounding box center [751, 276] width 29 height 10
click at [826, 293] on b "become" at bounding box center [841, 295] width 30 height 10
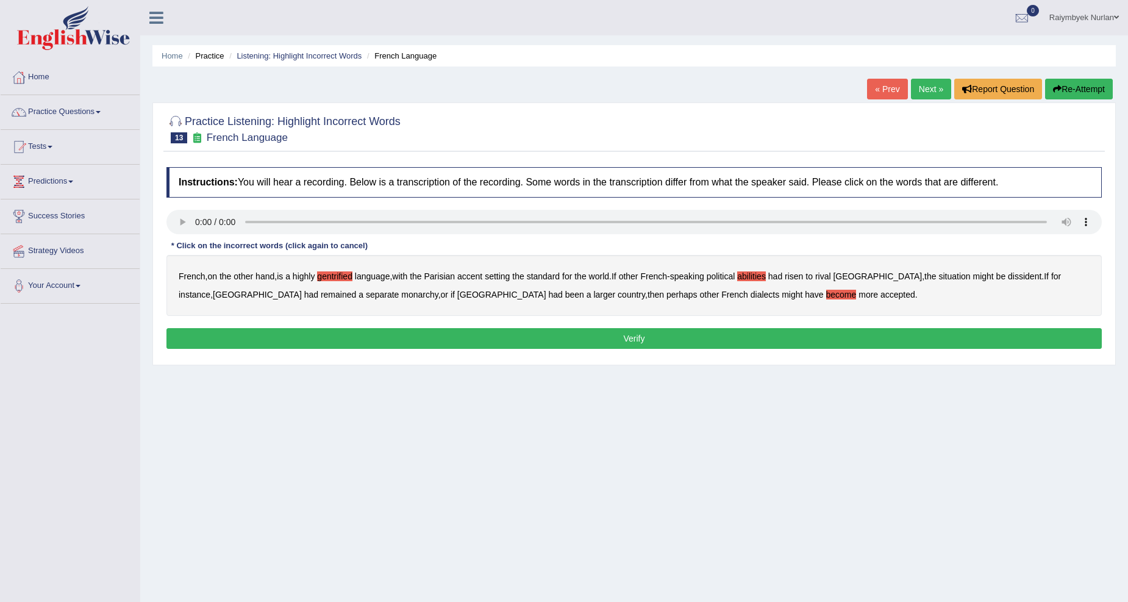
click at [635, 321] on div "Instructions: You will hear a recording. Below is a transcription of the record…" at bounding box center [633, 260] width 941 height 198
click at [635, 337] on button "Verify" at bounding box center [633, 338] width 935 height 21
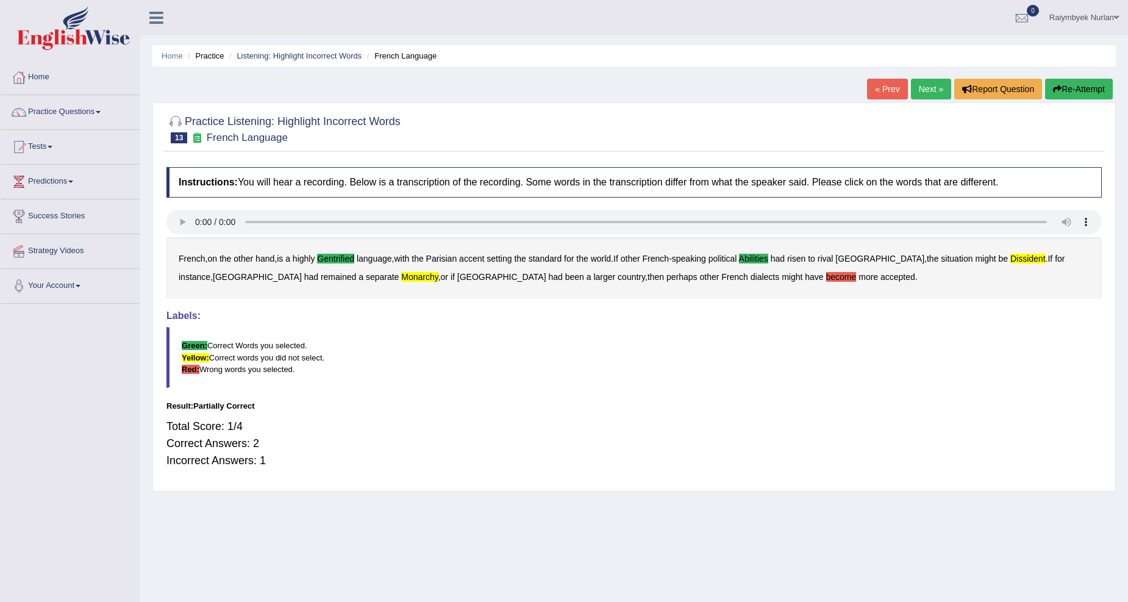
click at [931, 84] on link "Next »" at bounding box center [931, 89] width 40 height 21
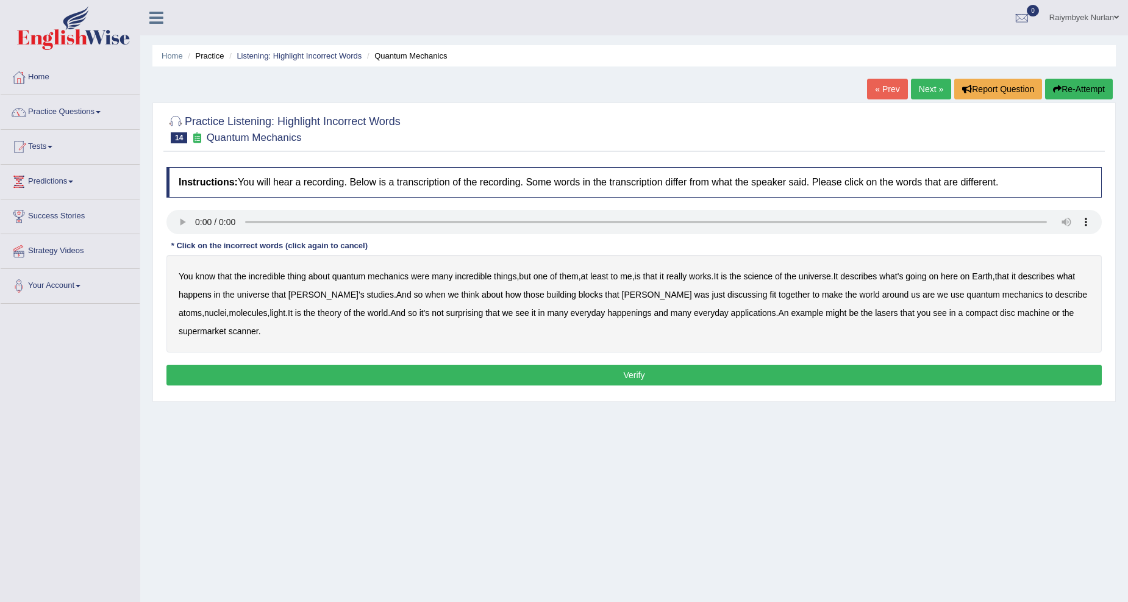
click at [772, 274] on b "science" at bounding box center [758, 276] width 29 height 10
click at [607, 315] on b "happenings" at bounding box center [629, 313] width 44 height 10
click at [1017, 309] on b "machine" at bounding box center [1033, 313] width 32 height 10
click at [914, 384] on button "Verify" at bounding box center [633, 375] width 935 height 21
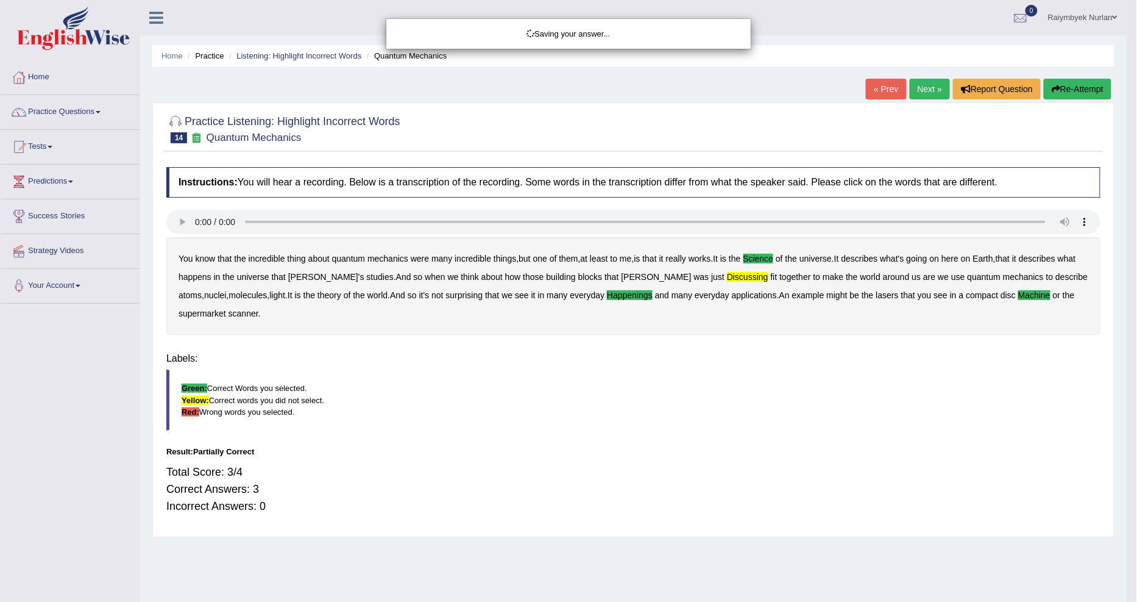
click at [914, 376] on div "Saving your answer..." at bounding box center [568, 301] width 1137 height 602
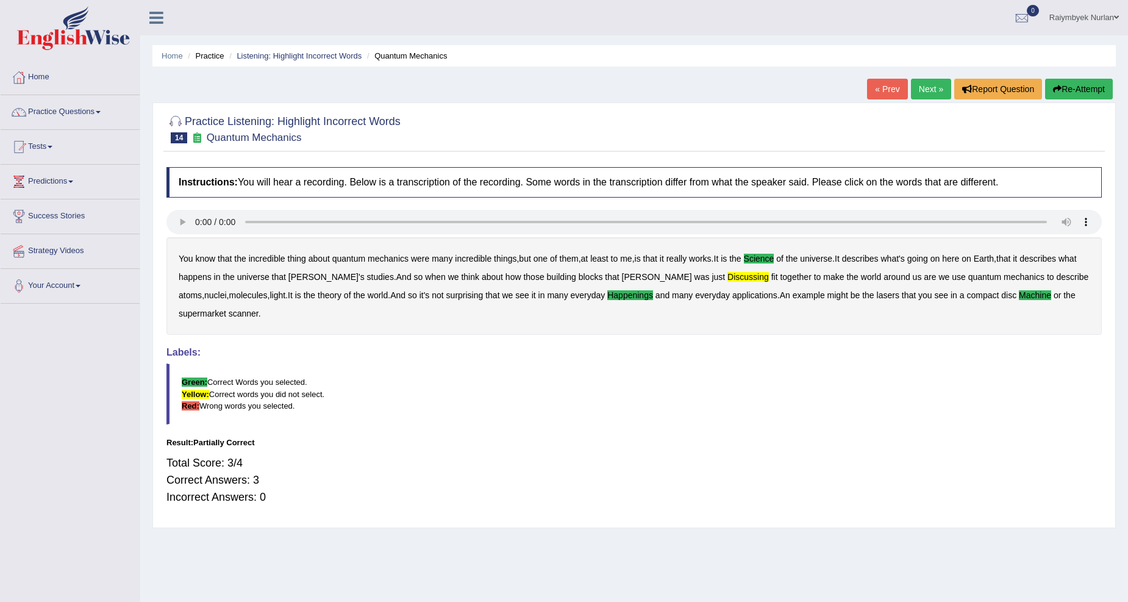
click at [925, 94] on link "Next »" at bounding box center [931, 89] width 40 height 21
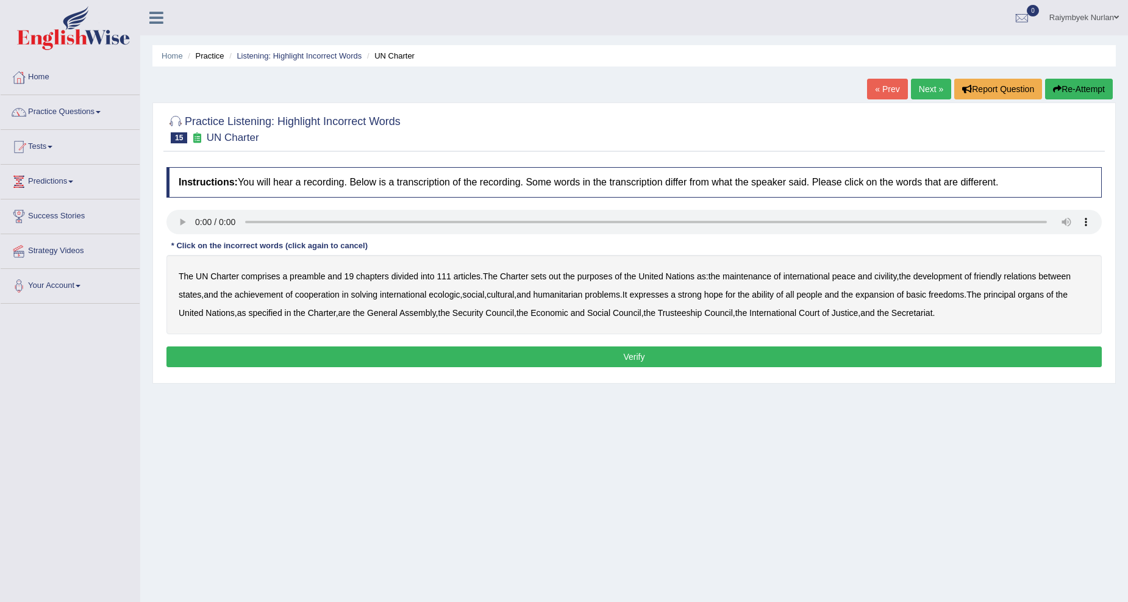
click at [895, 276] on b "civility" at bounding box center [885, 276] width 22 height 10
click at [1030, 275] on b "relations" at bounding box center [1019, 276] width 32 height 10
click at [451, 295] on b "ecologic" at bounding box center [444, 295] width 31 height 10
click at [774, 299] on b "ability" at bounding box center [763, 295] width 22 height 10
click at [1036, 274] on b "relations" at bounding box center [1019, 276] width 32 height 10
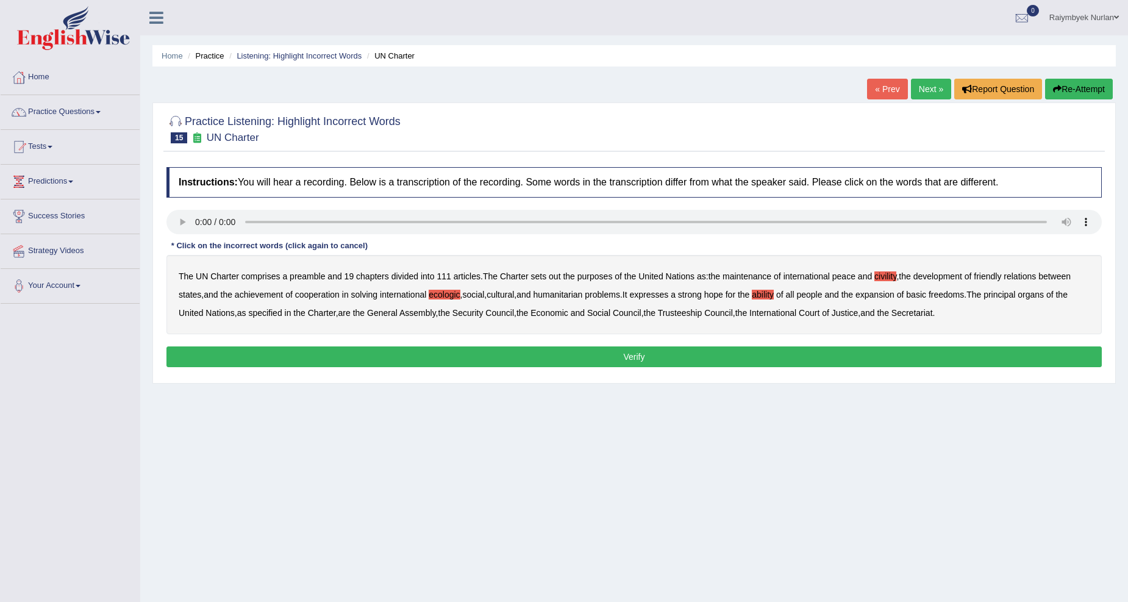
click at [1027, 344] on div "Instructions: You will hear a recording. Below is a transcription of the record…" at bounding box center [633, 269] width 941 height 216
click at [1025, 354] on button "Verify" at bounding box center [633, 356] width 935 height 21
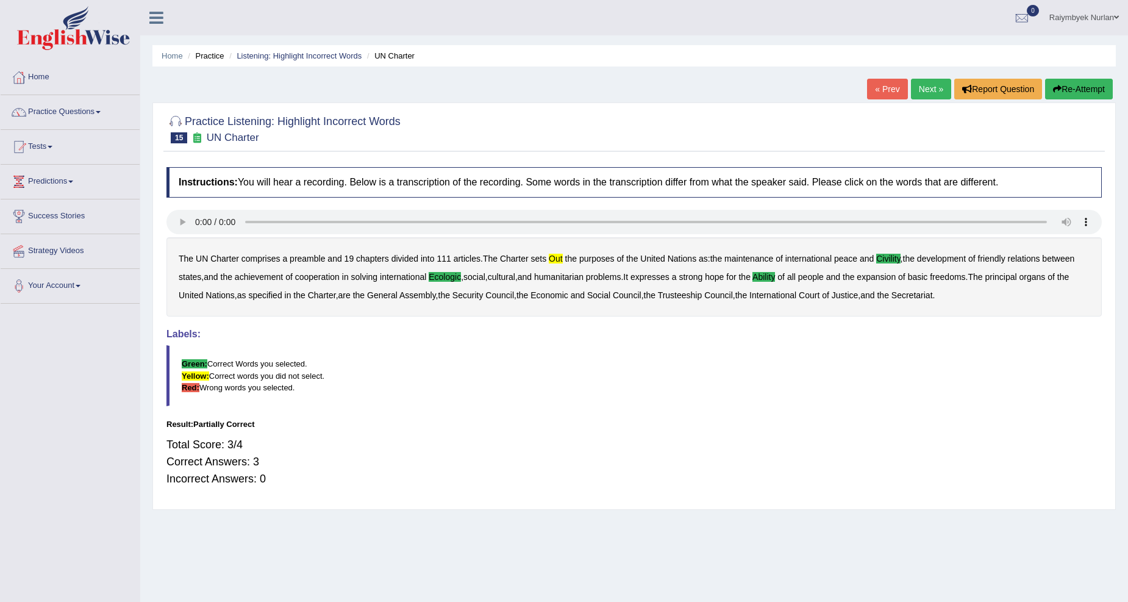
click at [930, 89] on link "Next »" at bounding box center [931, 89] width 40 height 21
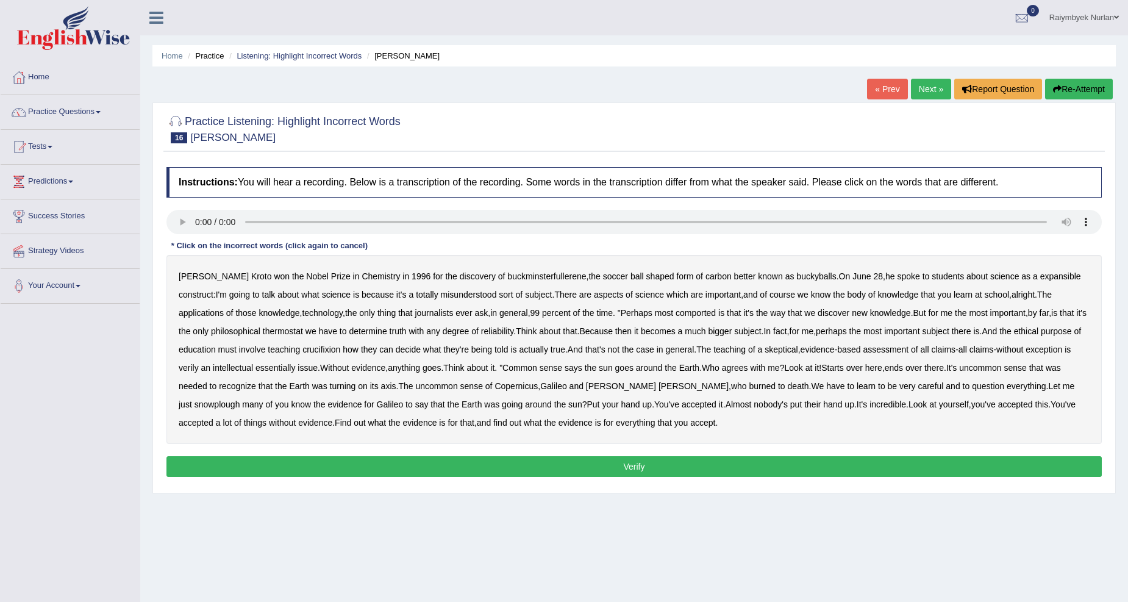
click at [322, 347] on b "crucifixion" at bounding box center [321, 349] width 38 height 10
drag, startPoint x: 195, startPoint y: 366, endPoint x: 205, endPoint y: 368, distance: 10.5
click at [194, 366] on b "verily" at bounding box center [189, 368] width 20 height 10
click at [240, 399] on b "snowplough" at bounding box center [217, 404] width 46 height 10
click at [685, 462] on button "Verify" at bounding box center [633, 466] width 935 height 21
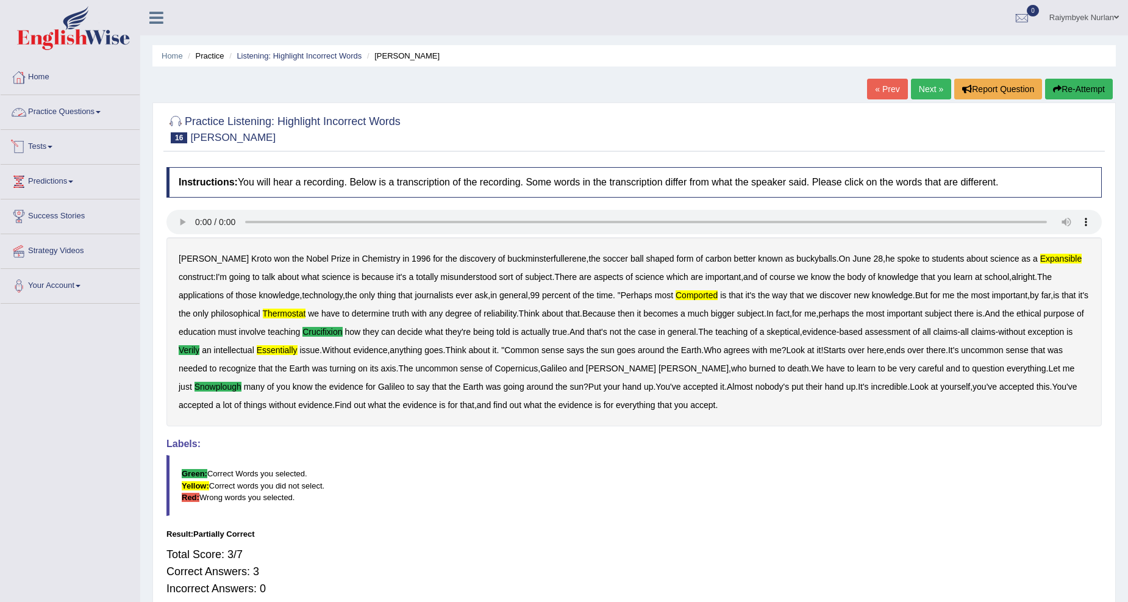
click at [73, 116] on link "Practice Questions" at bounding box center [70, 110] width 139 height 30
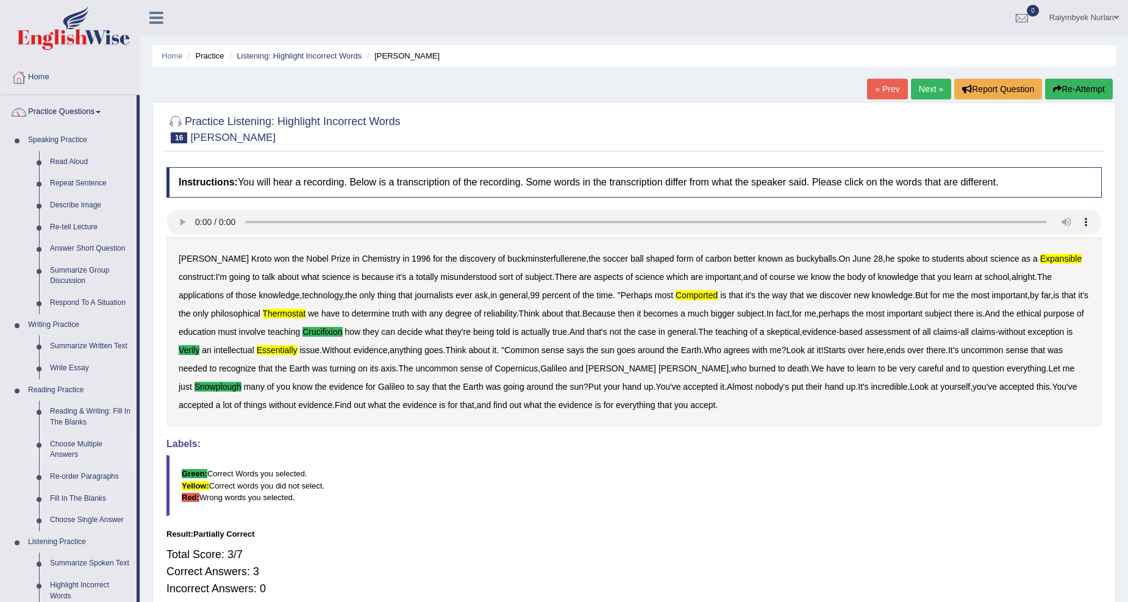
click at [76, 440] on link "Choose Multiple Answers" at bounding box center [91, 449] width 92 height 32
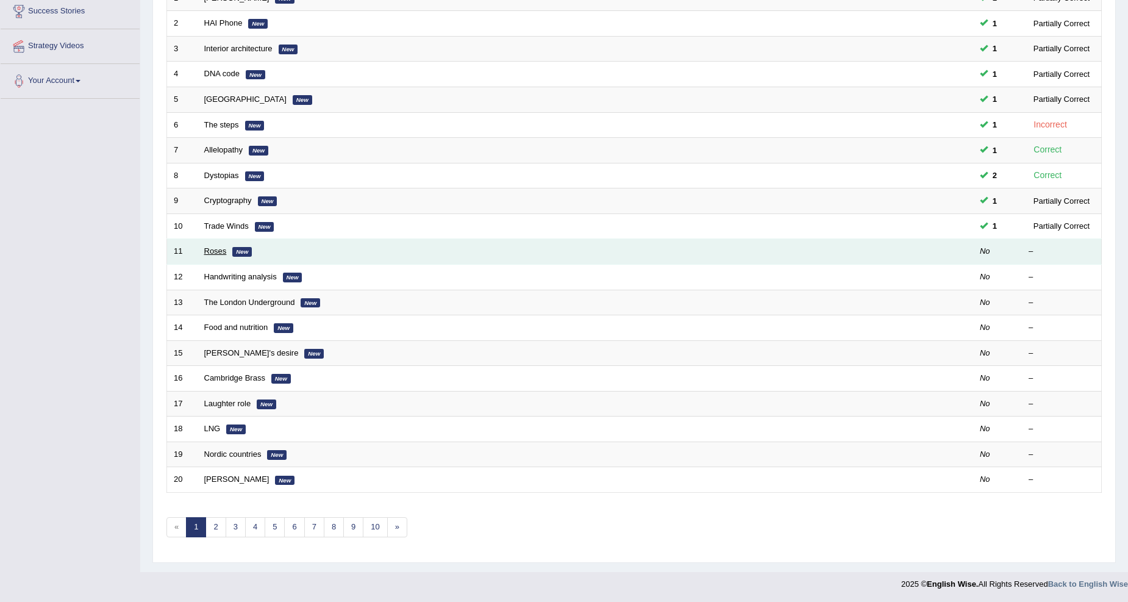
click at [212, 254] on link "Roses" at bounding box center [215, 250] width 23 height 9
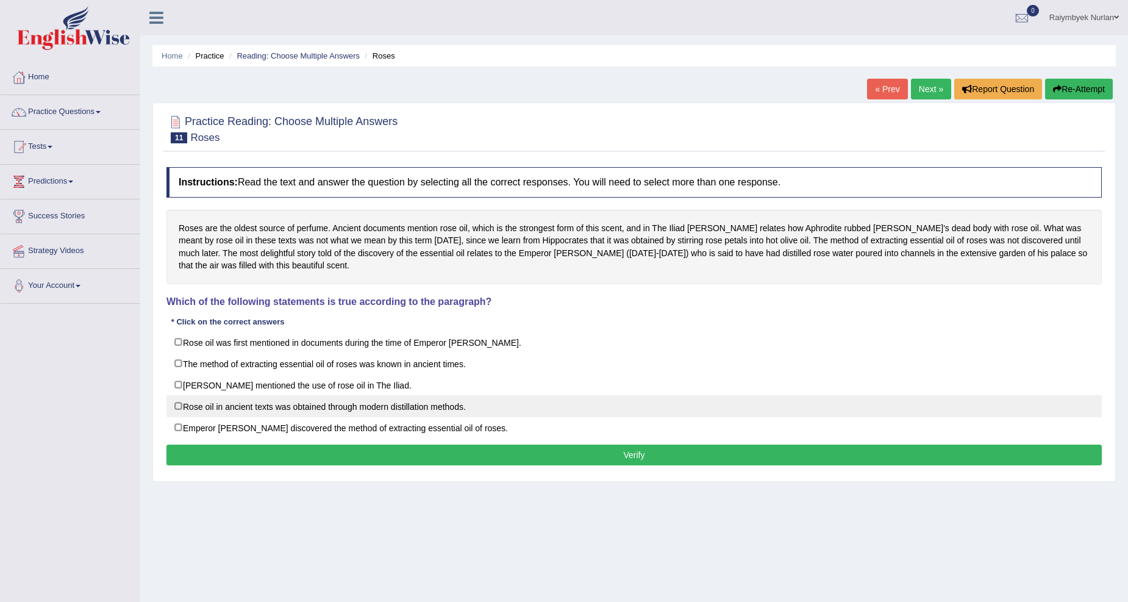
click at [202, 403] on label "Rose oil in ancient texts was obtained through modern distillation methods." at bounding box center [633, 406] width 935 height 22
checkbox input "true"
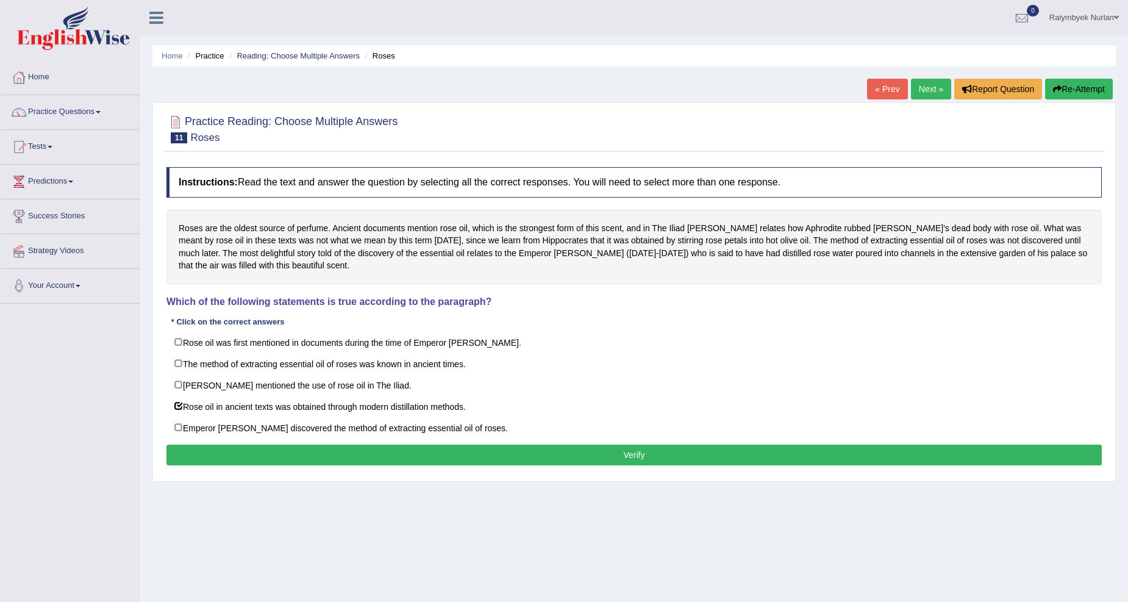
click at [235, 461] on button "Verify" at bounding box center [633, 454] width 935 height 21
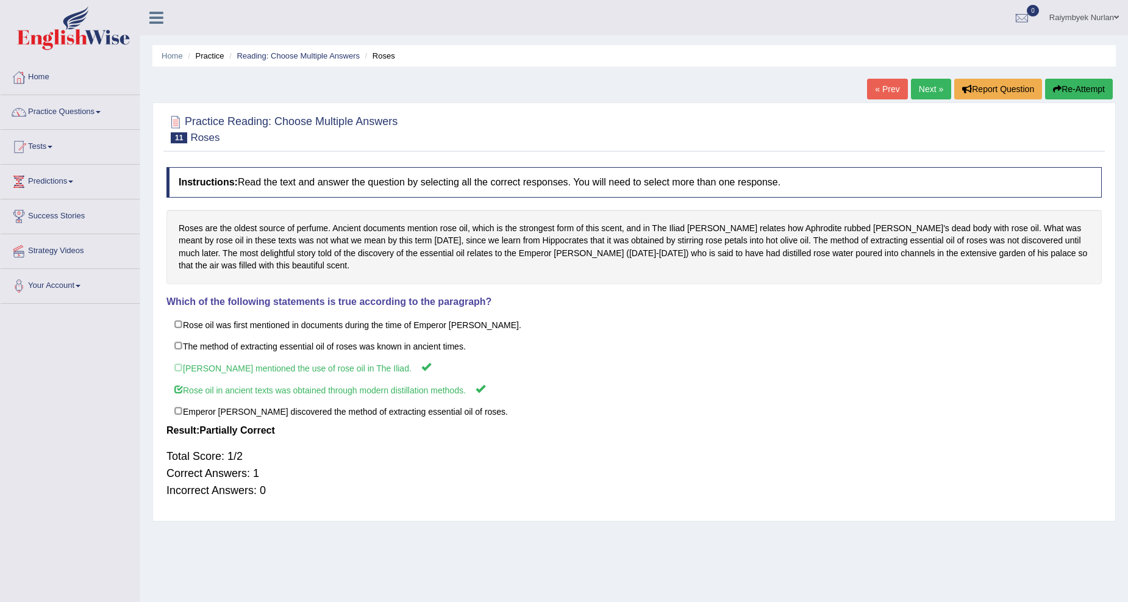
click at [918, 90] on link "Next »" at bounding box center [931, 89] width 40 height 21
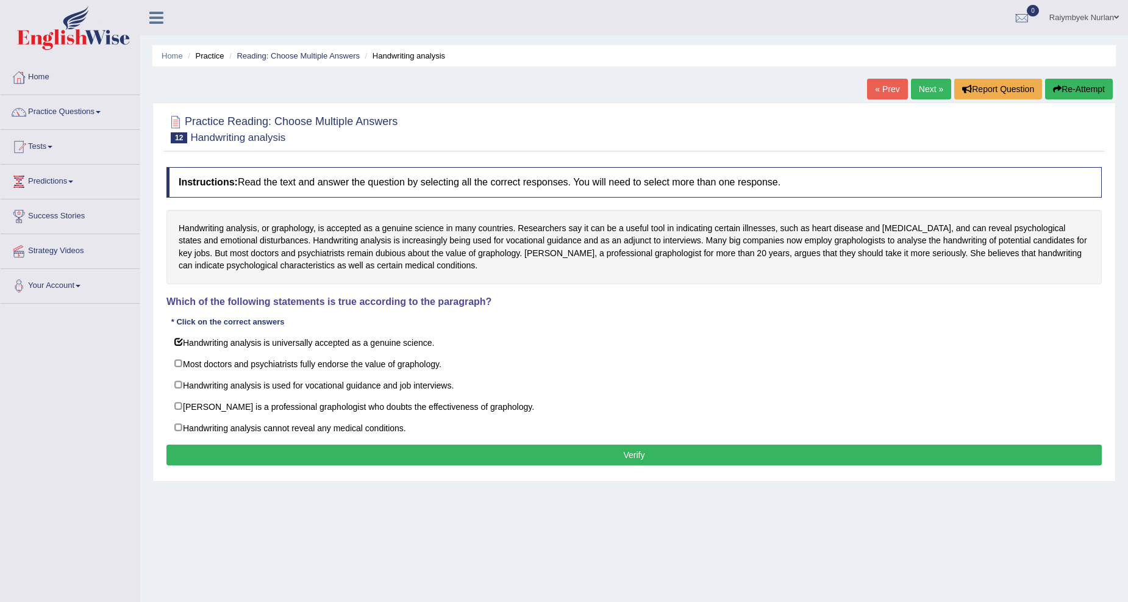
click at [257, 465] on button "Verify" at bounding box center [633, 454] width 935 height 21
click at [0, 0] on div at bounding box center [0, 0] width 0 height 0
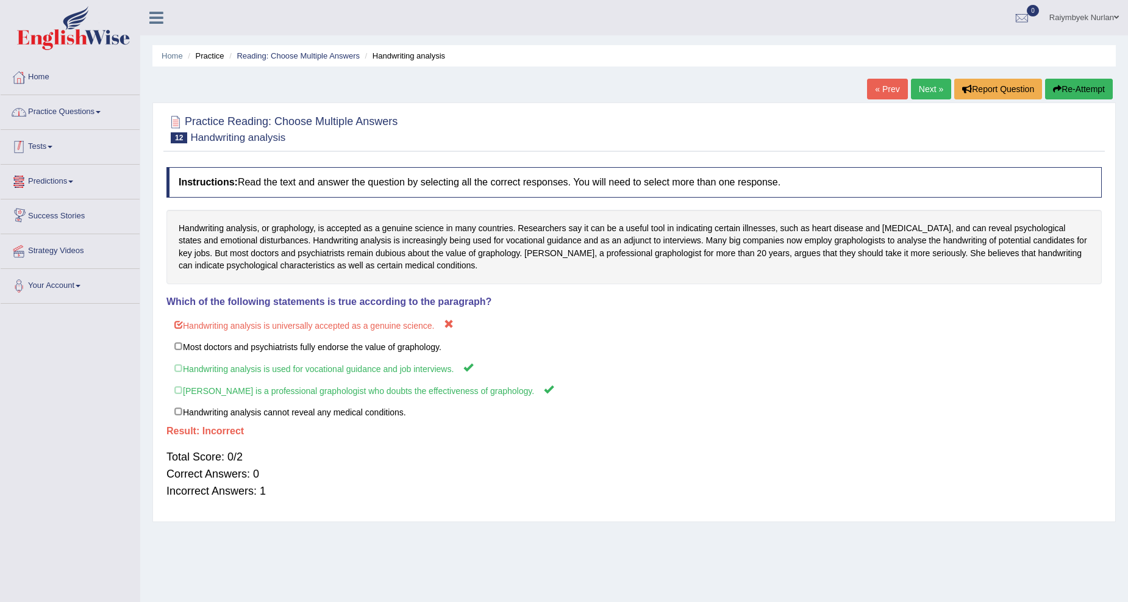
click at [75, 106] on link "Practice Questions" at bounding box center [70, 110] width 139 height 30
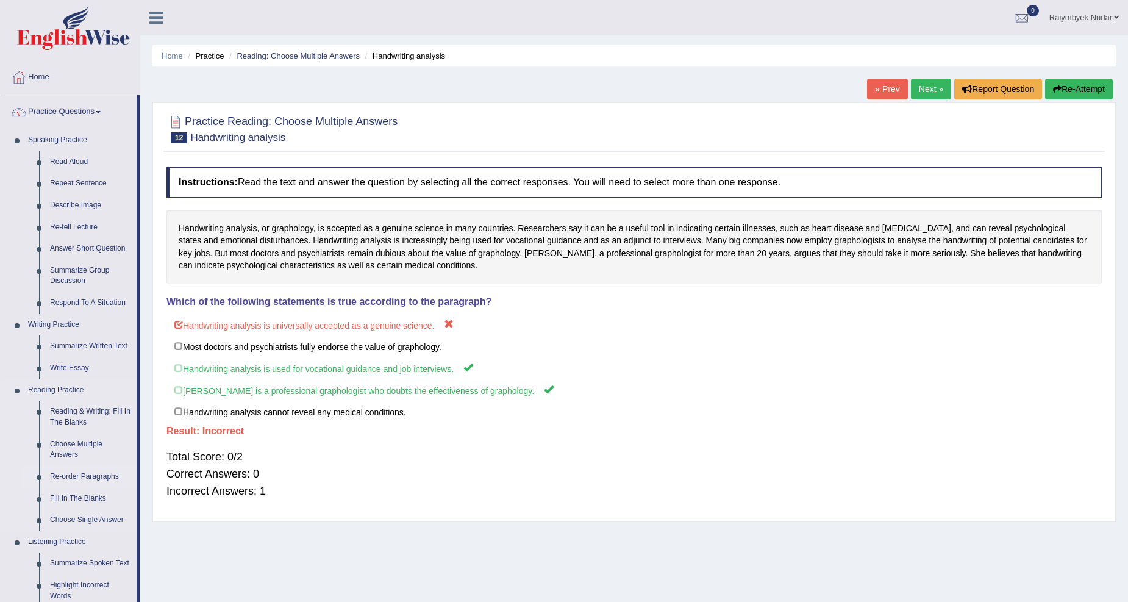
click at [98, 477] on link "Re-order Paragraphs" at bounding box center [91, 477] width 92 height 22
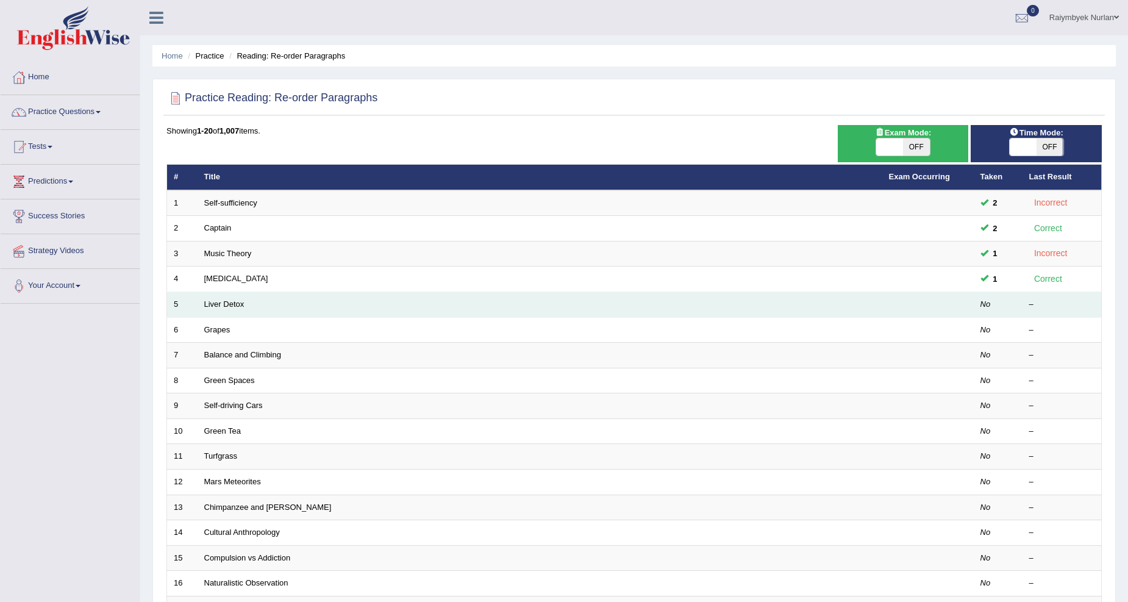
click at [218, 309] on td "Liver Detox" at bounding box center [540, 305] width 685 height 26
click at [222, 301] on link "Liver Detox" at bounding box center [224, 303] width 40 height 9
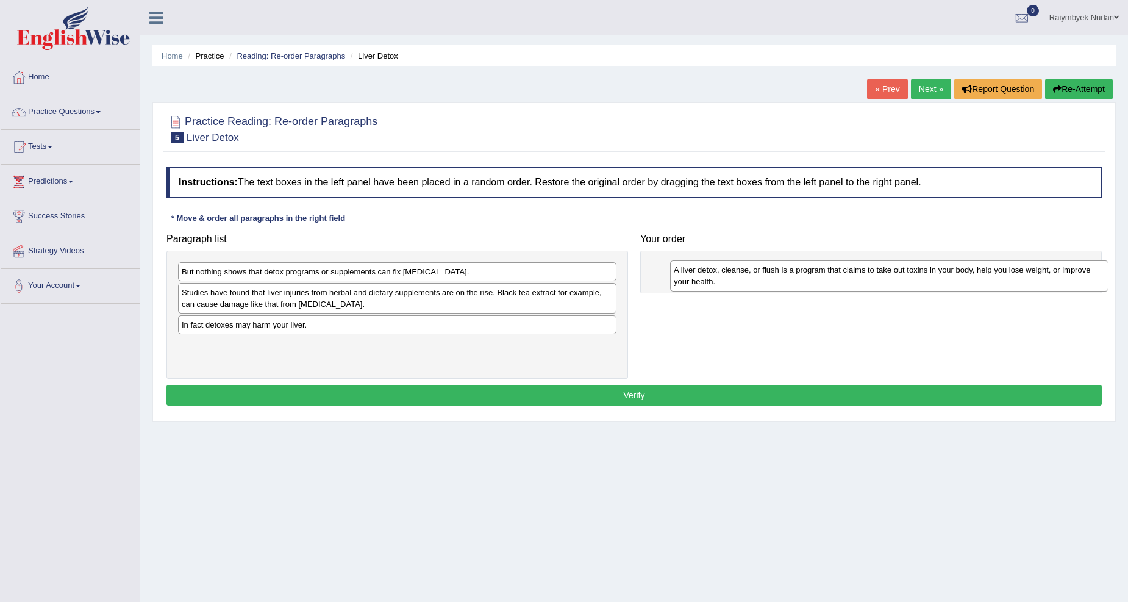
drag, startPoint x: 219, startPoint y: 305, endPoint x: 711, endPoint y: 283, distance: 492.5
click at [711, 283] on div "A liver detox, cleanse, or flush is a program that claims to take out toxins in…" at bounding box center [889, 275] width 438 height 30
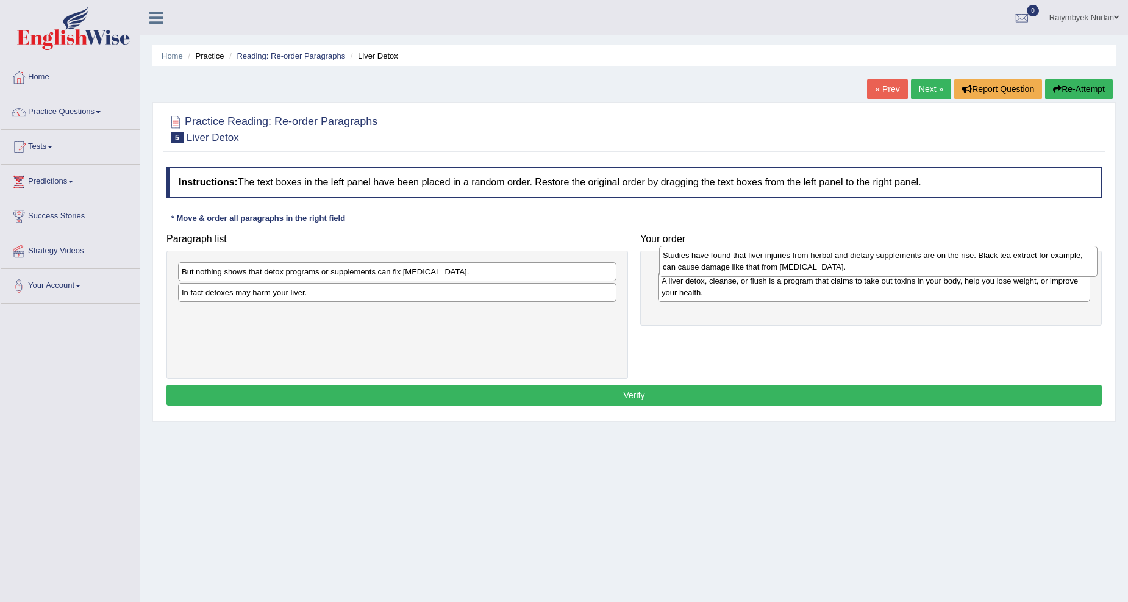
drag, startPoint x: 393, startPoint y: 302, endPoint x: 874, endPoint y: 265, distance: 482.4
click at [874, 265] on div "Studies have found that liver injuries from herbal and dietary supplements are …" at bounding box center [878, 261] width 438 height 30
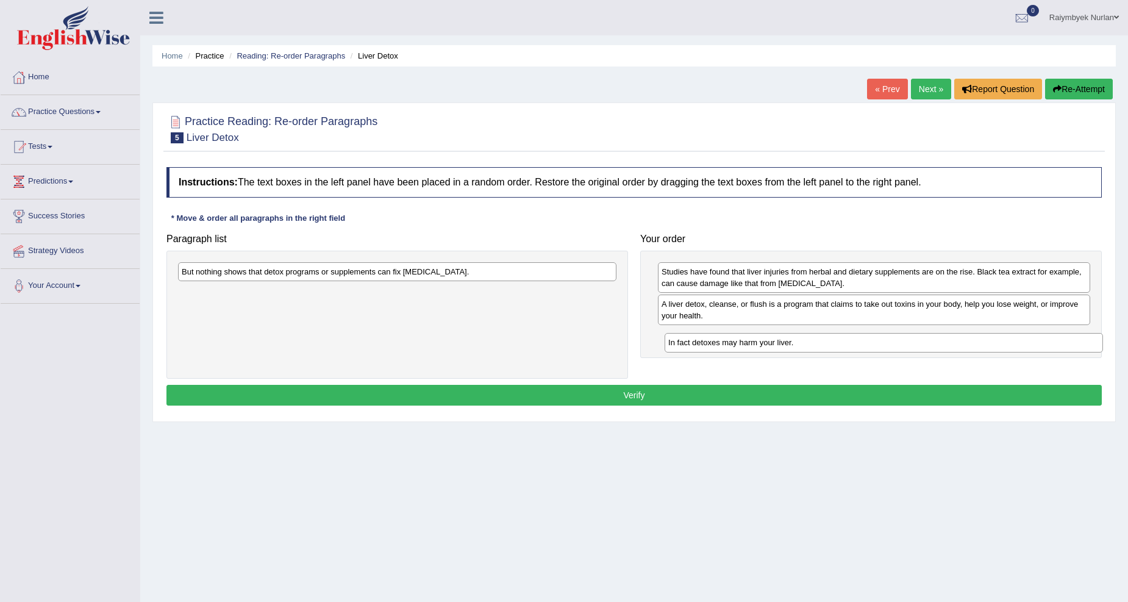
drag, startPoint x: 380, startPoint y: 291, endPoint x: 868, endPoint y: 342, distance: 490.9
click at [868, 342] on div "In fact detoxes may harm your liver." at bounding box center [883, 342] width 438 height 19
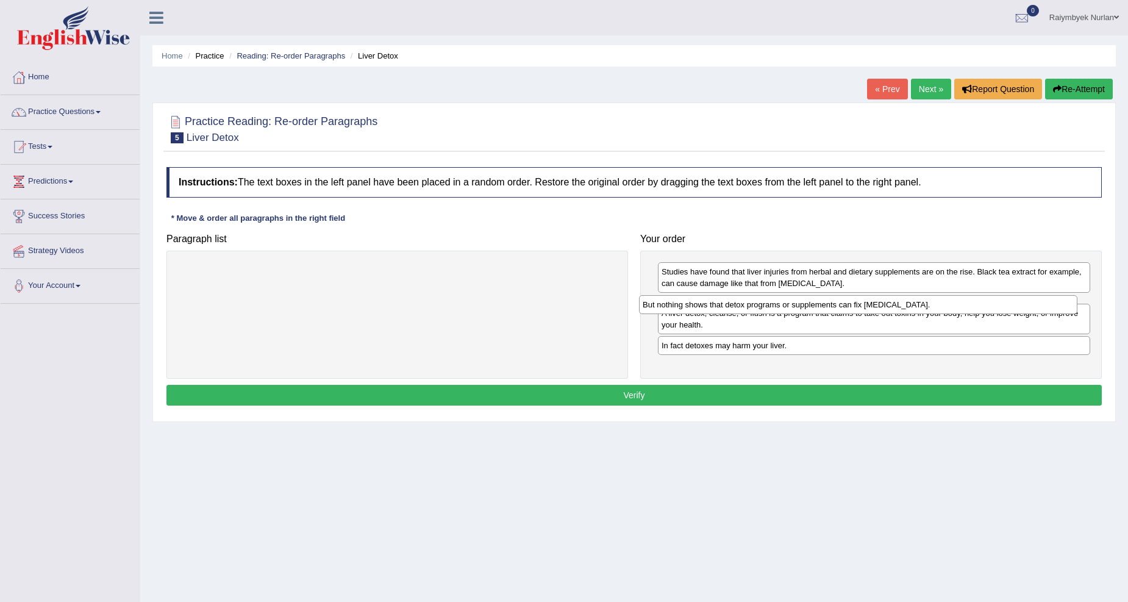
drag, startPoint x: 413, startPoint y: 269, endPoint x: 874, endPoint y: 302, distance: 462.0
click at [874, 302] on div "But nothing shows that detox programs or supplements can fix [MEDICAL_DATA]." at bounding box center [858, 304] width 438 height 19
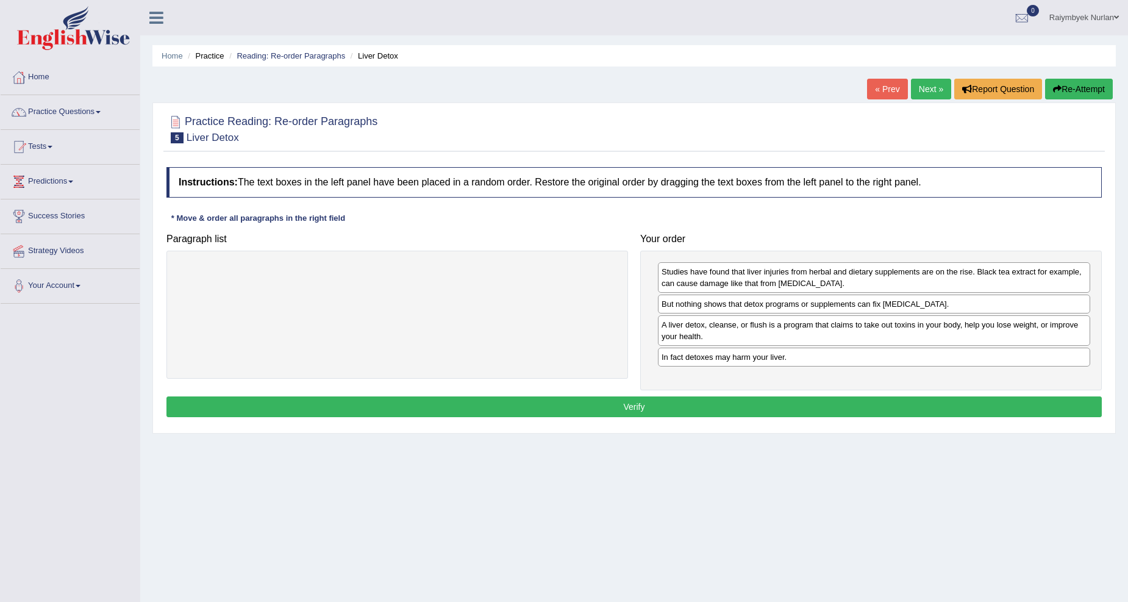
click at [752, 395] on div "Instructions: The text boxes in the left panel have been placed in a random ord…" at bounding box center [633, 294] width 941 height 266
click at [748, 407] on button "Verify" at bounding box center [633, 406] width 935 height 21
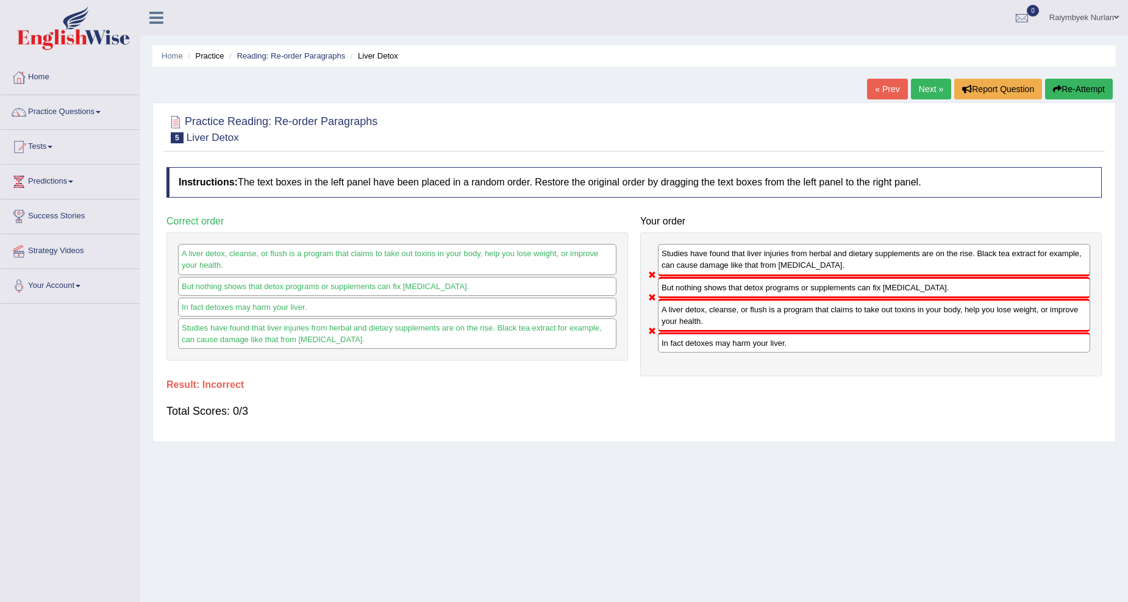
click at [917, 84] on link "Next »" at bounding box center [931, 89] width 40 height 21
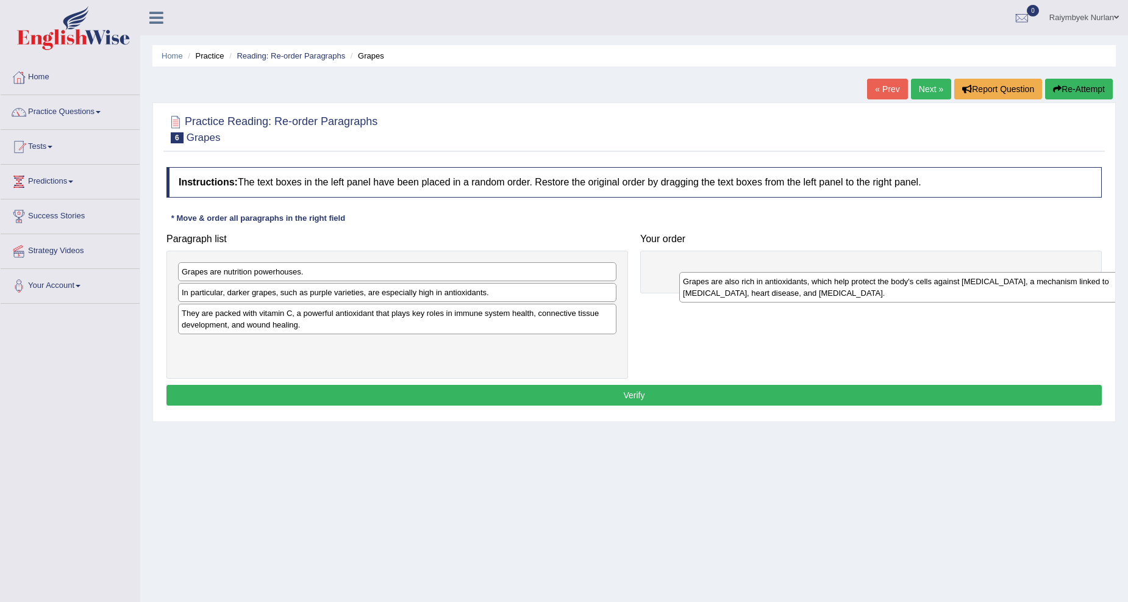
drag, startPoint x: 238, startPoint y: 360, endPoint x: 724, endPoint y: 293, distance: 490.5
click at [738, 294] on div "Grapes are also rich in antioxidants, which help protect the body's cells again…" at bounding box center [898, 287] width 438 height 30
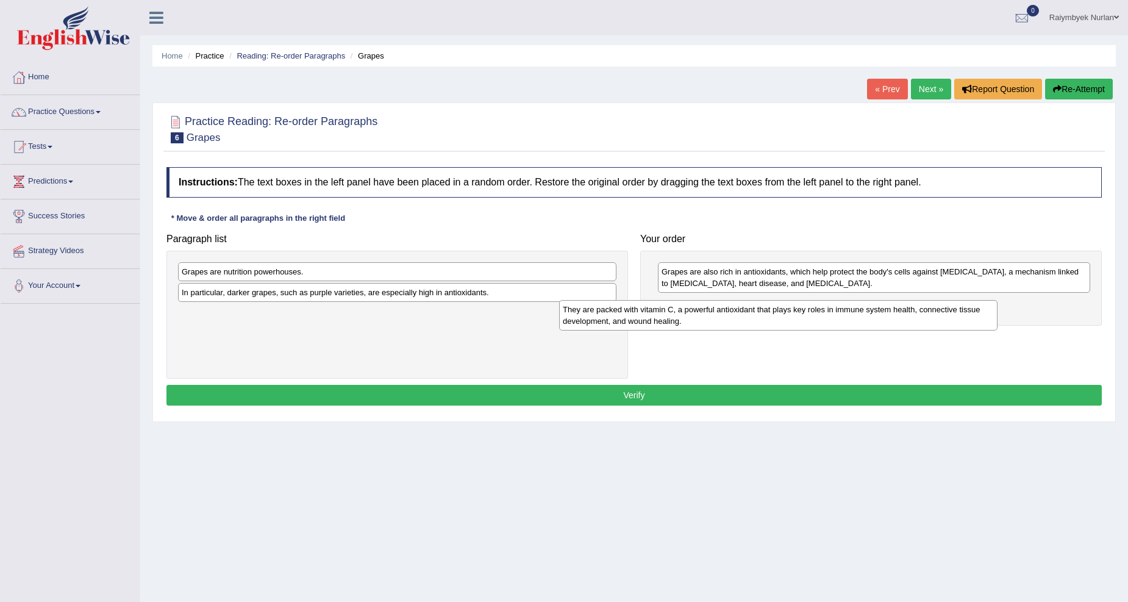
drag, startPoint x: 379, startPoint y: 324, endPoint x: 841, endPoint y: 327, distance: 462.7
click at [841, 327] on div "They are packed with vitamin C, a powerful antioxidant that plays key roles in …" at bounding box center [778, 315] width 438 height 30
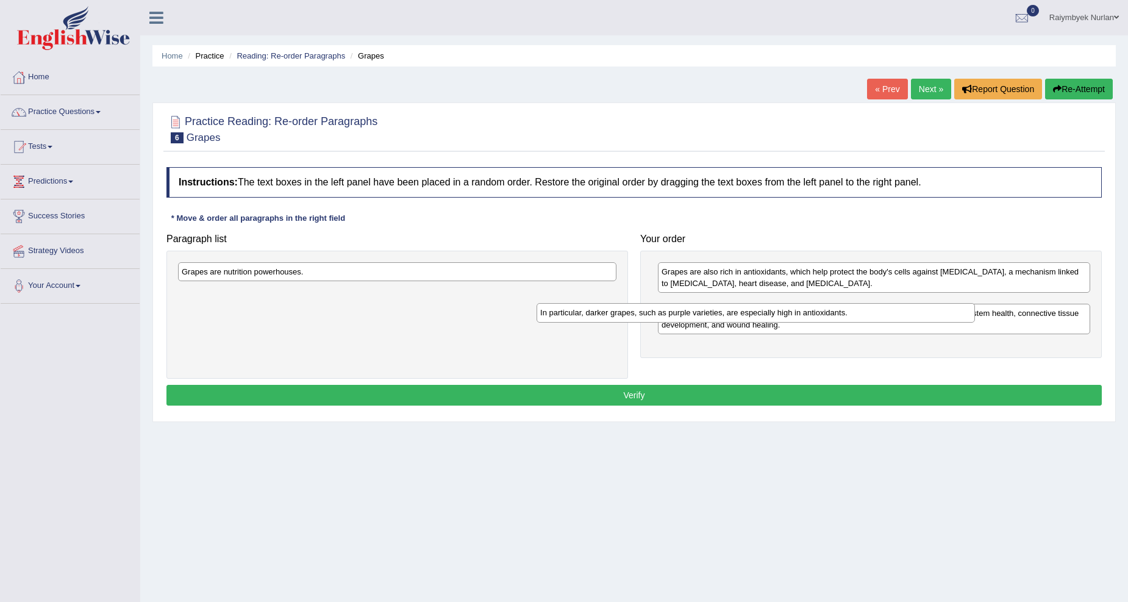
drag, startPoint x: 424, startPoint y: 294, endPoint x: 793, endPoint y: 350, distance: 373.6
click at [793, 322] on div "In particular, darker grapes, such as purple varieties, are especially high in …" at bounding box center [755, 312] width 438 height 19
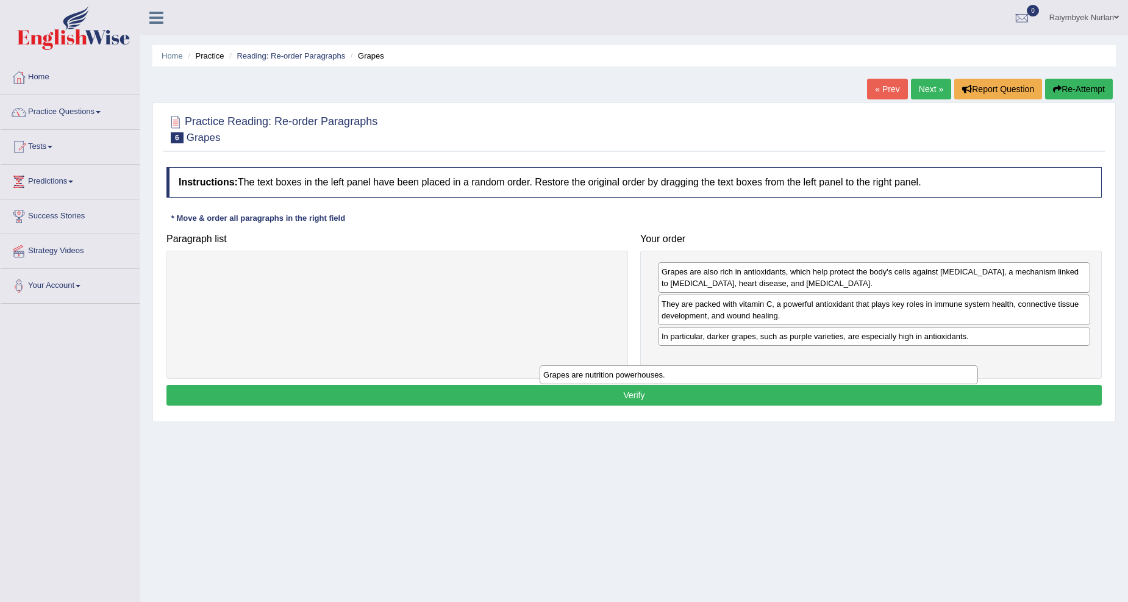
drag, startPoint x: 435, startPoint y: 273, endPoint x: 799, endPoint y: 376, distance: 378.2
click at [799, 376] on div "Grapes are nutrition powerhouses." at bounding box center [758, 374] width 438 height 19
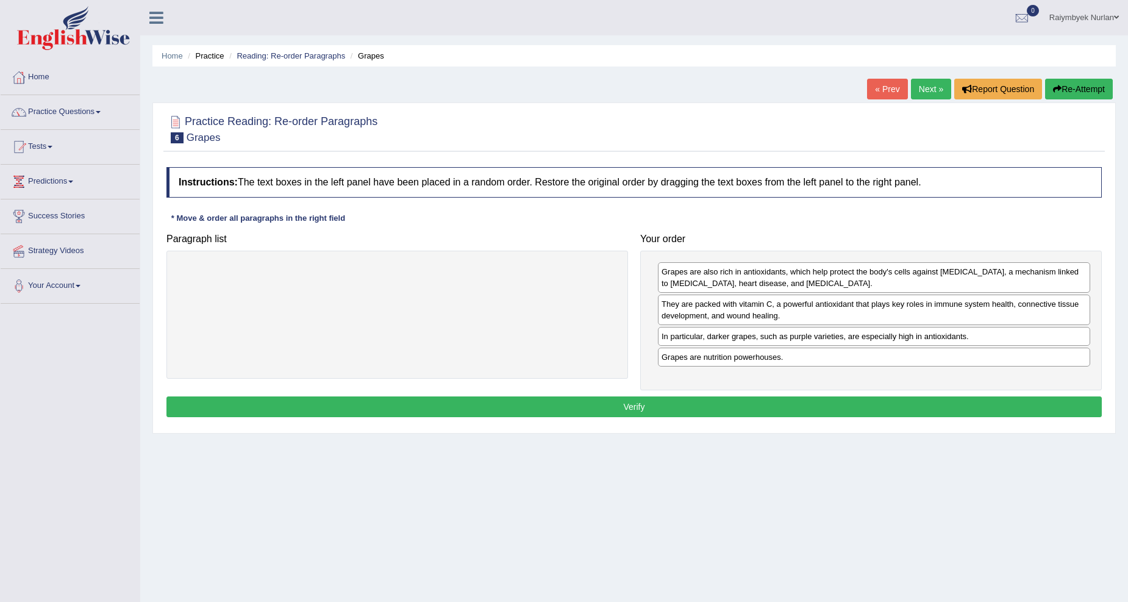
click at [794, 389] on div "Grapes are also rich in antioxidants, which help protect the body's cells again…" at bounding box center [870, 321] width 461 height 140
click at [788, 404] on button "Verify" at bounding box center [633, 406] width 935 height 21
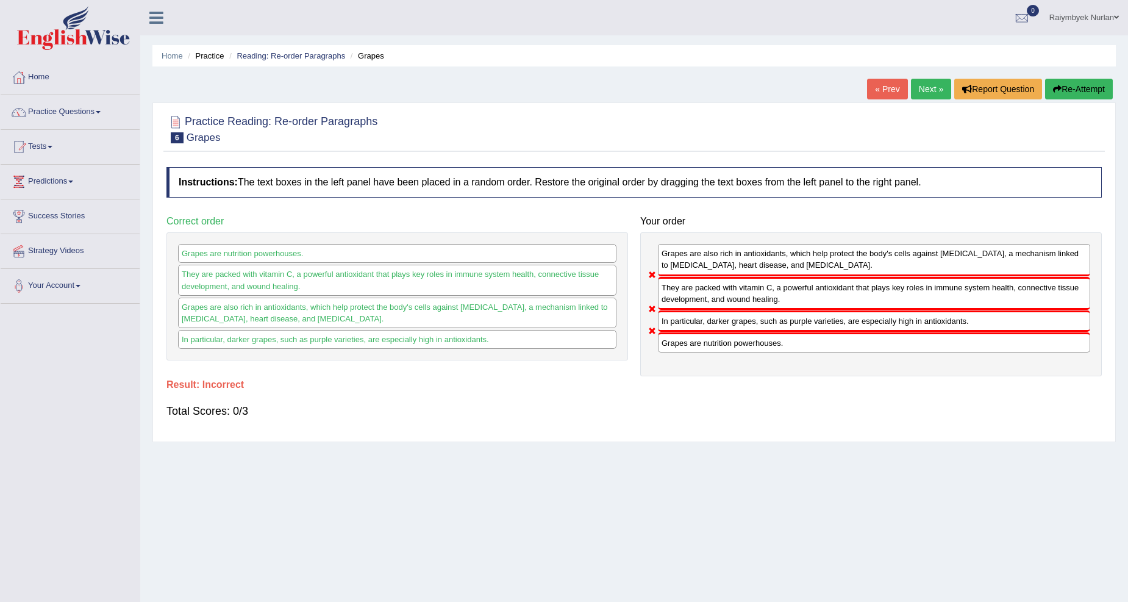
click at [1078, 102] on div "Practice Reading: Re-order Paragraphs 6 Grapes Instructions: The text boxes in …" at bounding box center [633, 271] width 963 height 339
click at [1077, 85] on button "Re-Attempt" at bounding box center [1079, 89] width 68 height 21
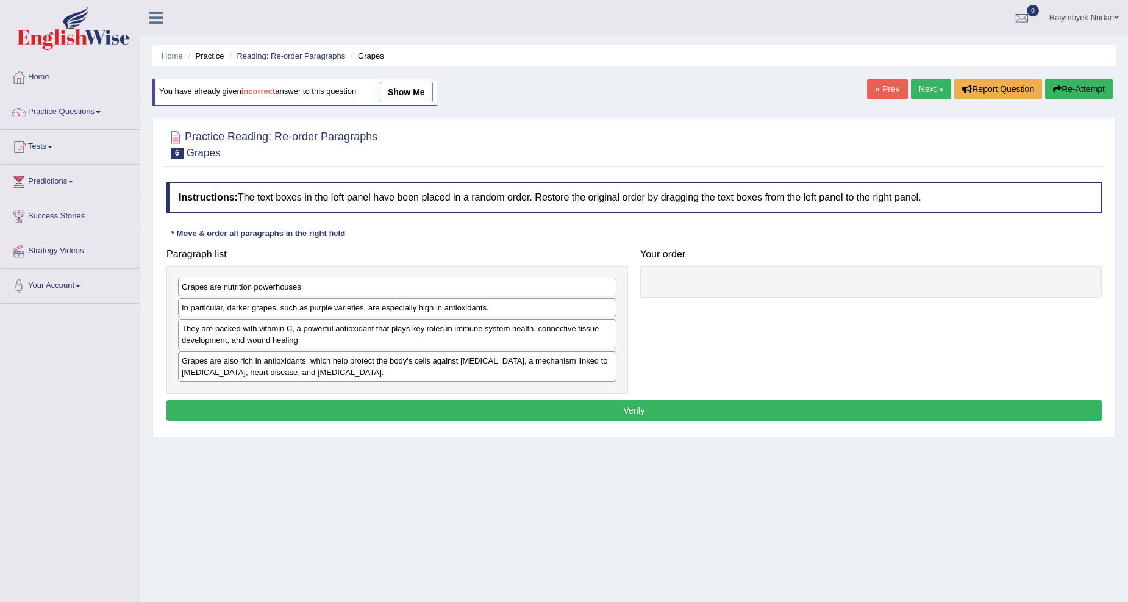
click at [425, 82] on link "show me" at bounding box center [406, 92] width 53 height 21
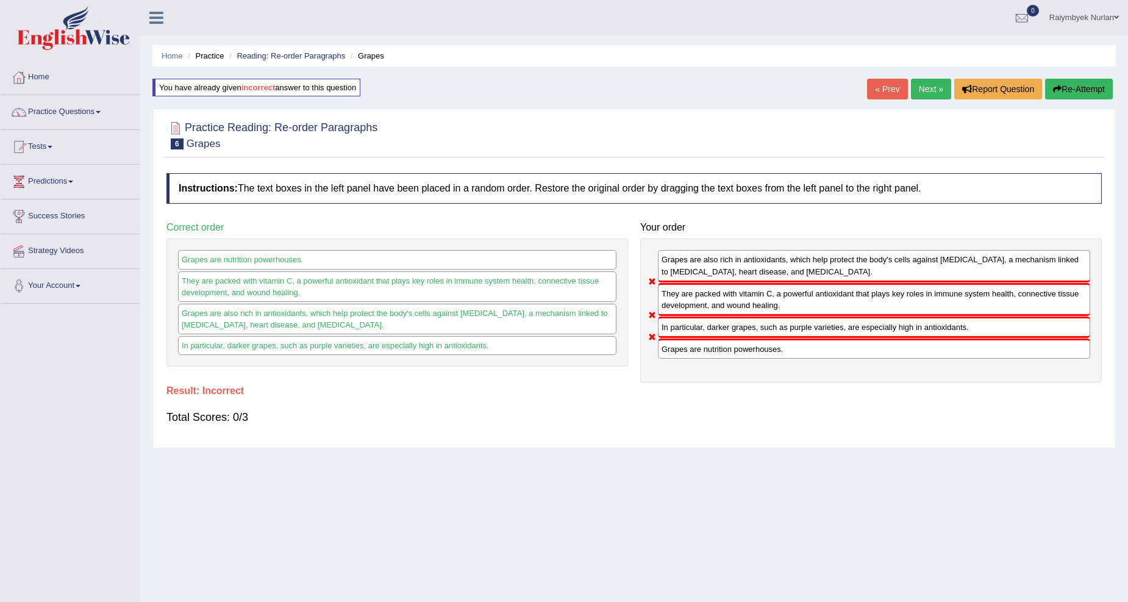
click at [88, 127] on li "Practice Questions Speaking Practice Read Aloud Repeat Sentence Describe Image …" at bounding box center [70, 112] width 139 height 35
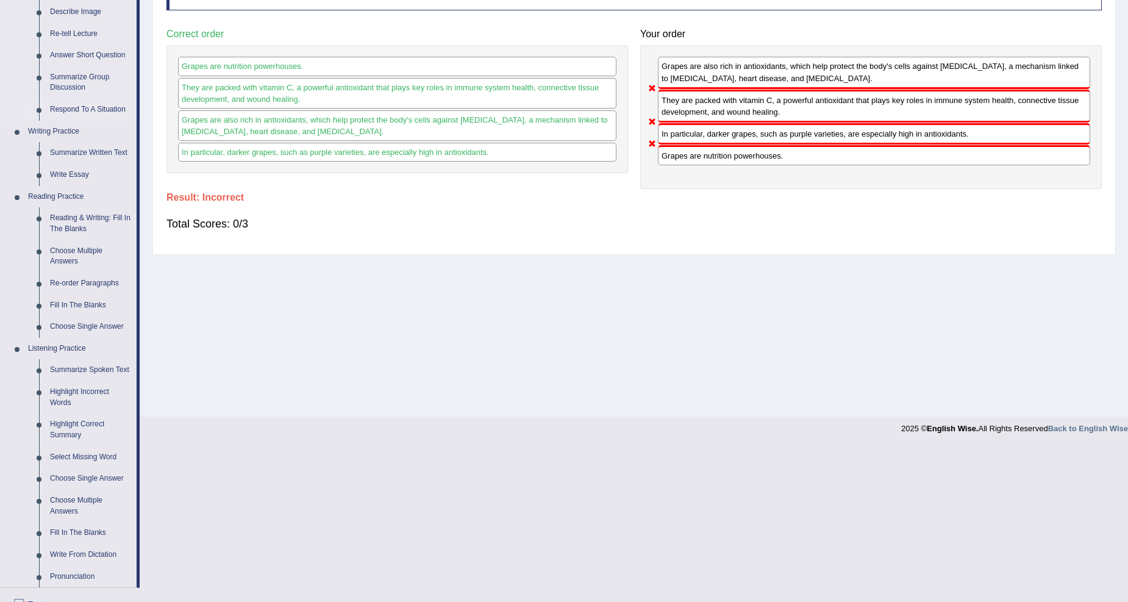
scroll to position [226, 0]
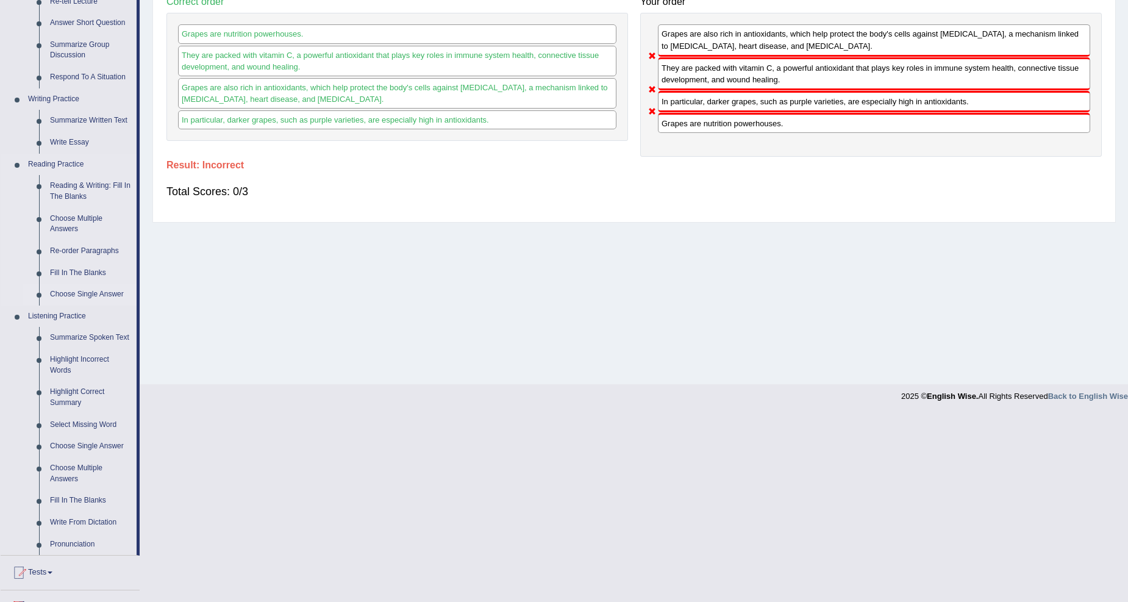
click at [92, 291] on link "Choose Single Answer" at bounding box center [91, 294] width 92 height 22
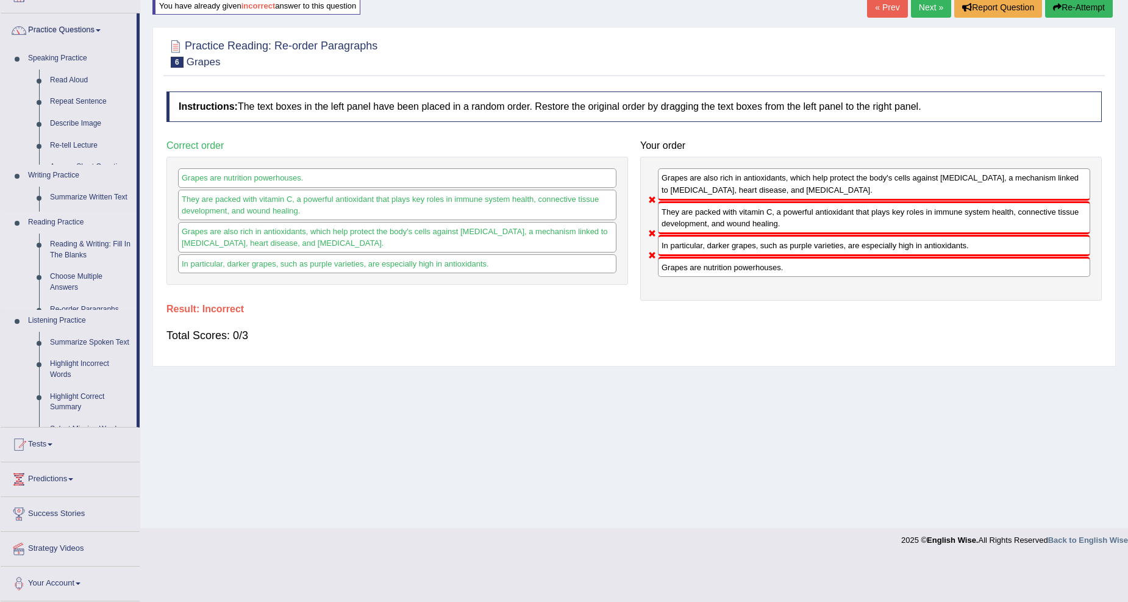
scroll to position [38, 0]
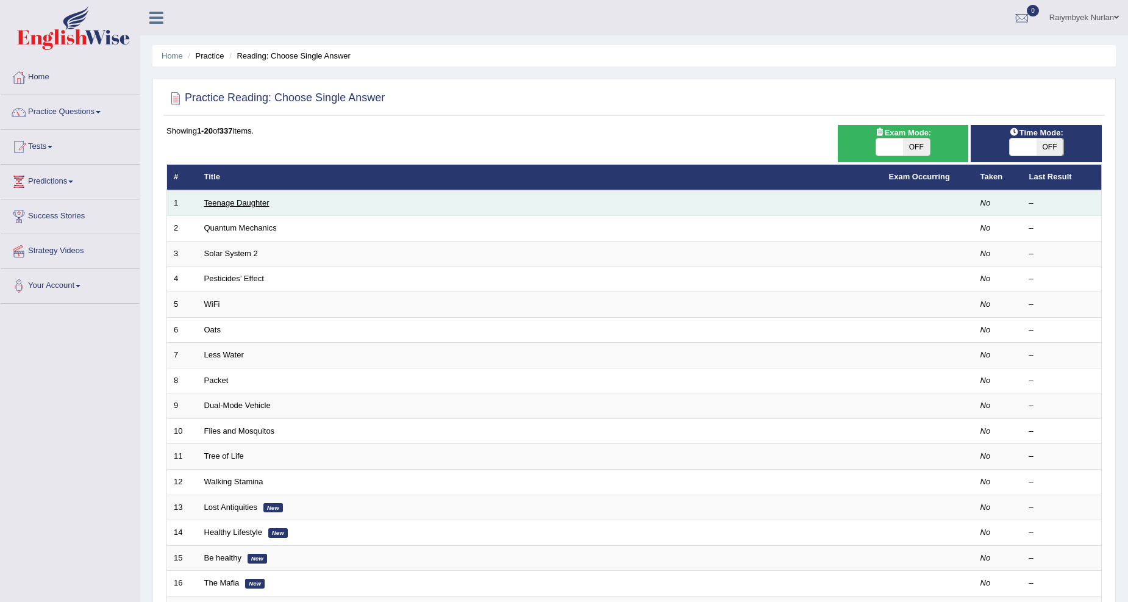
click at [239, 198] on link "Teenage Daughter" at bounding box center [236, 202] width 65 height 9
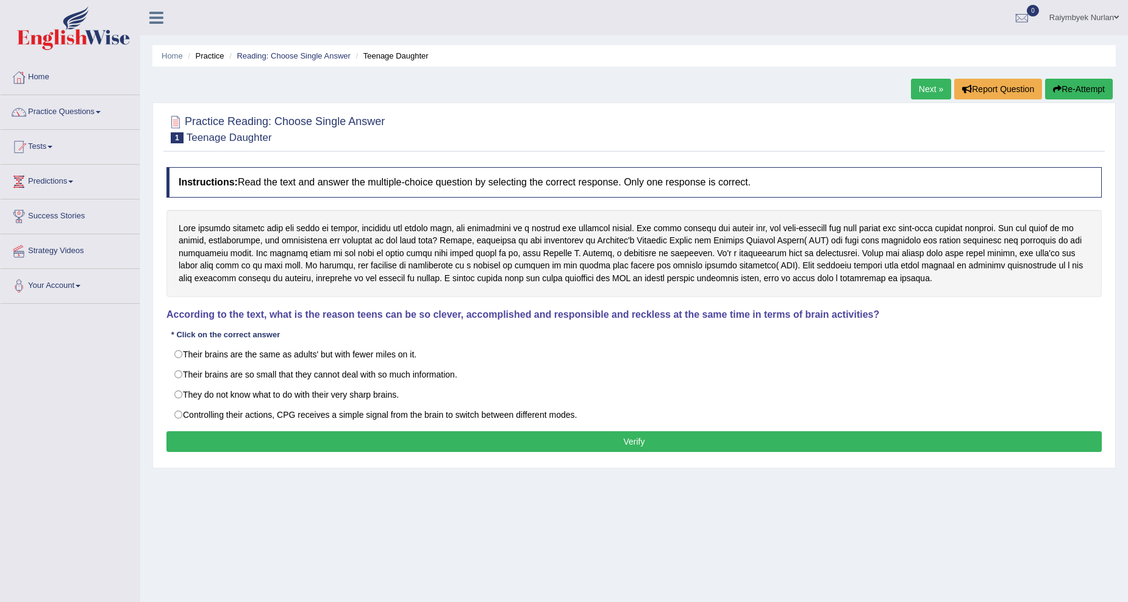
click at [232, 349] on label "Their brains are the same as adults' but with fewer miles on it." at bounding box center [633, 354] width 935 height 21
radio input "true"
click at [266, 439] on button "Verify" at bounding box center [633, 441] width 935 height 21
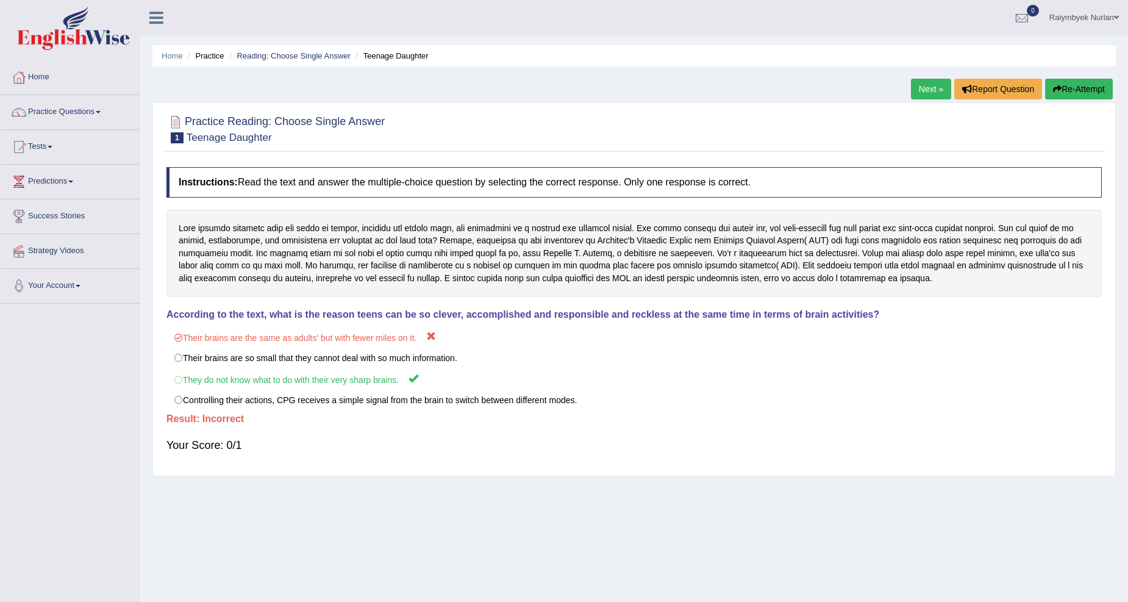
click at [911, 86] on link "Next »" at bounding box center [931, 89] width 40 height 21
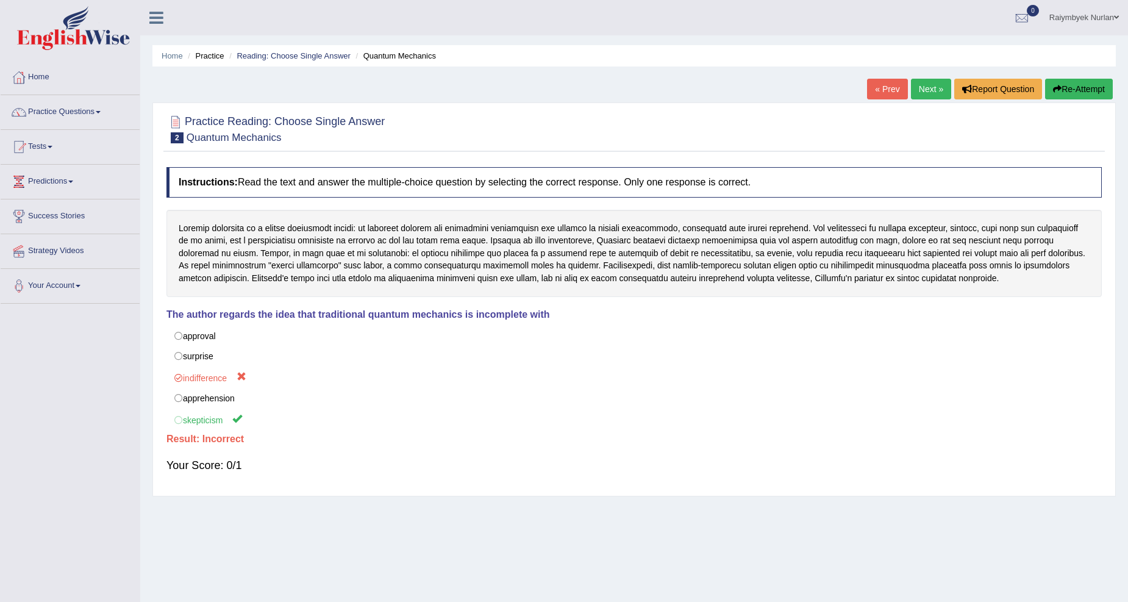
click at [924, 89] on link "Next »" at bounding box center [931, 89] width 40 height 21
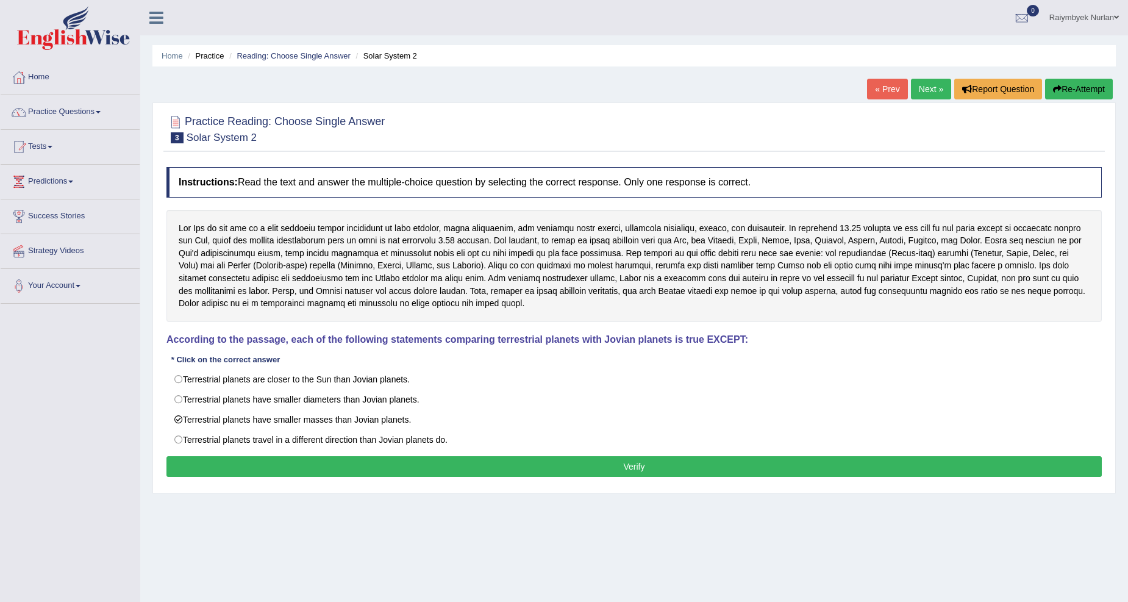
click at [245, 458] on div "Instructions: Read the text and answer the multiple-choice question by selectin…" at bounding box center [633, 324] width 941 height 326
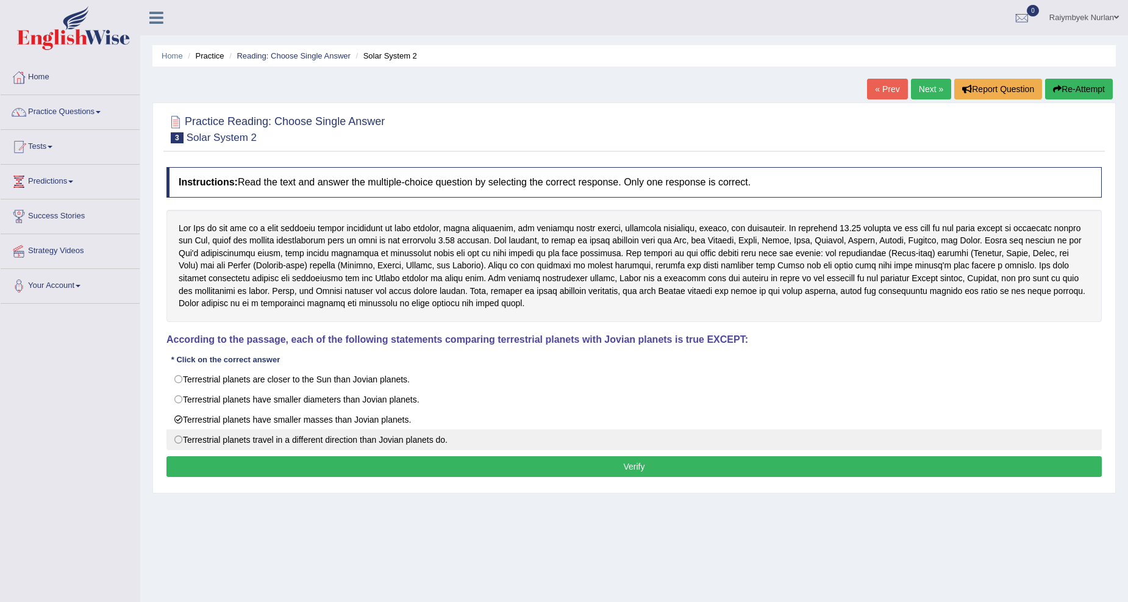
click at [247, 448] on label "Terrestrial planets travel in a different direction than Jovian planets do." at bounding box center [633, 439] width 935 height 21
radio input "true"
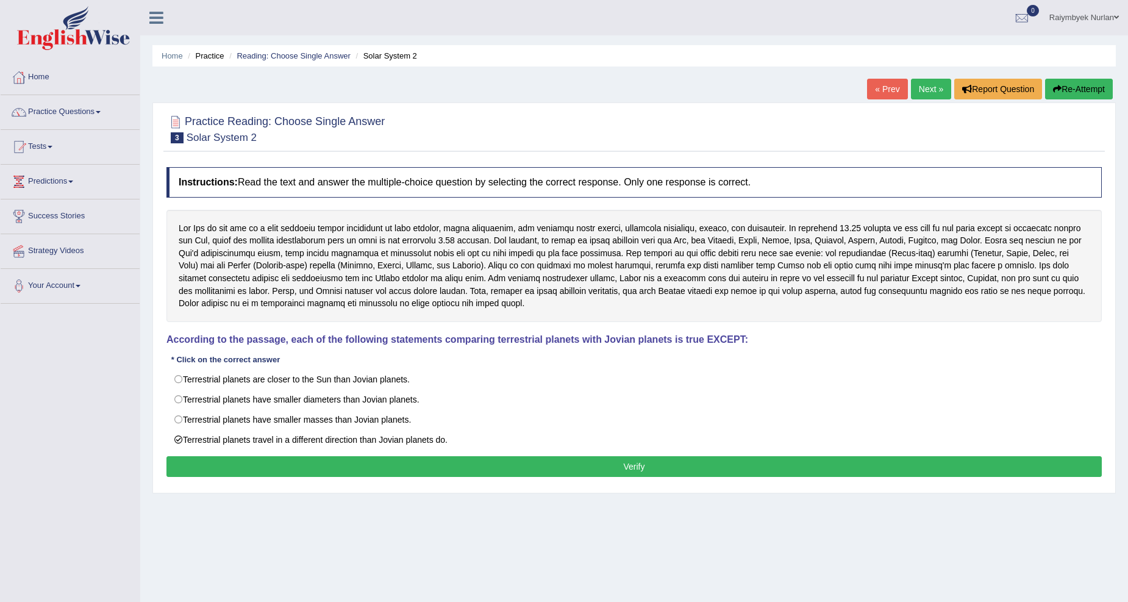
click at [252, 465] on button "Verify" at bounding box center [633, 466] width 935 height 21
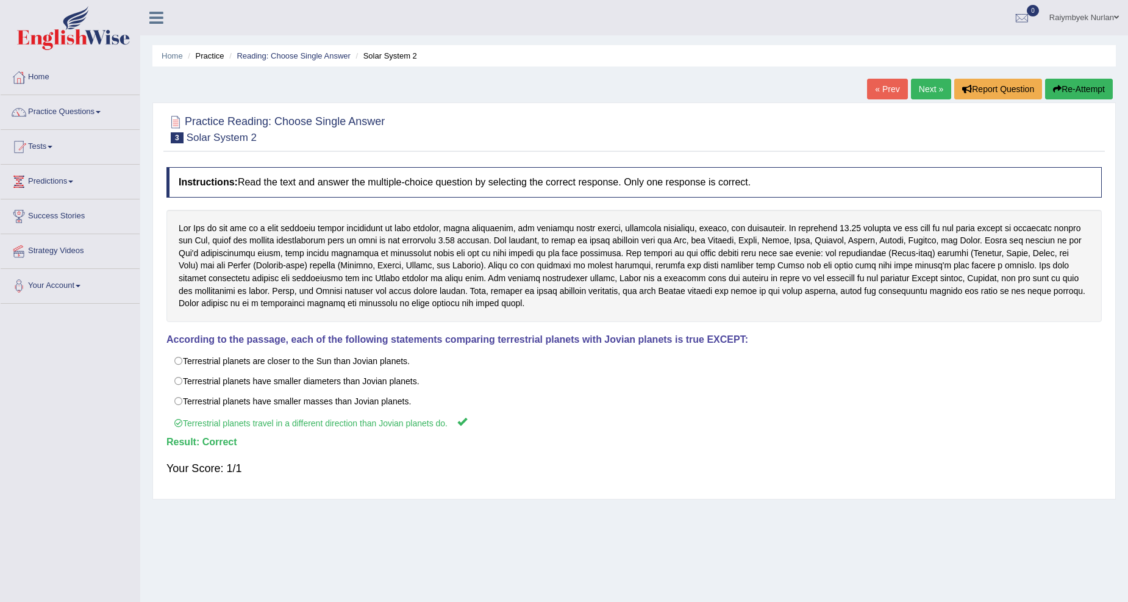
click at [937, 86] on link "Next »" at bounding box center [931, 89] width 40 height 21
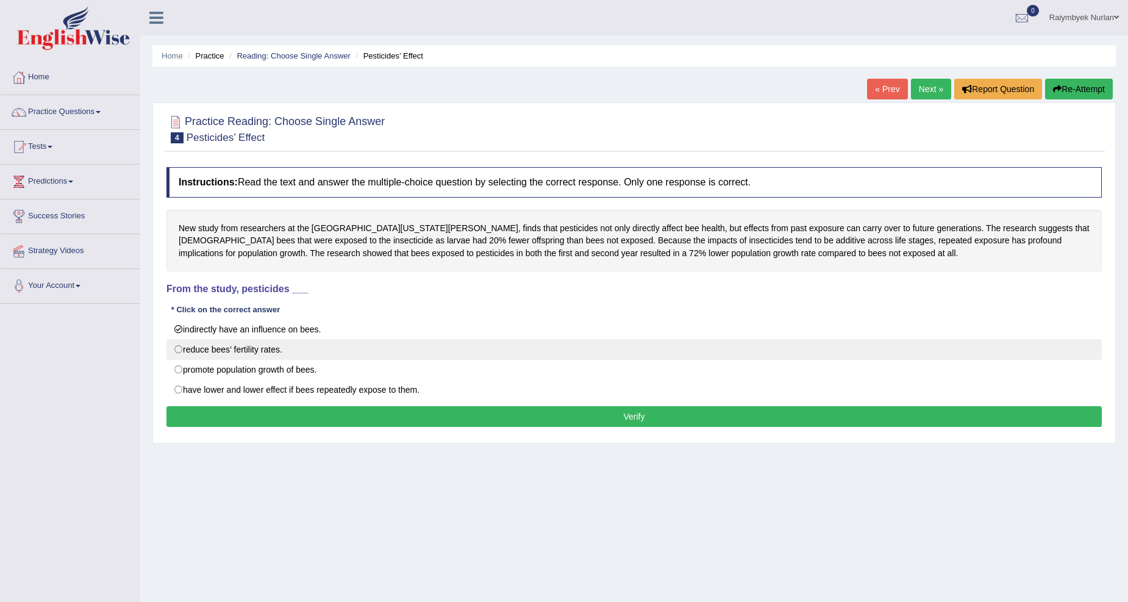
click at [265, 360] on label "reduce bees’ fertility rates." at bounding box center [633, 349] width 935 height 21
radio input "true"
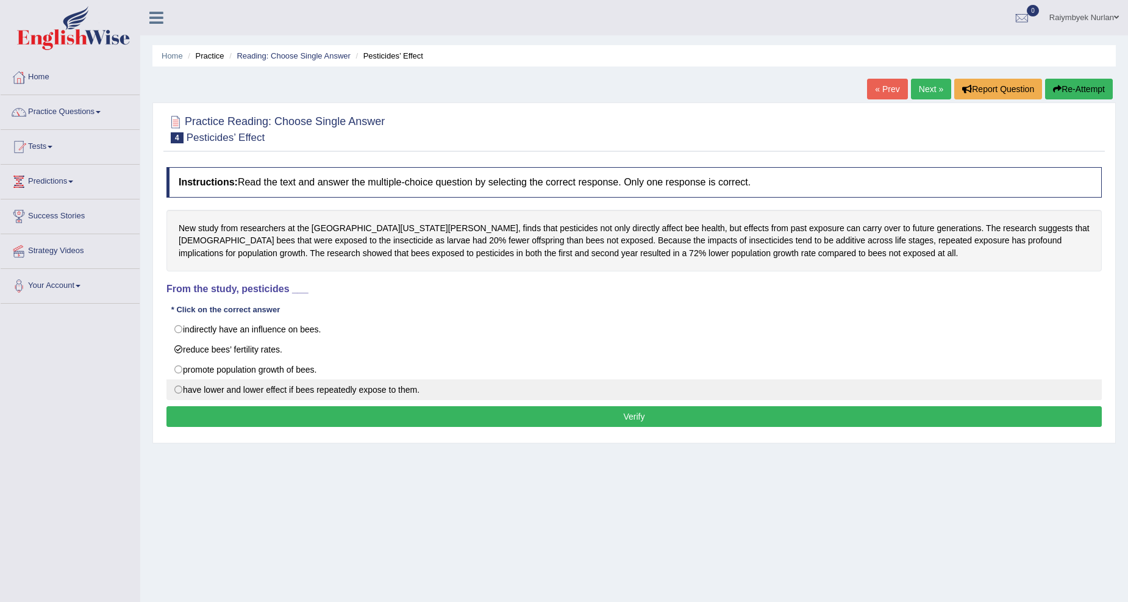
drag, startPoint x: 265, startPoint y: 386, endPoint x: 266, endPoint y: 393, distance: 7.4
click at [266, 392] on label "have lower and lower effect if bees repeatedly expose to them." at bounding box center [633, 389] width 935 height 21
radio input "true"
click at [268, 400] on label "have lower and lower effect if bees repeatedly expose to them." at bounding box center [633, 389] width 935 height 21
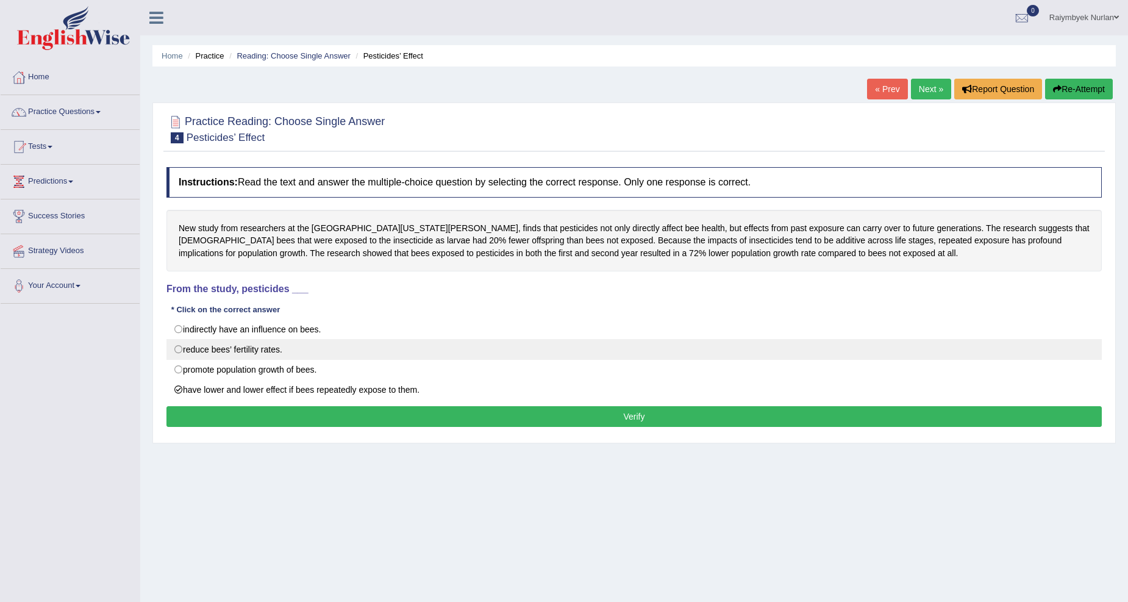
click at [266, 345] on label "reduce bees’ fertility rates." at bounding box center [633, 349] width 935 height 21
radio input "true"
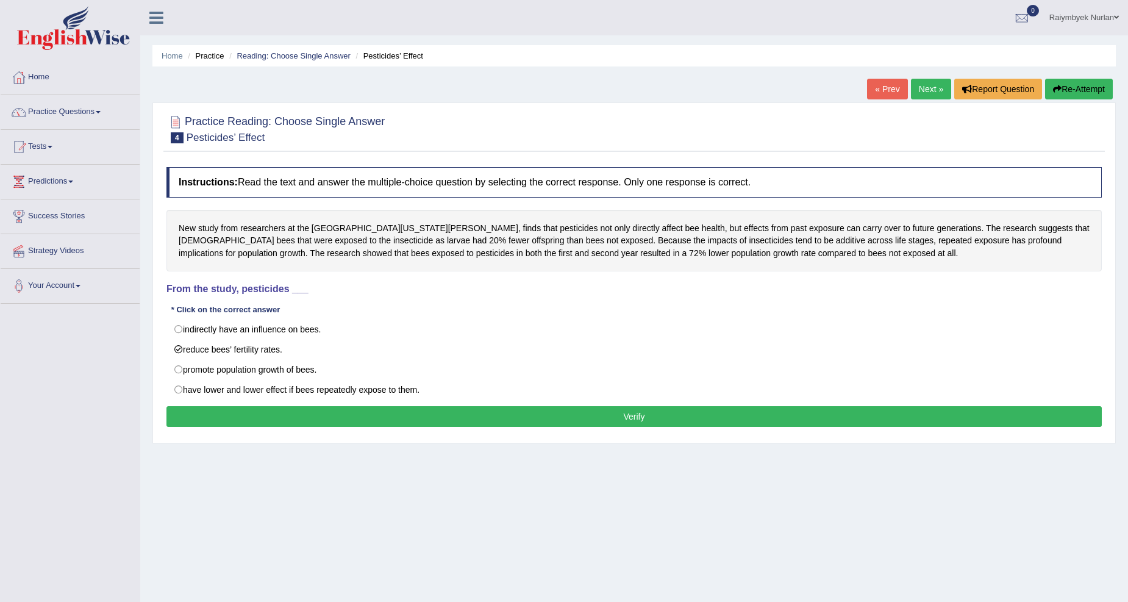
click at [260, 407] on div "Instructions: Read the text and answer the multiple-choice question by selectin…" at bounding box center [633, 298] width 941 height 275
click at [260, 416] on button "Verify" at bounding box center [633, 416] width 935 height 21
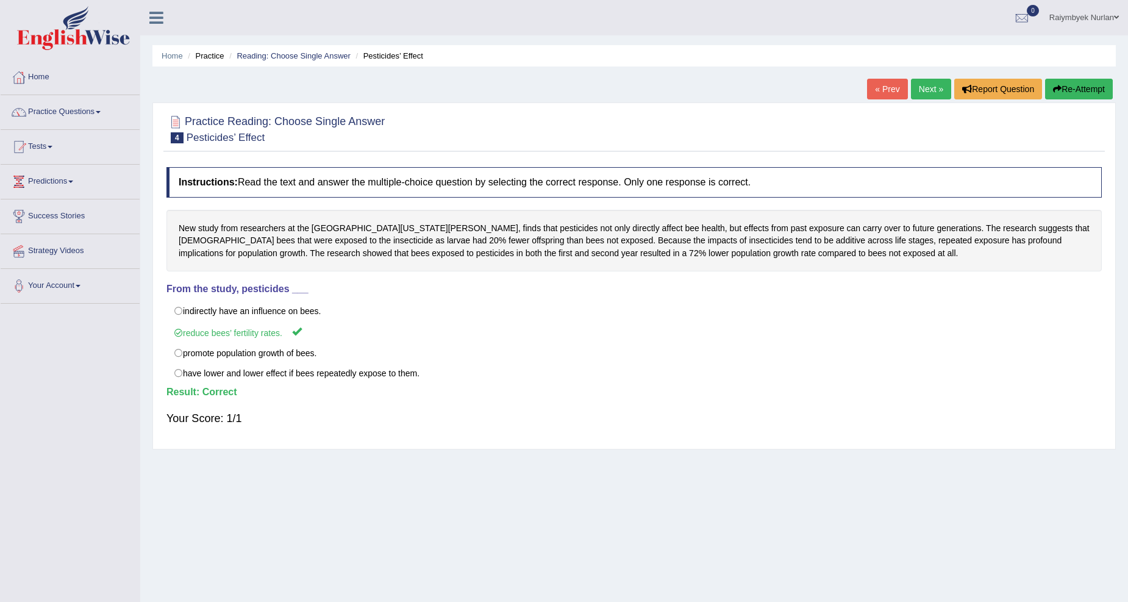
click at [930, 93] on link "Next »" at bounding box center [931, 89] width 40 height 21
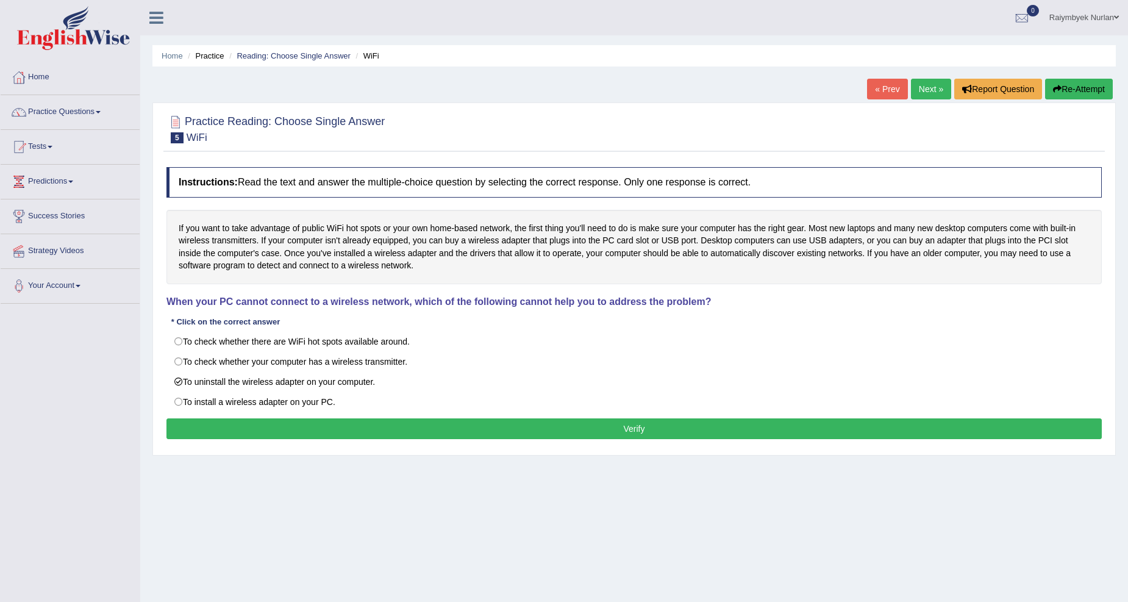
click at [271, 443] on div "Instructions: Read the text and answer the multiple-choice question by selectin…" at bounding box center [633, 305] width 941 height 288
click at [273, 436] on button "Verify" at bounding box center [633, 428] width 935 height 21
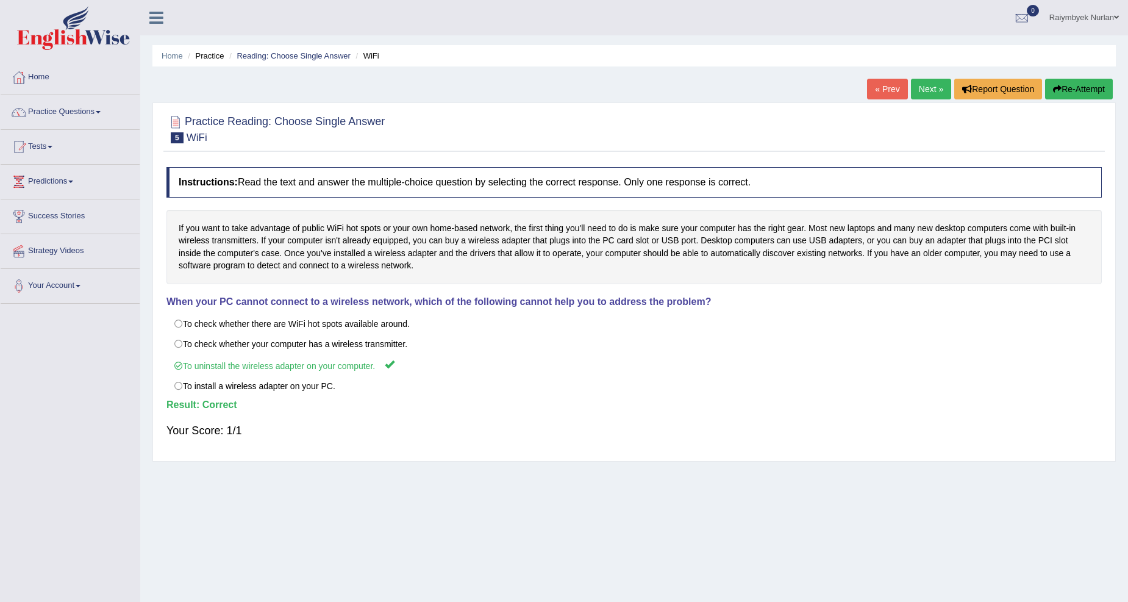
click at [929, 84] on link "Next »" at bounding box center [931, 89] width 40 height 21
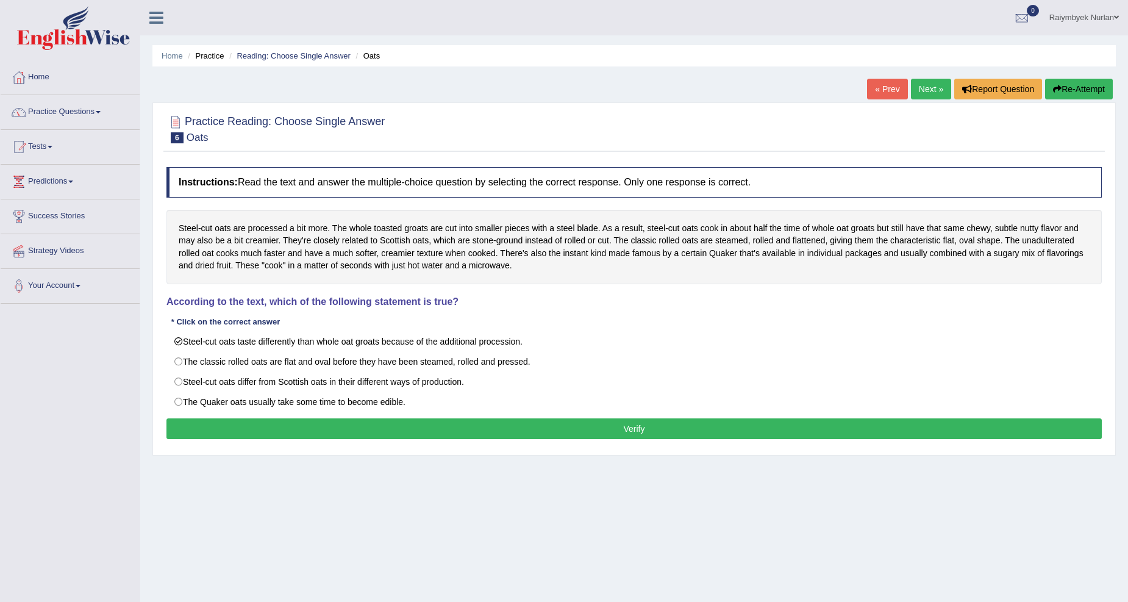
click at [397, 473] on div "Home Practice Reading: Choose Single Answer Oats « Prev Next » Report Question …" at bounding box center [634, 305] width 988 height 610
click at [413, 436] on button "Verify" at bounding box center [633, 428] width 935 height 21
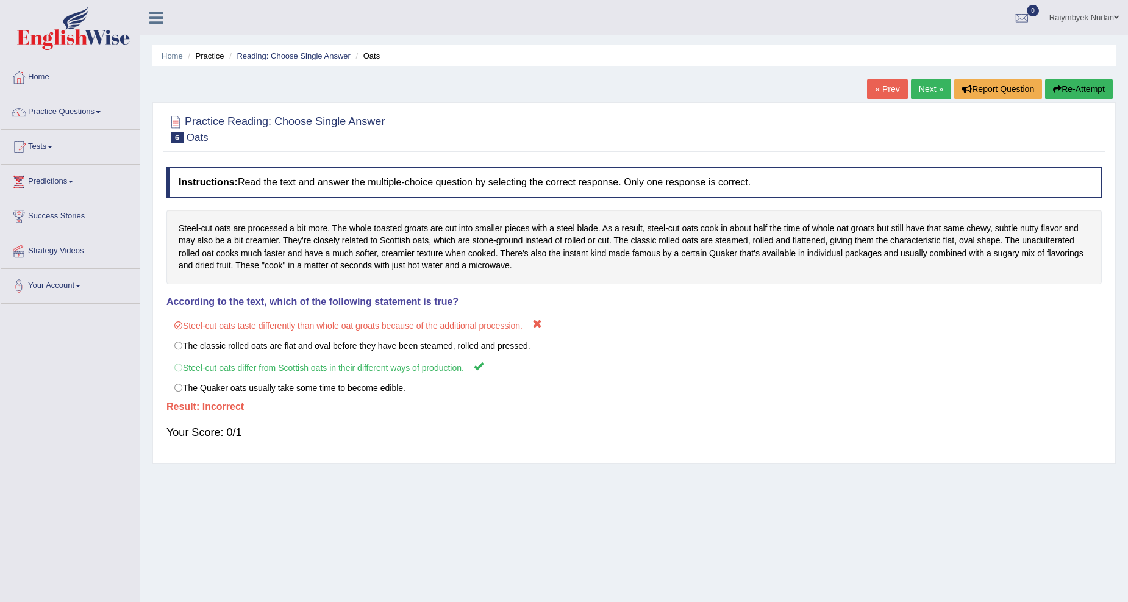
click at [923, 80] on link "Next »" at bounding box center [931, 89] width 40 height 21
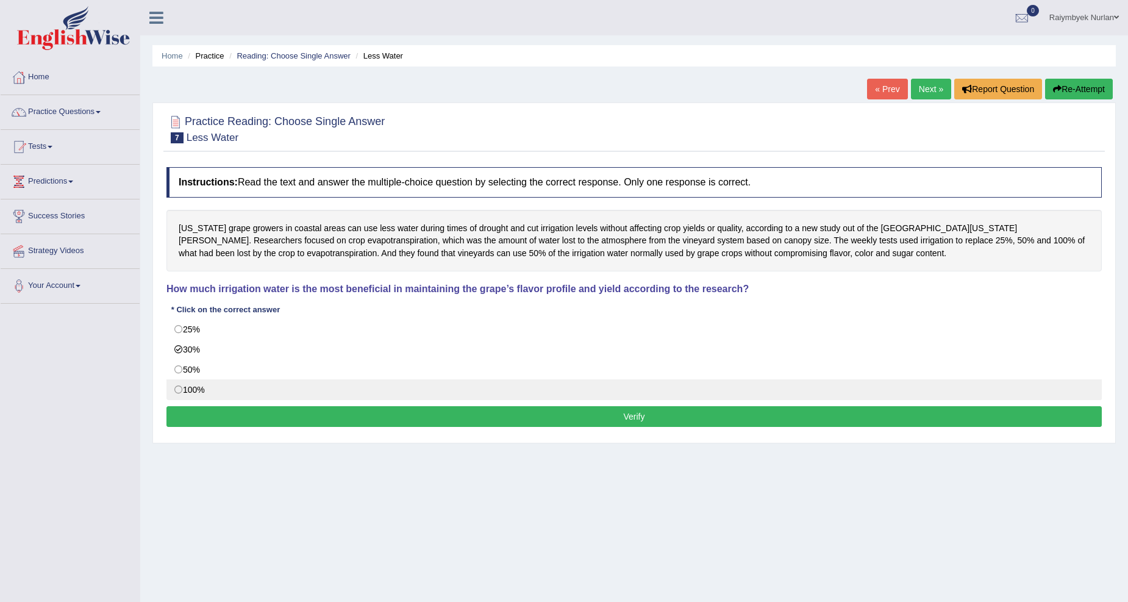
click at [246, 388] on label "100%" at bounding box center [633, 389] width 935 height 21
radio input "true"
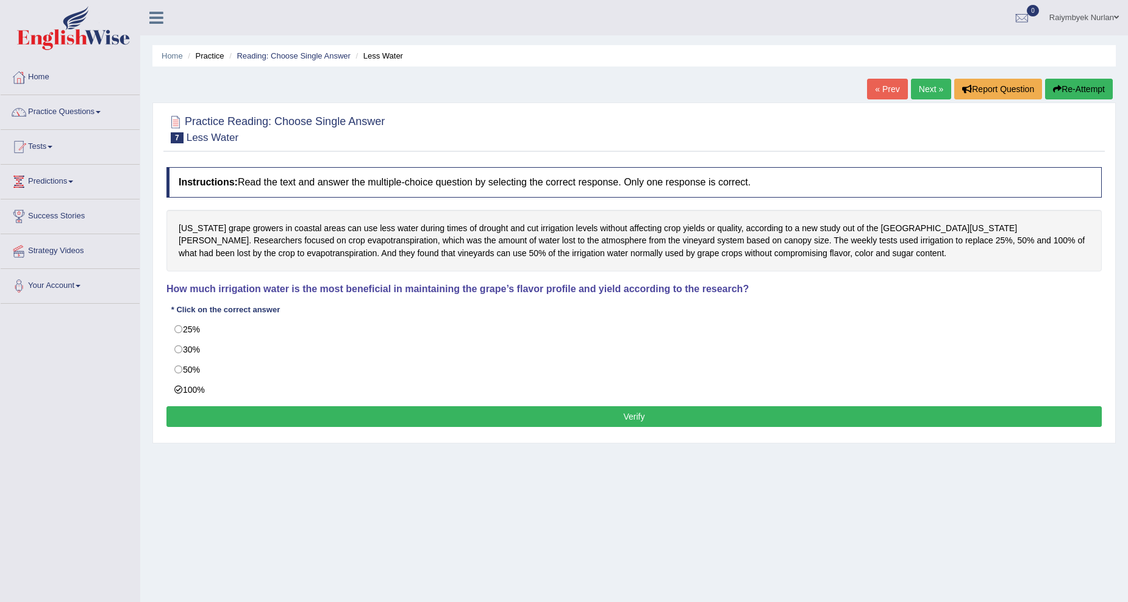
click at [247, 409] on button "Verify" at bounding box center [633, 416] width 935 height 21
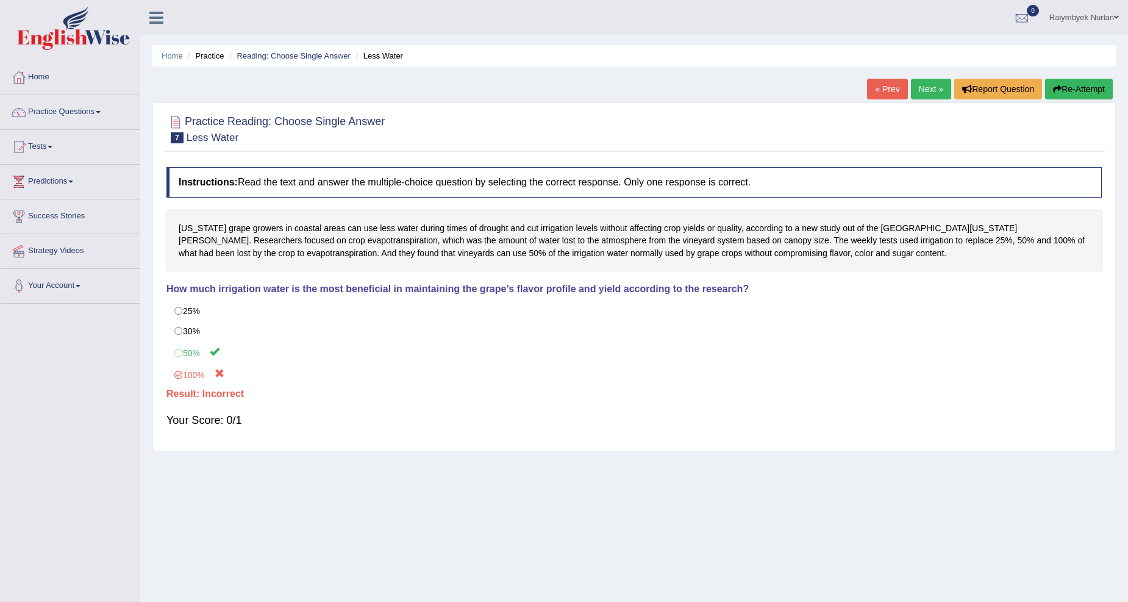
drag, startPoint x: 407, startPoint y: 252, endPoint x: 417, endPoint y: 250, distance: 10.1
click at [417, 250] on div "California grape growers in coastal areas can use less water during times of dr…" at bounding box center [633, 241] width 935 height 62
drag, startPoint x: 418, startPoint y: 250, endPoint x: 394, endPoint y: 250, distance: 23.2
click at [394, 250] on div "California grape growers in coastal areas can use less water during times of dr…" at bounding box center [633, 241] width 935 height 62
click at [931, 81] on link "Next »" at bounding box center [931, 89] width 40 height 21
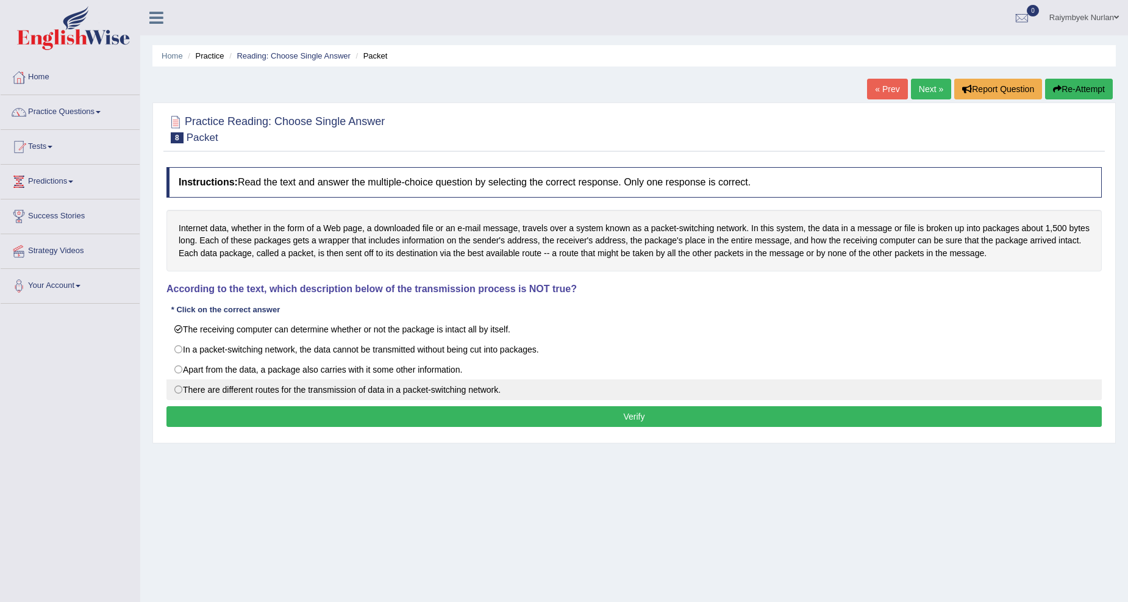
click at [257, 393] on label "There are different routes for the transmission of data in a packet-switching n…" at bounding box center [633, 389] width 935 height 21
radio input "true"
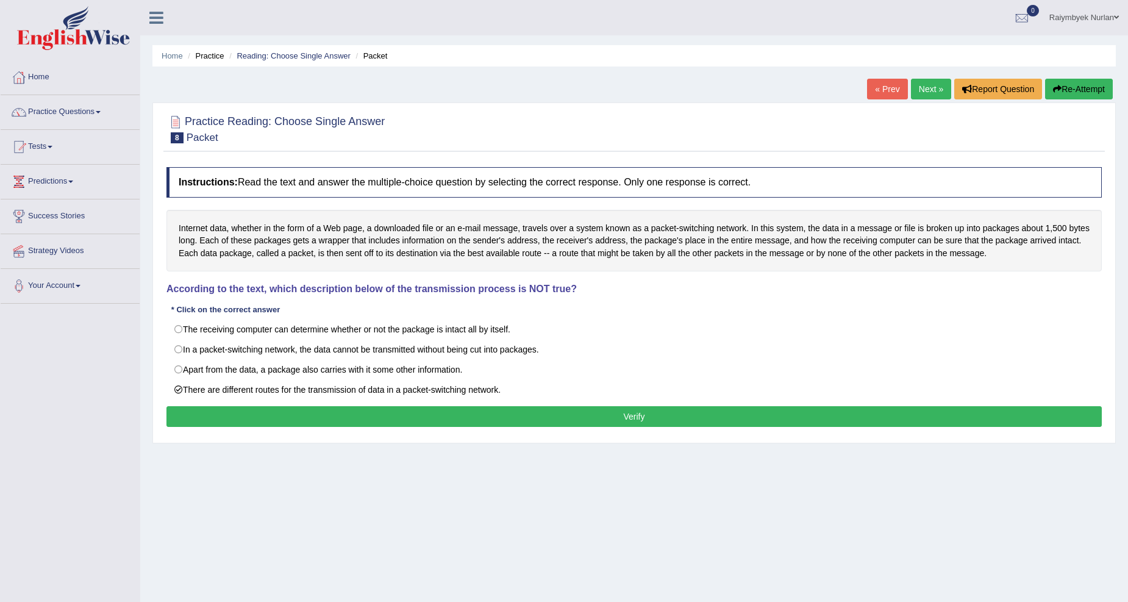
click at [263, 411] on button "Verify" at bounding box center [633, 416] width 935 height 21
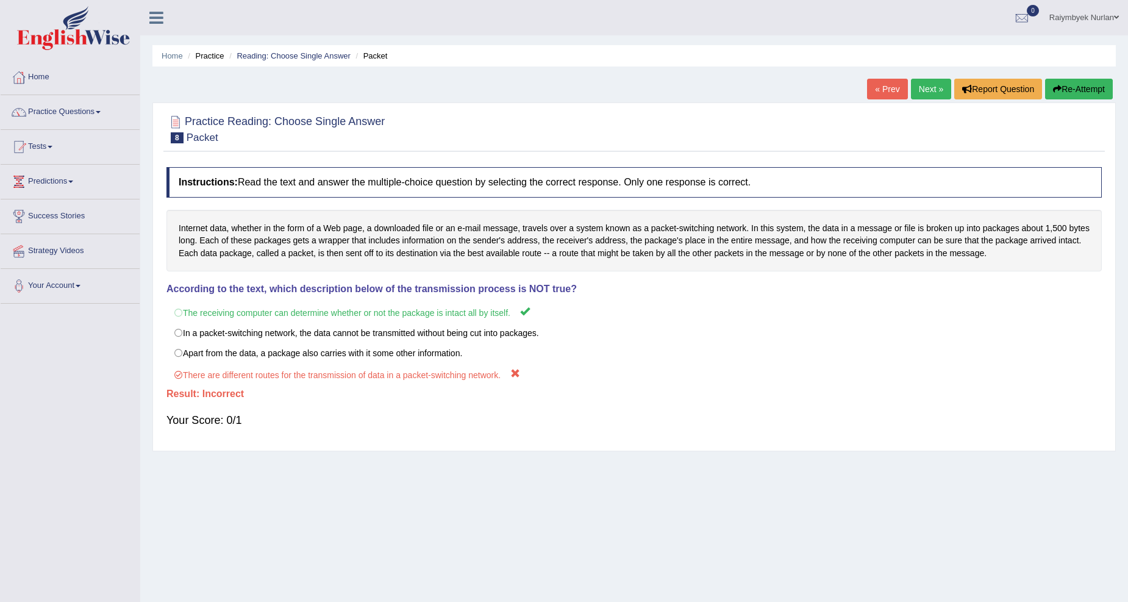
click at [1061, 82] on button "Re-Attempt" at bounding box center [1079, 89] width 68 height 21
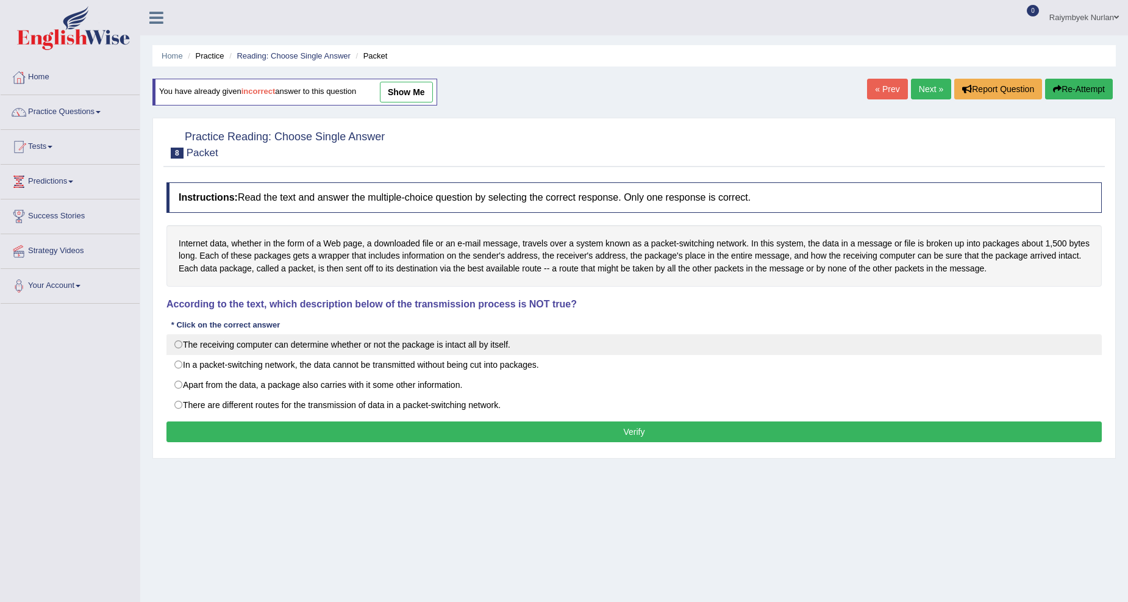
click at [203, 348] on label "The receiving computer can determine whether or not the package is intact all b…" at bounding box center [633, 344] width 935 height 21
radio input "true"
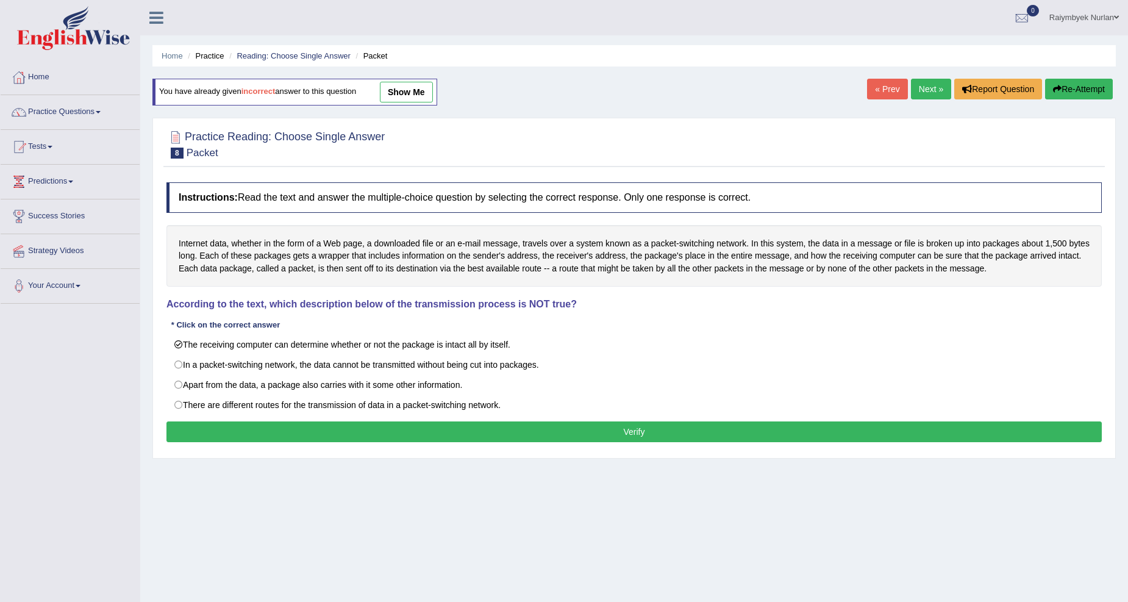
click at [221, 435] on button "Verify" at bounding box center [633, 431] width 935 height 21
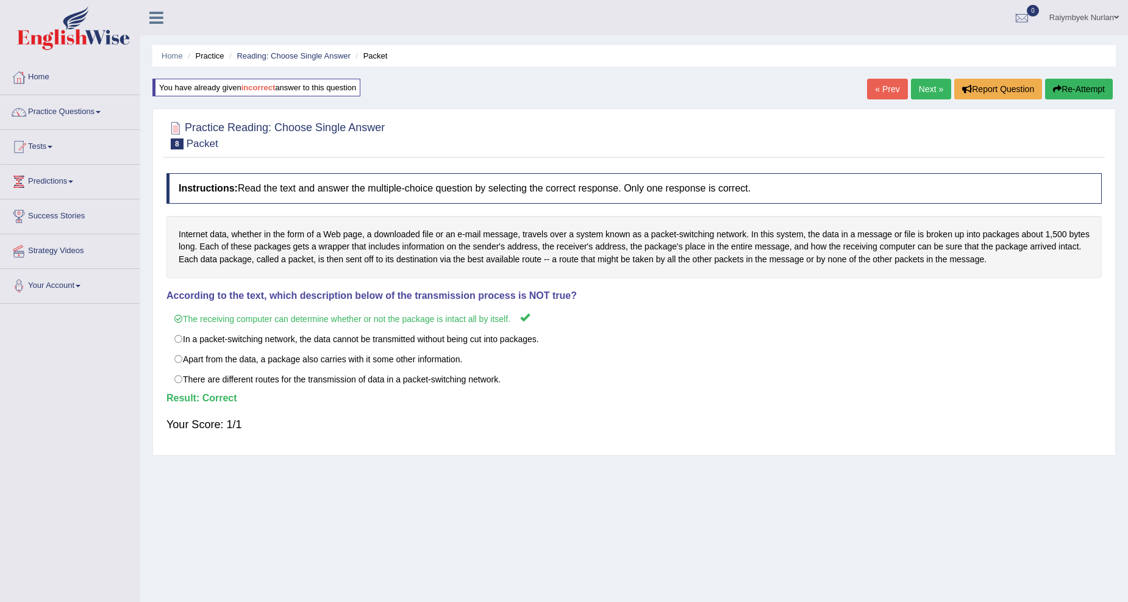
click at [928, 81] on link "Next »" at bounding box center [931, 89] width 40 height 21
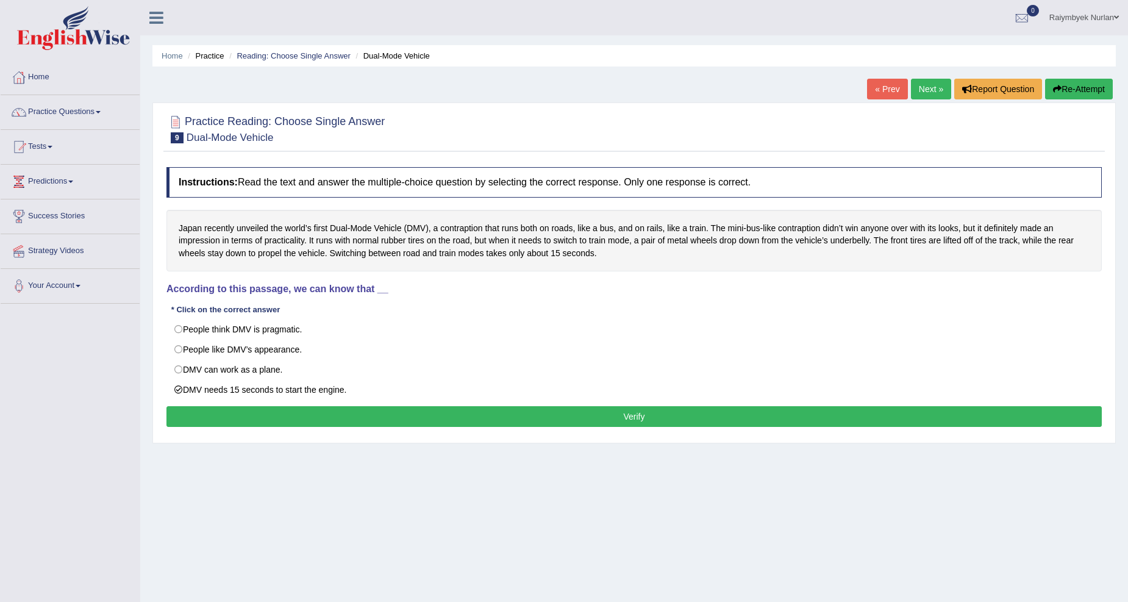
click at [210, 409] on button "Verify" at bounding box center [633, 416] width 935 height 21
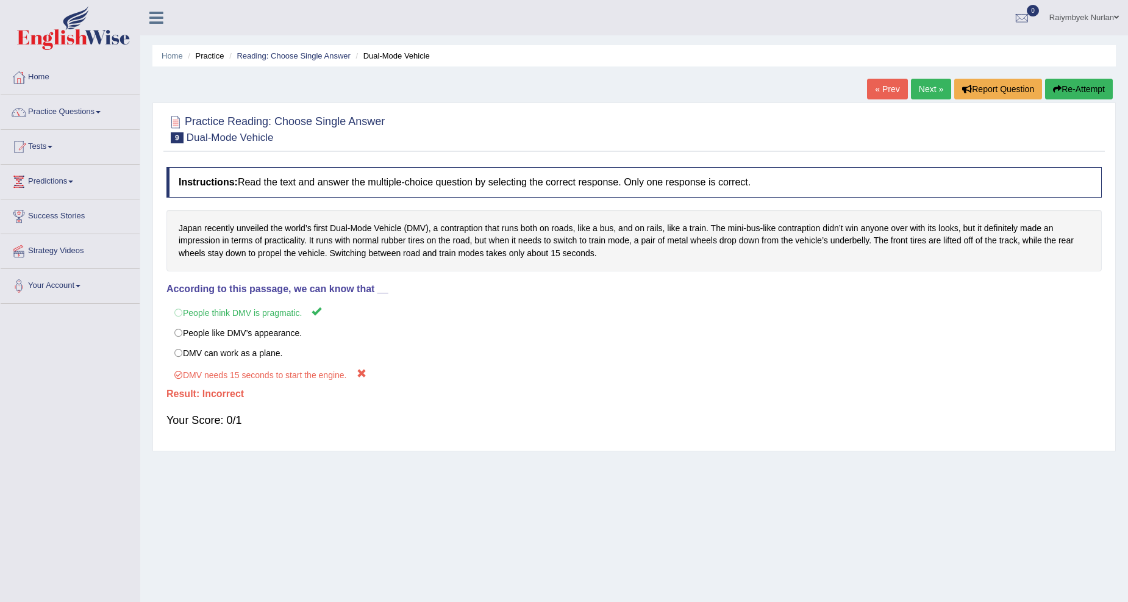
click at [924, 87] on link "Next »" at bounding box center [931, 89] width 40 height 21
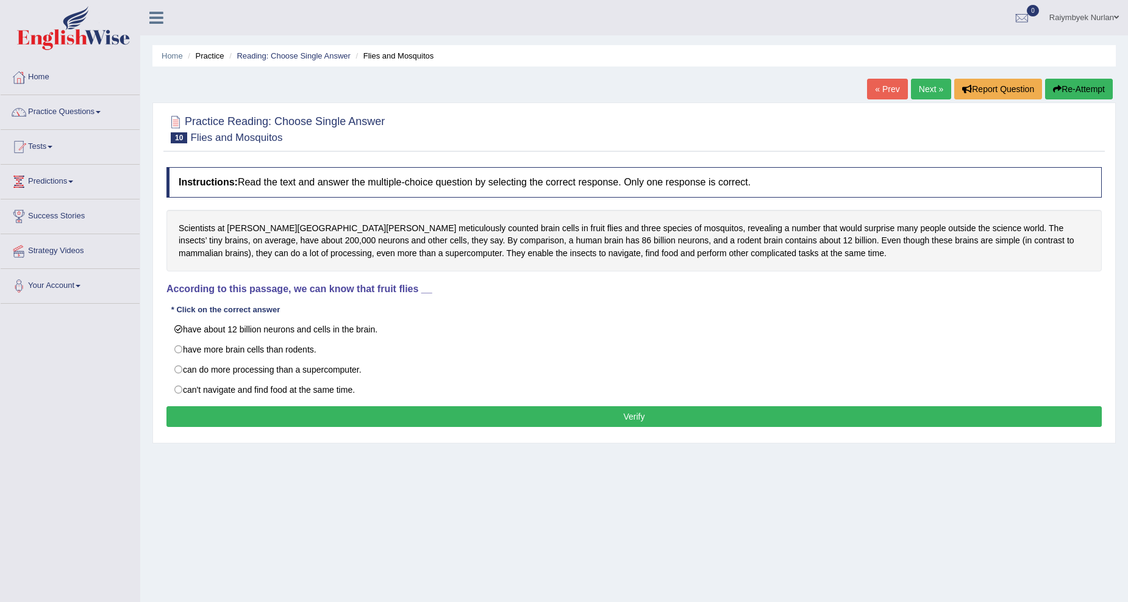
click at [291, 430] on div "Instructions: Read the text and answer the multiple-choice question by selectin…" at bounding box center [633, 298] width 941 height 275
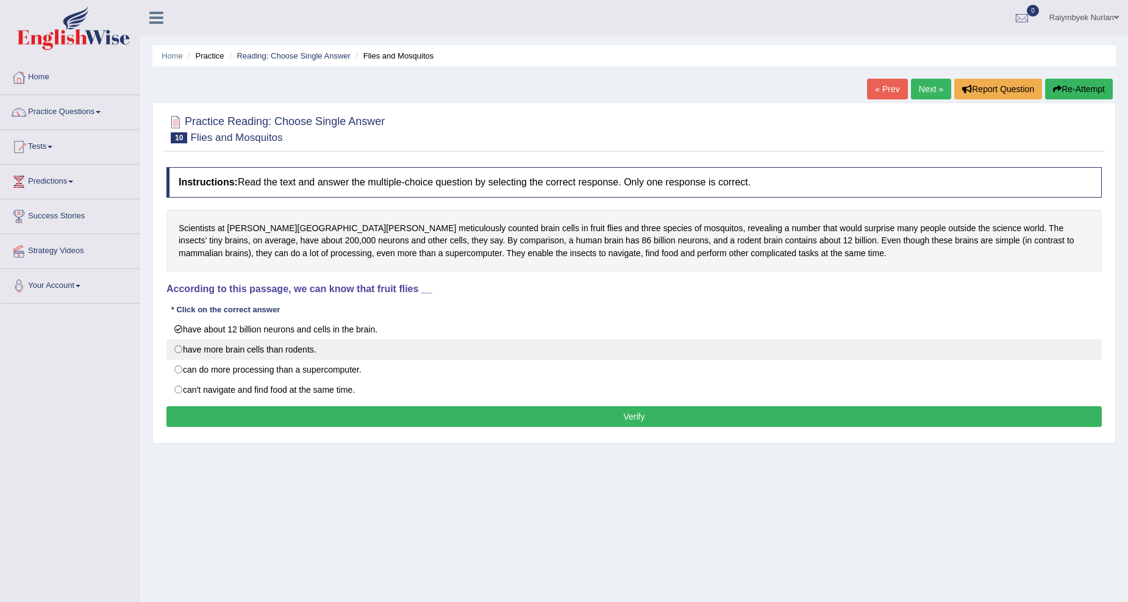
click at [296, 355] on label "have more brain cells than rodents." at bounding box center [633, 349] width 935 height 21
radio input "true"
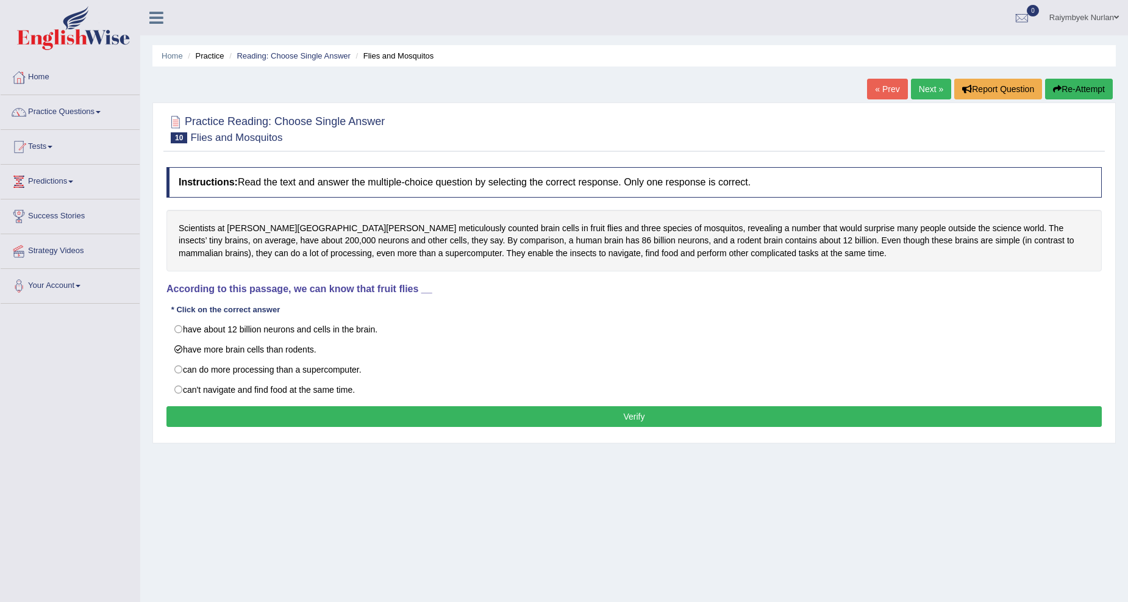
click at [301, 421] on button "Verify" at bounding box center [633, 416] width 935 height 21
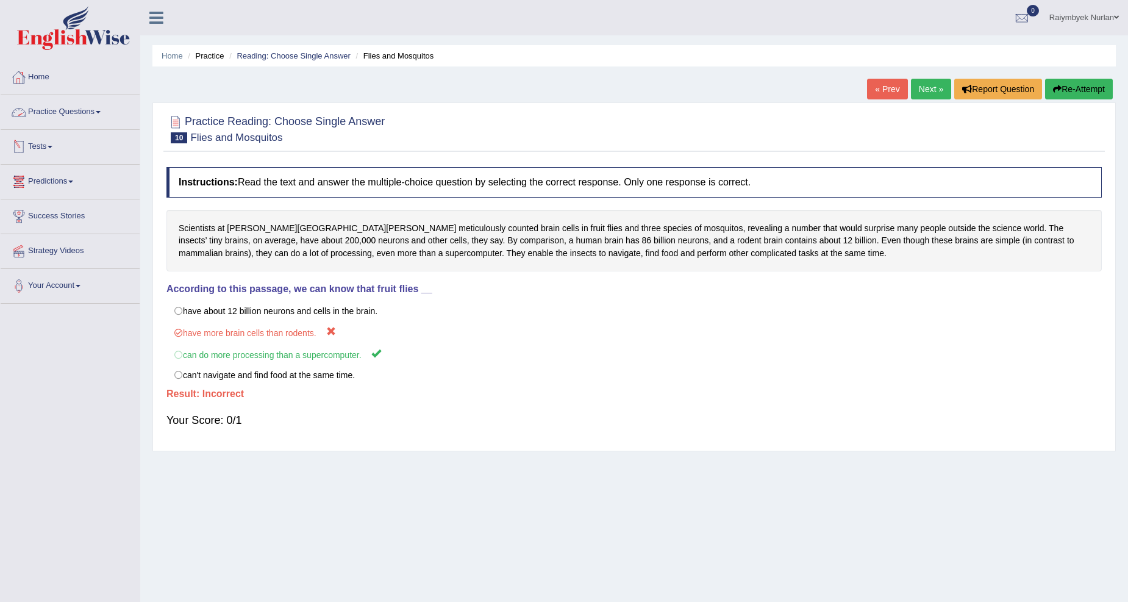
click at [87, 114] on link "Practice Questions" at bounding box center [70, 110] width 139 height 30
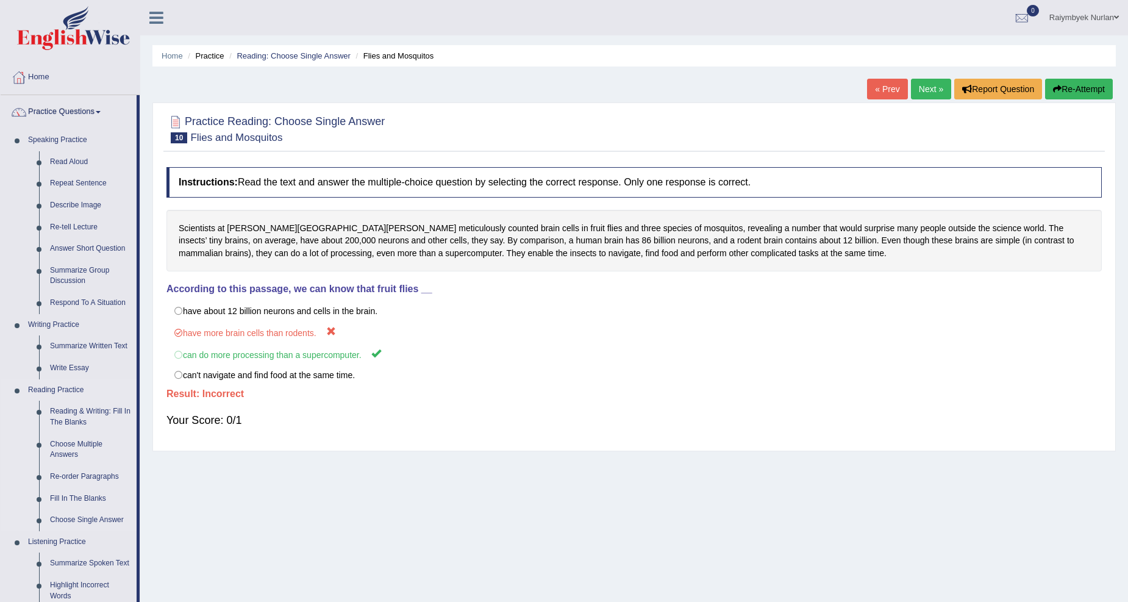
scroll to position [354, 0]
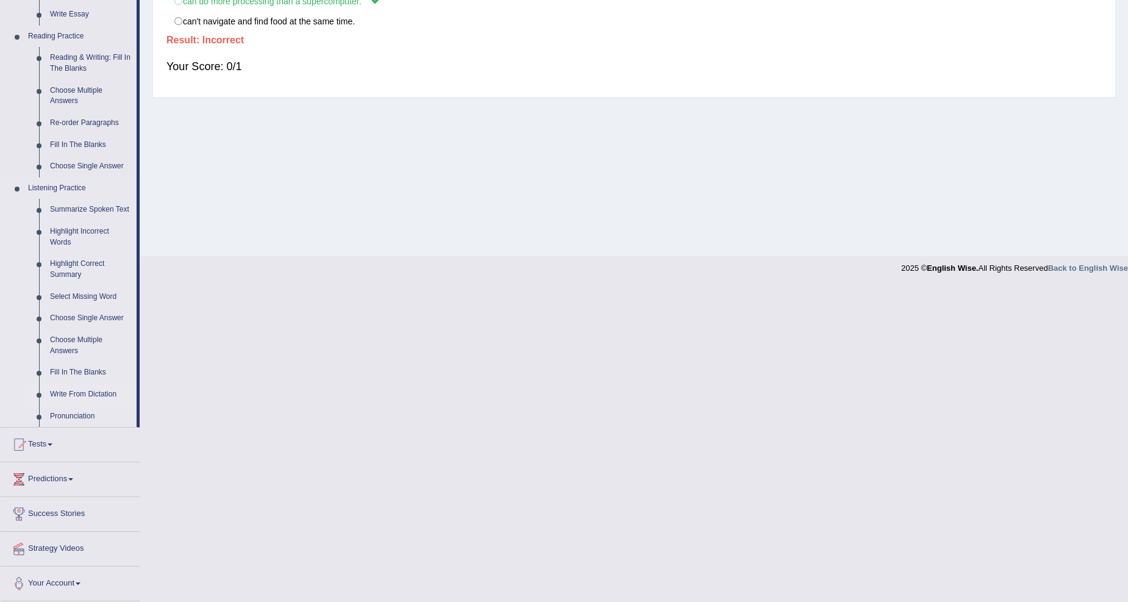
click at [90, 388] on link "Write From Dictation" at bounding box center [91, 394] width 92 height 22
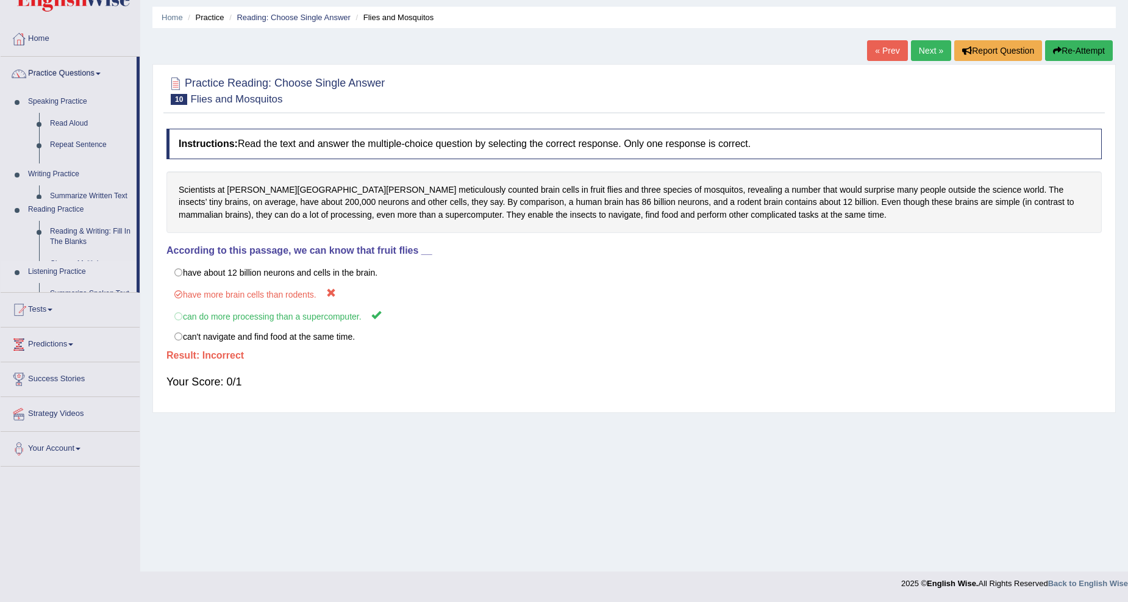
scroll to position [38, 0]
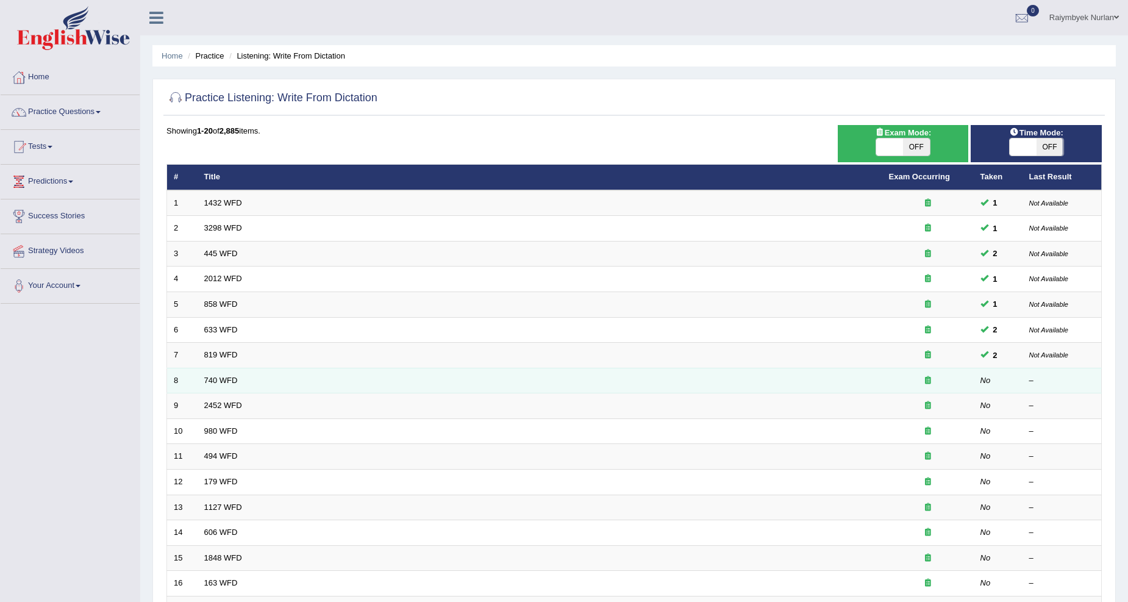
click at [235, 374] on td "740 WFD" at bounding box center [540, 381] width 685 height 26
click at [232, 376] on link "740 WFD" at bounding box center [221, 380] width 34 height 9
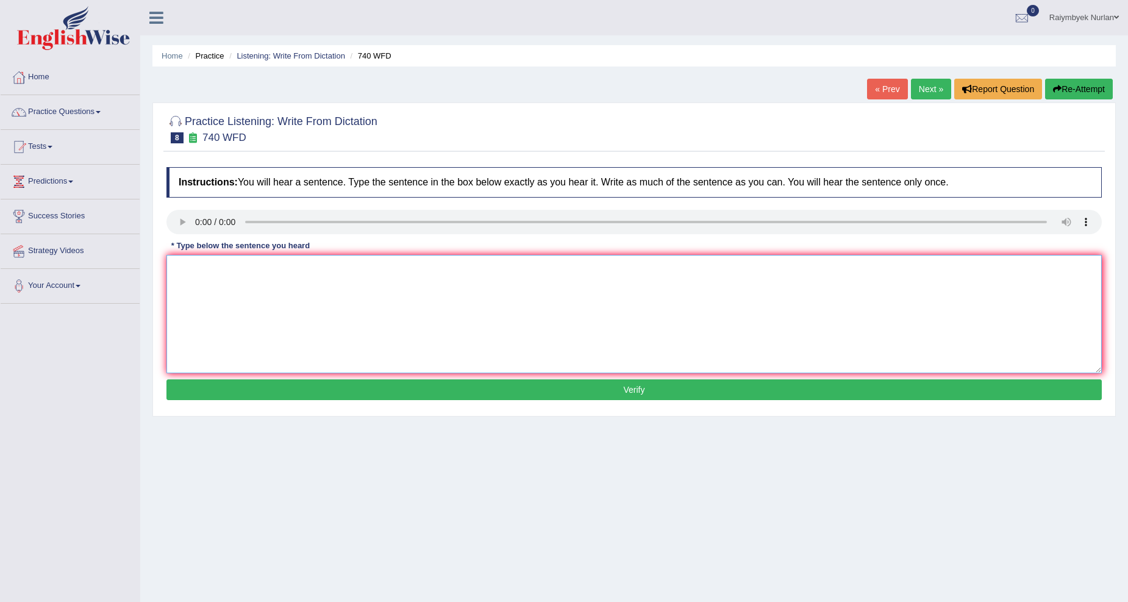
click at [260, 287] on textarea at bounding box center [633, 314] width 935 height 118
type textarea "T"
type textarea "Series of optorbations are class room the of and is"
click at [319, 382] on button "Verify" at bounding box center [633, 389] width 935 height 21
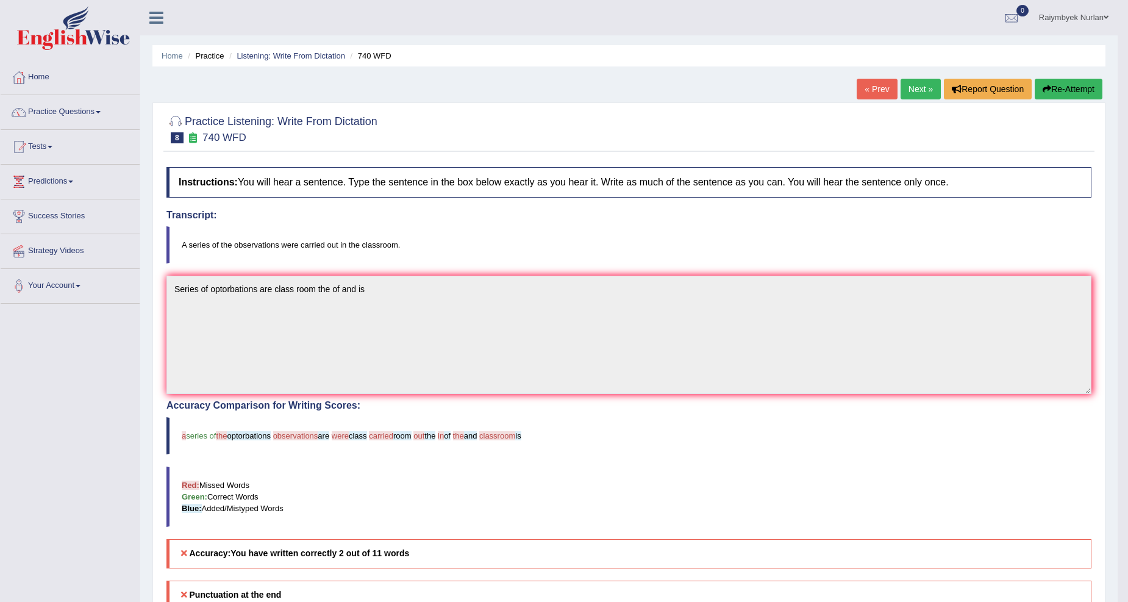
click at [931, 90] on link "Next »" at bounding box center [920, 89] width 40 height 21
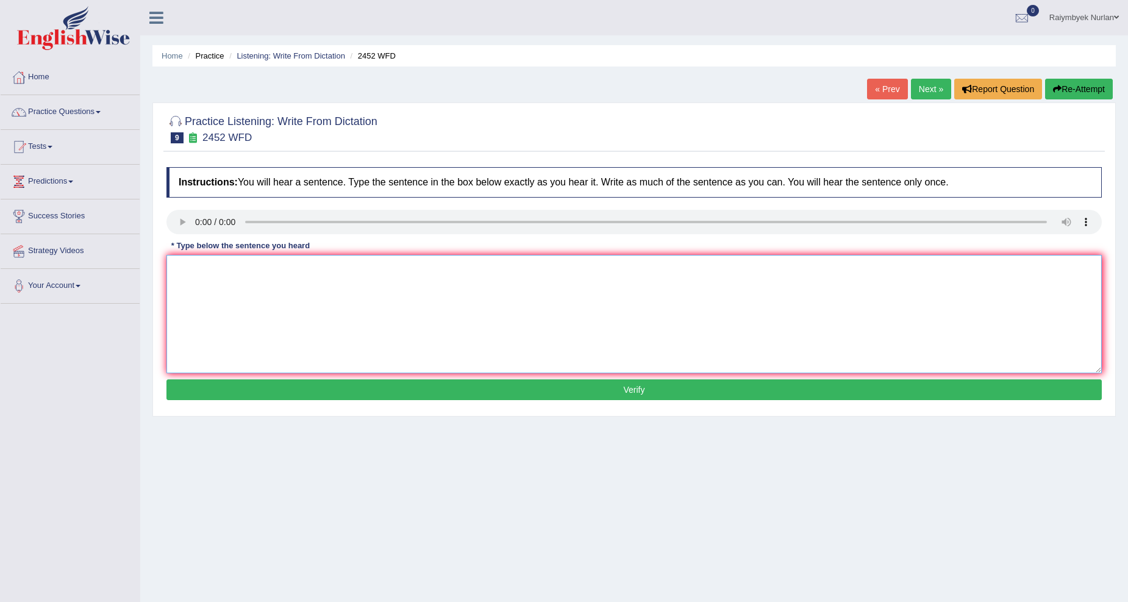
click at [234, 265] on textarea at bounding box center [633, 314] width 935 height 118
click at [308, 293] on textarea "It is a beat knowledge of" at bounding box center [633, 314] width 935 height 118
type textarea "It is a beat knowledge of value"
click at [399, 382] on button "Verify" at bounding box center [633, 389] width 935 height 21
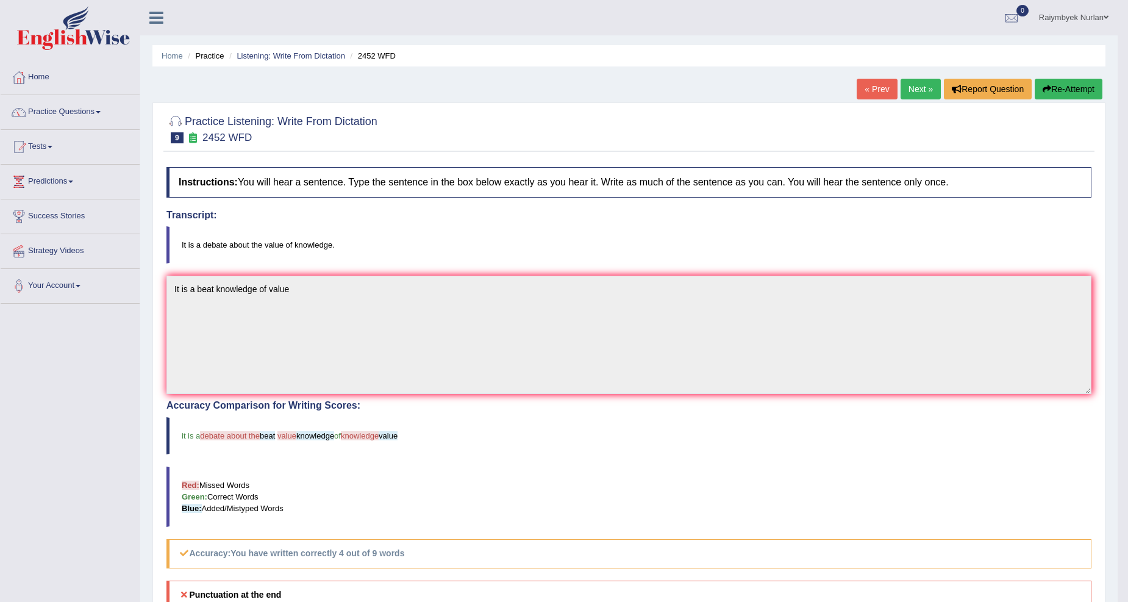
click at [927, 88] on link "Next »" at bounding box center [920, 89] width 40 height 21
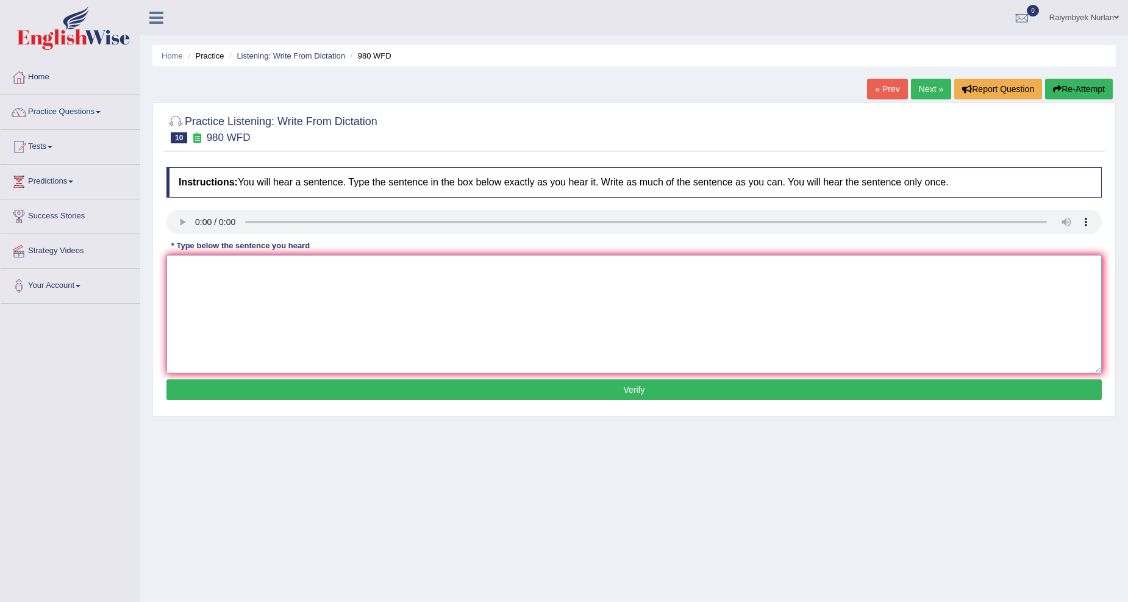
click at [235, 305] on textarea at bounding box center [633, 314] width 935 height 118
click at [241, 264] on textarea "OYur idea" at bounding box center [633, 314] width 935 height 118
click at [232, 267] on textarea "Your idea has discuss" at bounding box center [633, 314] width 935 height 118
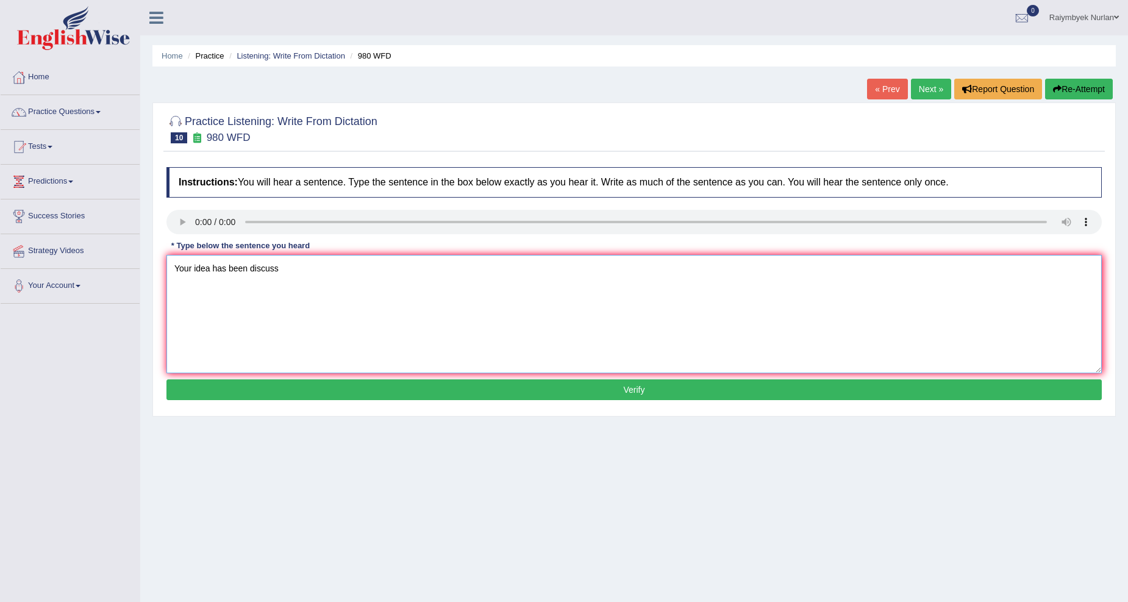
drag, startPoint x: 295, startPoint y: 284, endPoint x: 297, endPoint y: 277, distance: 7.0
click at [297, 279] on textarea "Your idea has been discuss" at bounding box center [633, 314] width 935 height 118
type textarea "Your idea has been discuss senaries aaf fs adf"
click button "Verify" at bounding box center [633, 389] width 935 height 21
click at [336, 383] on div "Home Practice Listening: Write From Dictation 980 WFD « Prev Next » Report Ques…" at bounding box center [634, 305] width 988 height 610
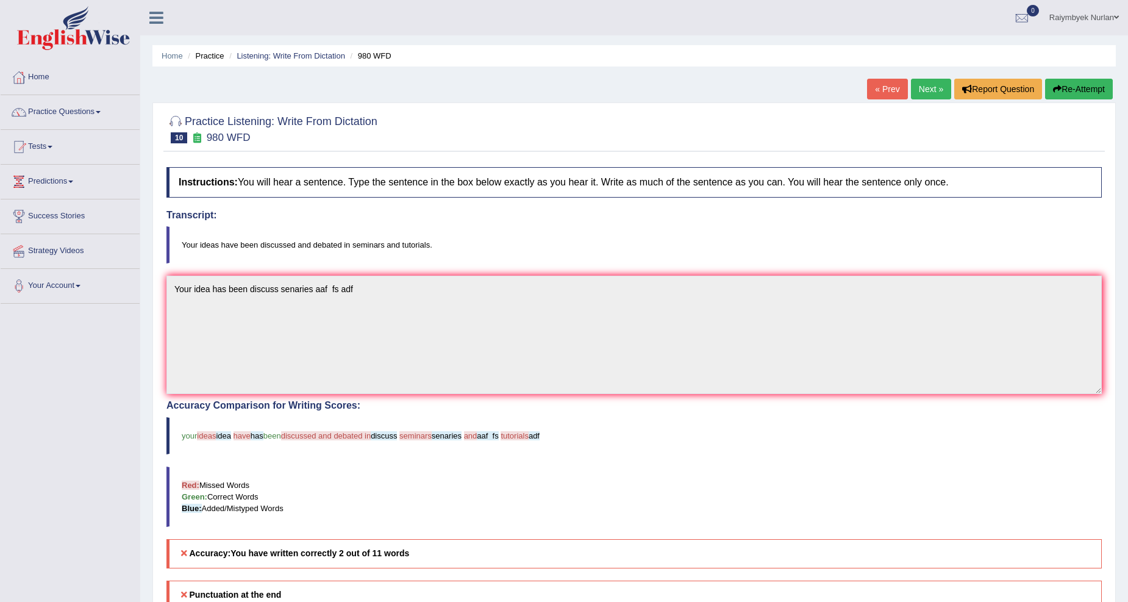
click at [1068, 10] on link "Raiymbyek Nurlan" at bounding box center [1084, 16] width 88 height 32
click at [1018, 155] on div at bounding box center [1010, 158] width 18 height 18
